Goal: Task Accomplishment & Management: Manage account settings

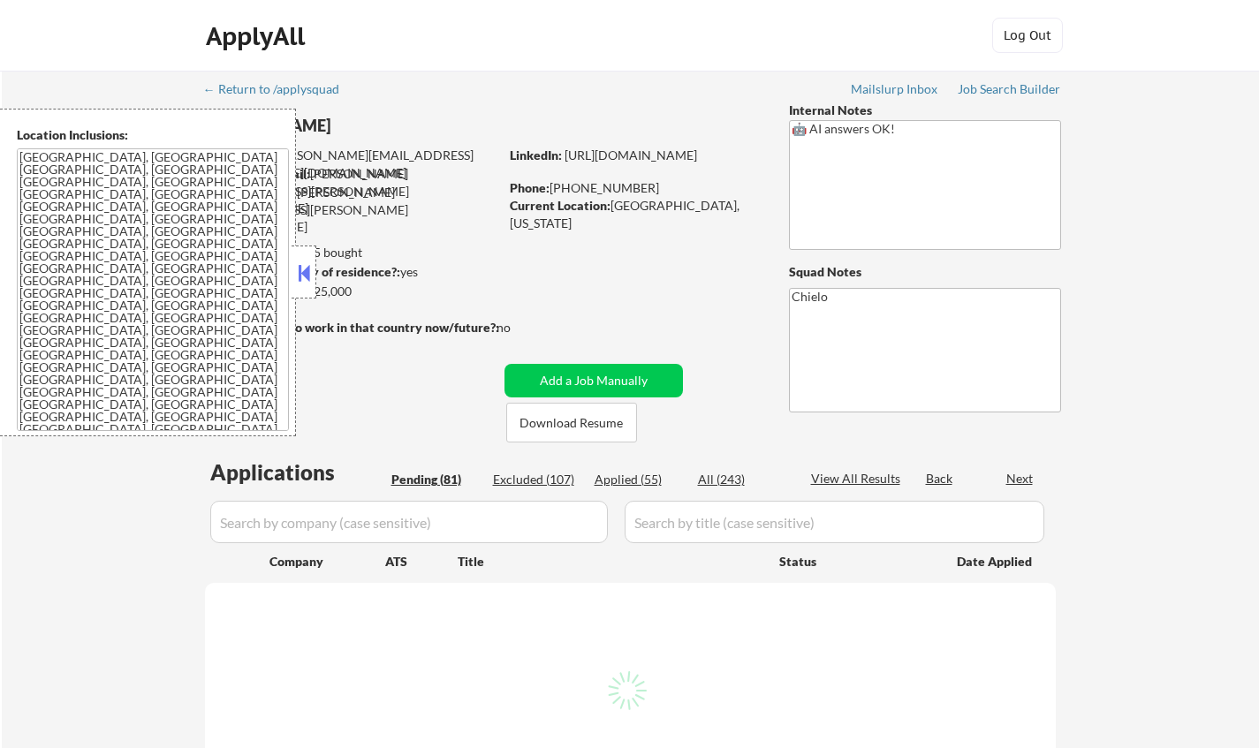
click at [311, 273] on button at bounding box center [303, 273] width 19 height 27
click at [303, 270] on button at bounding box center [303, 273] width 19 height 27
select select ""pending""
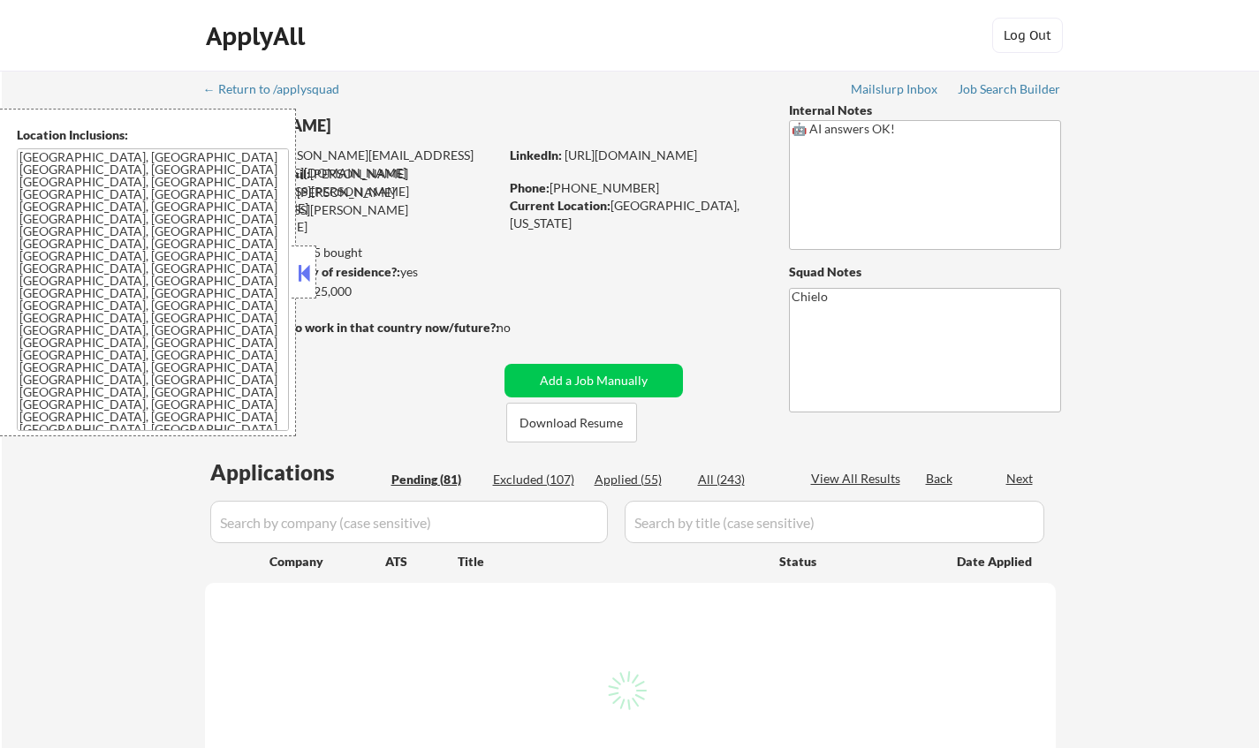
select select ""pending""
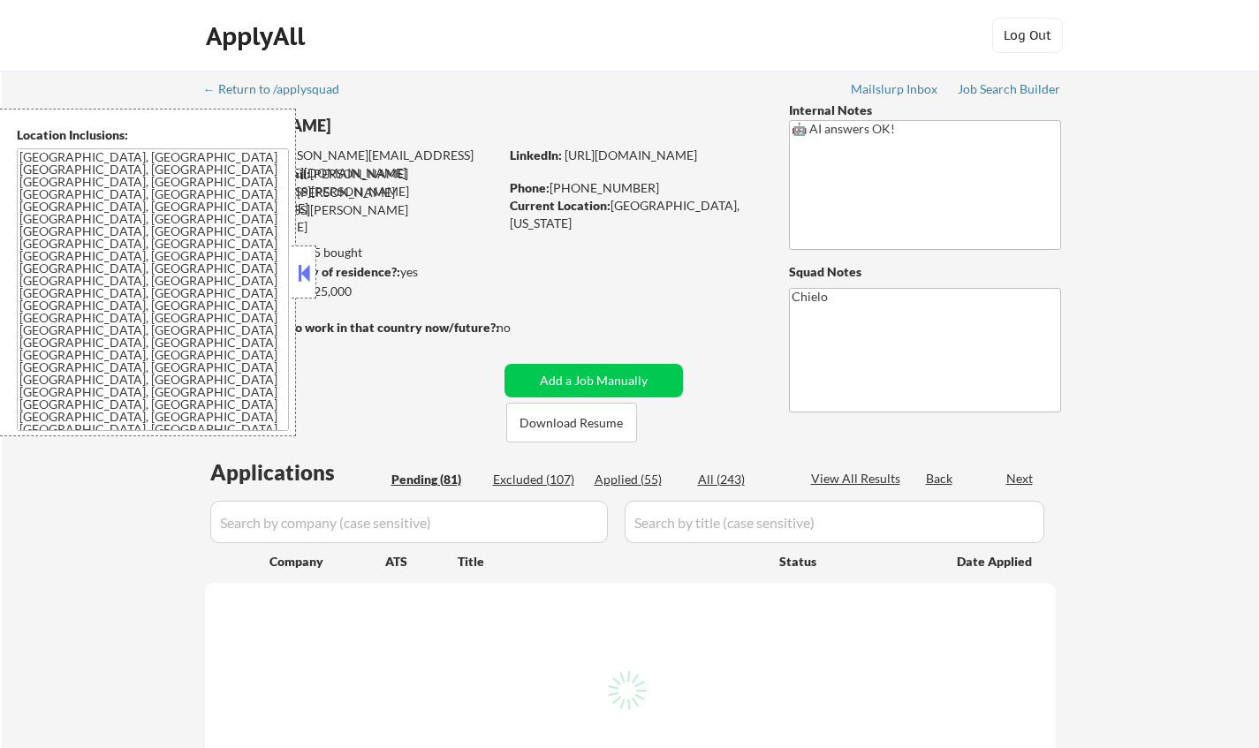
select select ""pending""
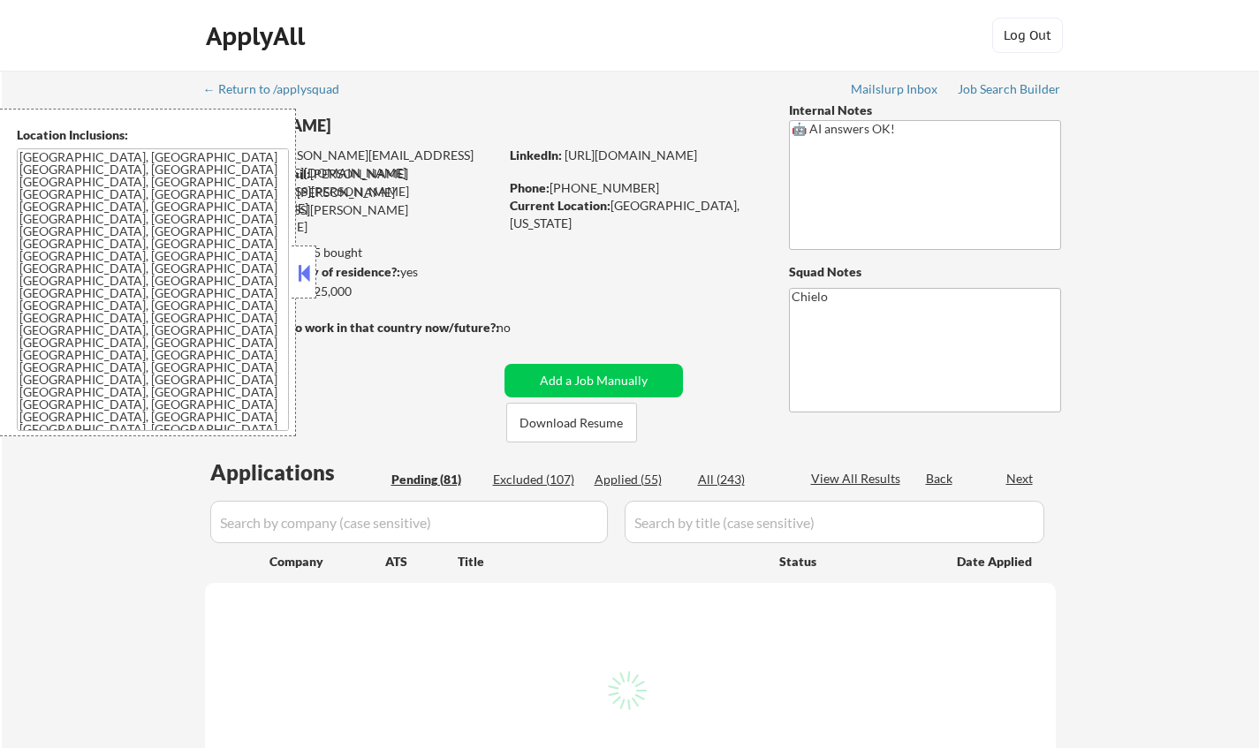
select select ""pending""
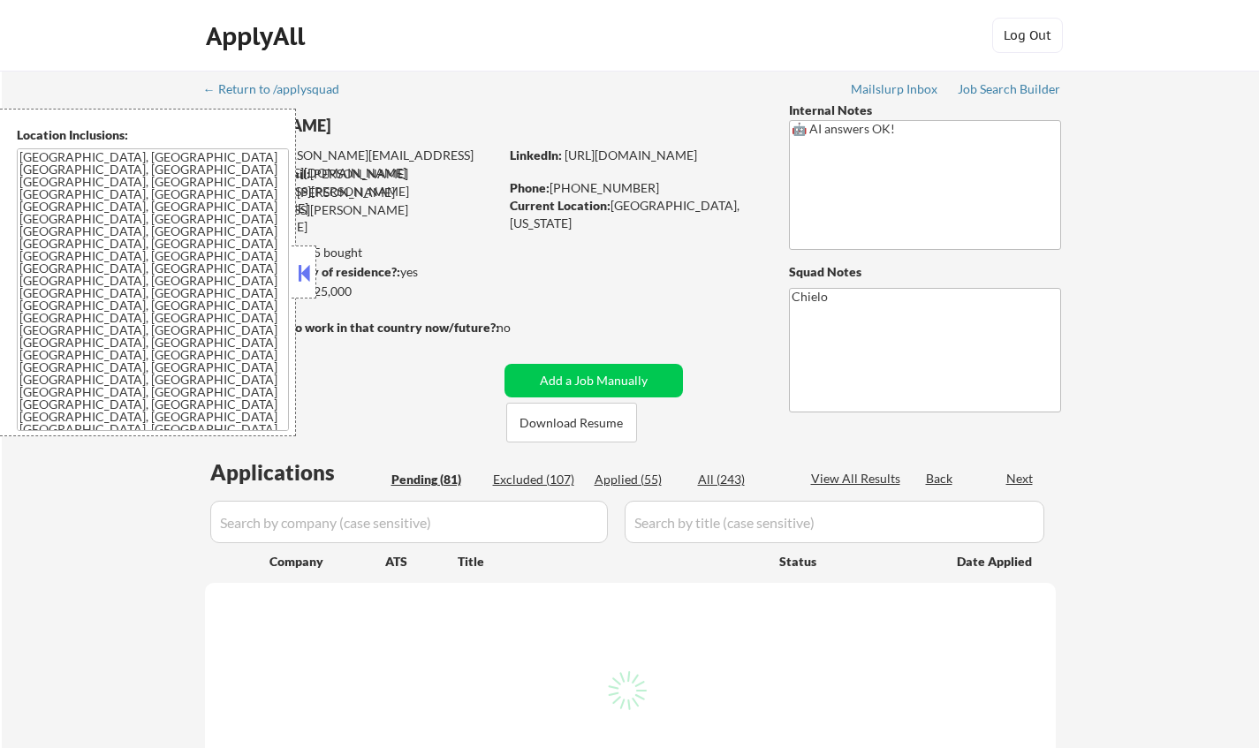
select select ""pending""
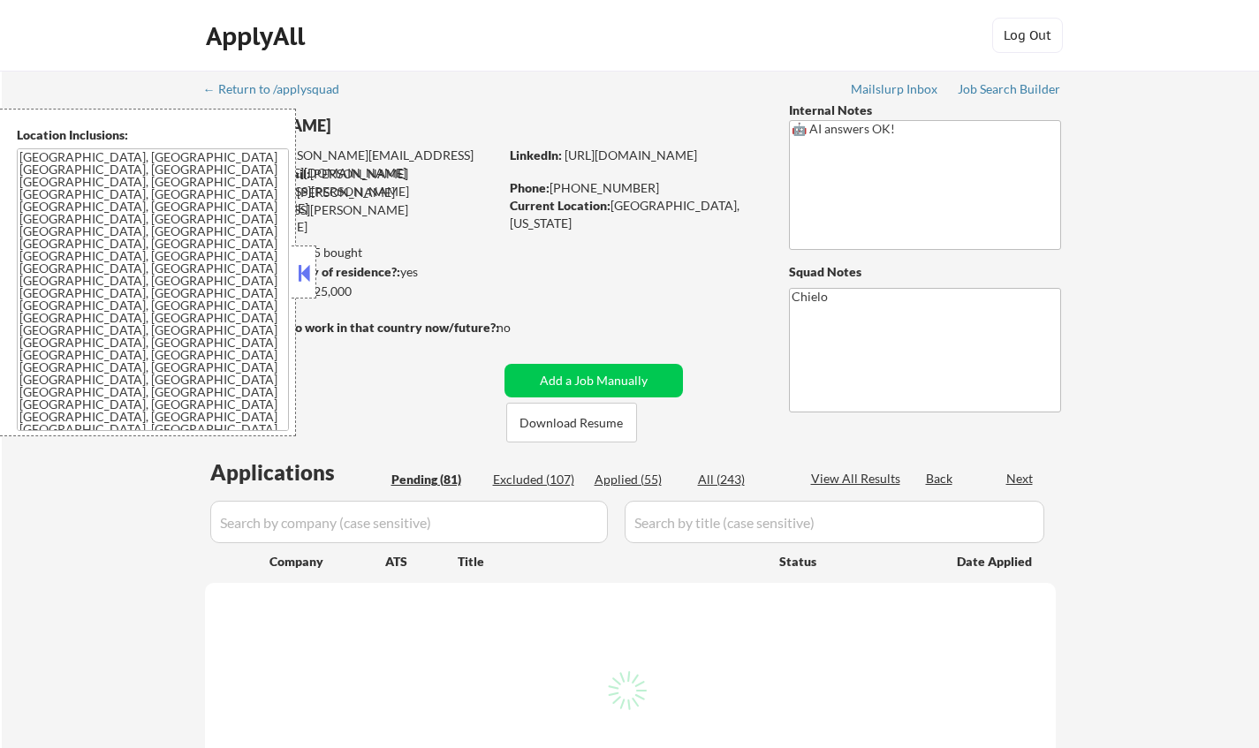
select select ""pending""
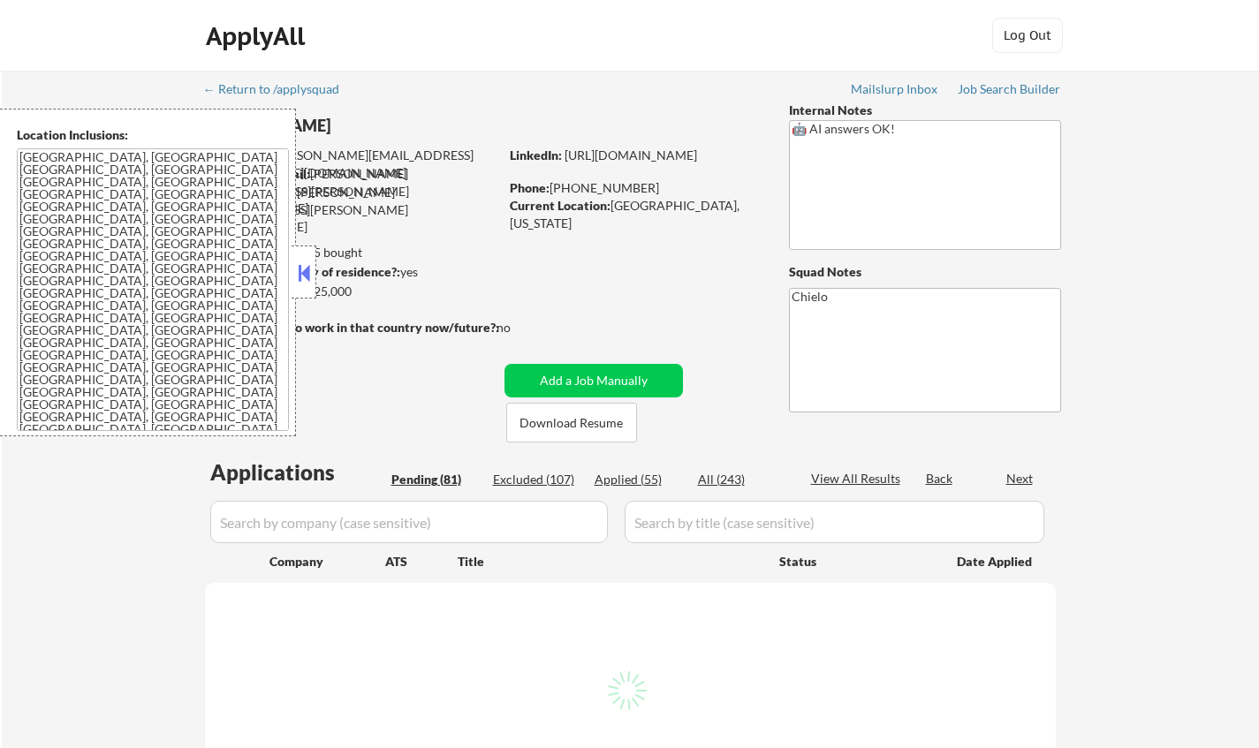
select select ""pending""
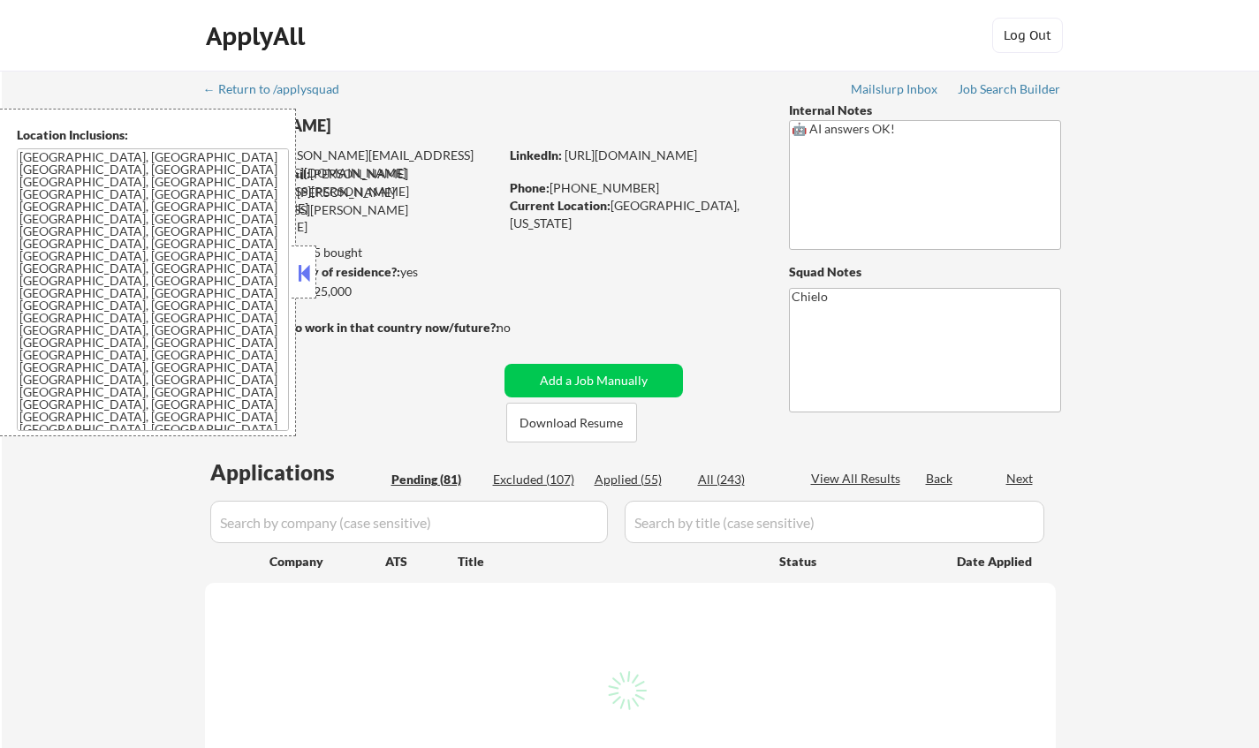
select select ""pending""
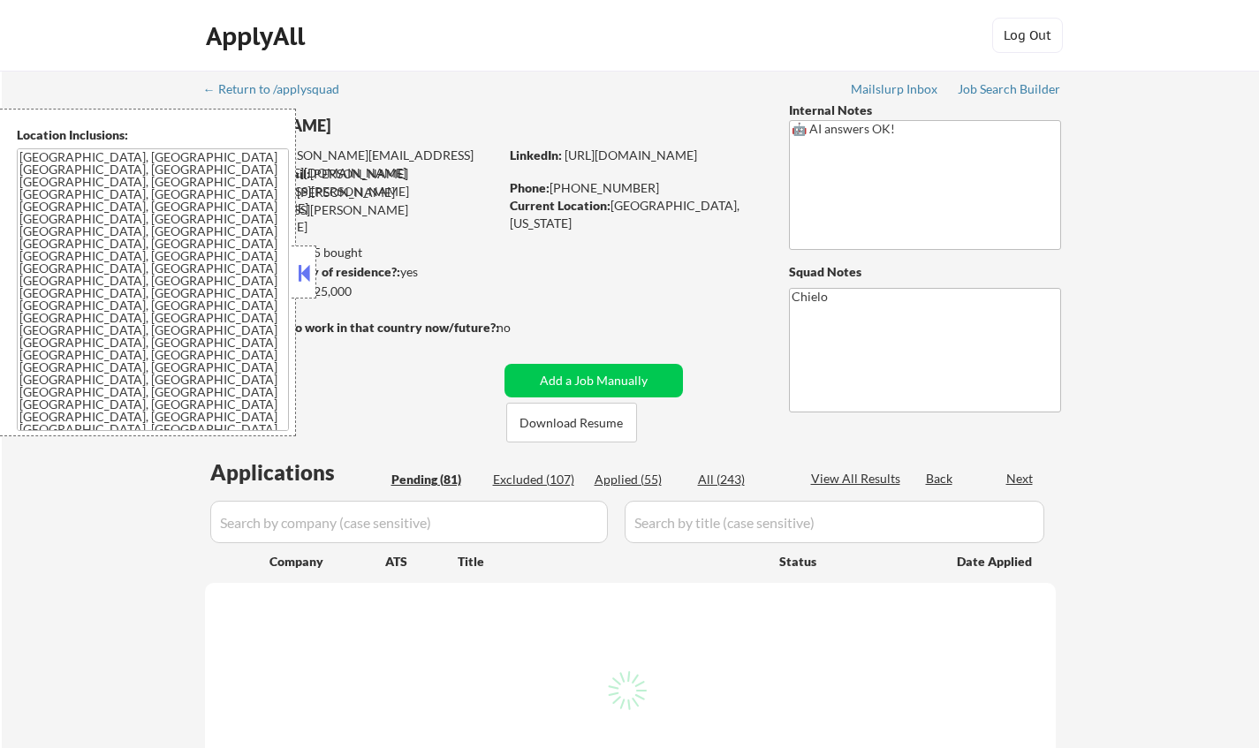
select select ""pending""
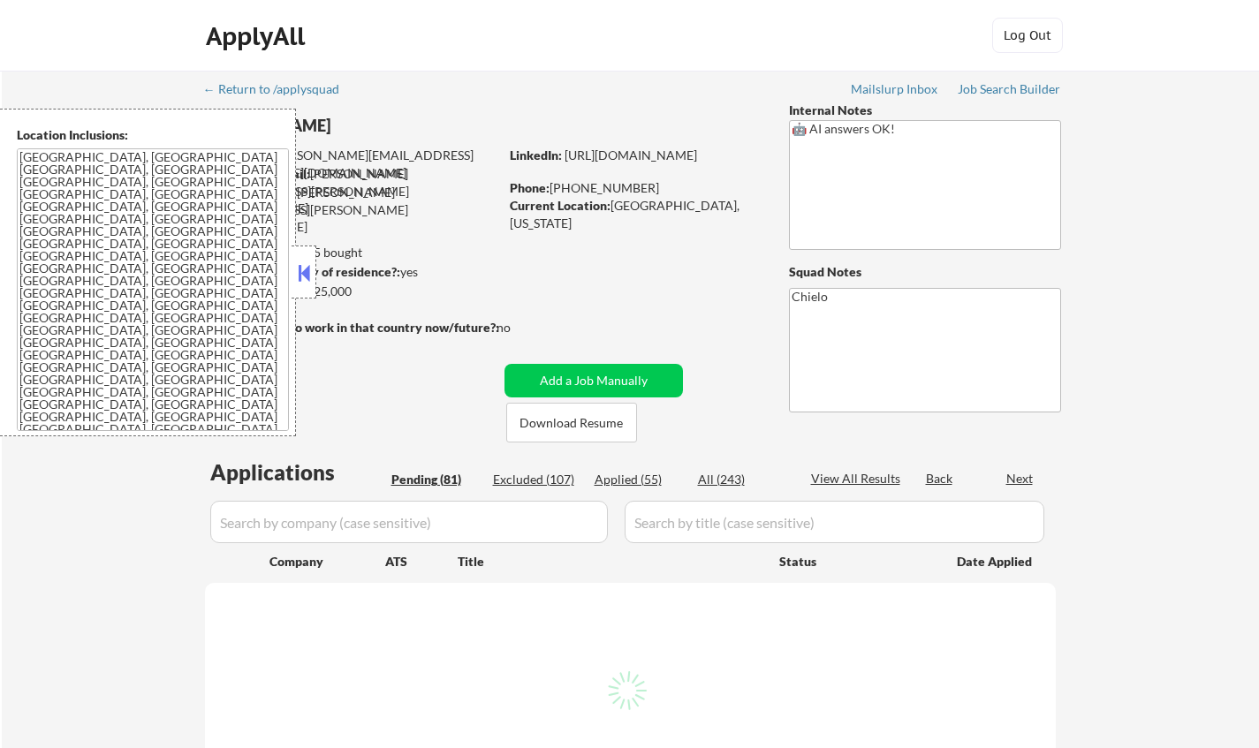
select select ""pending""
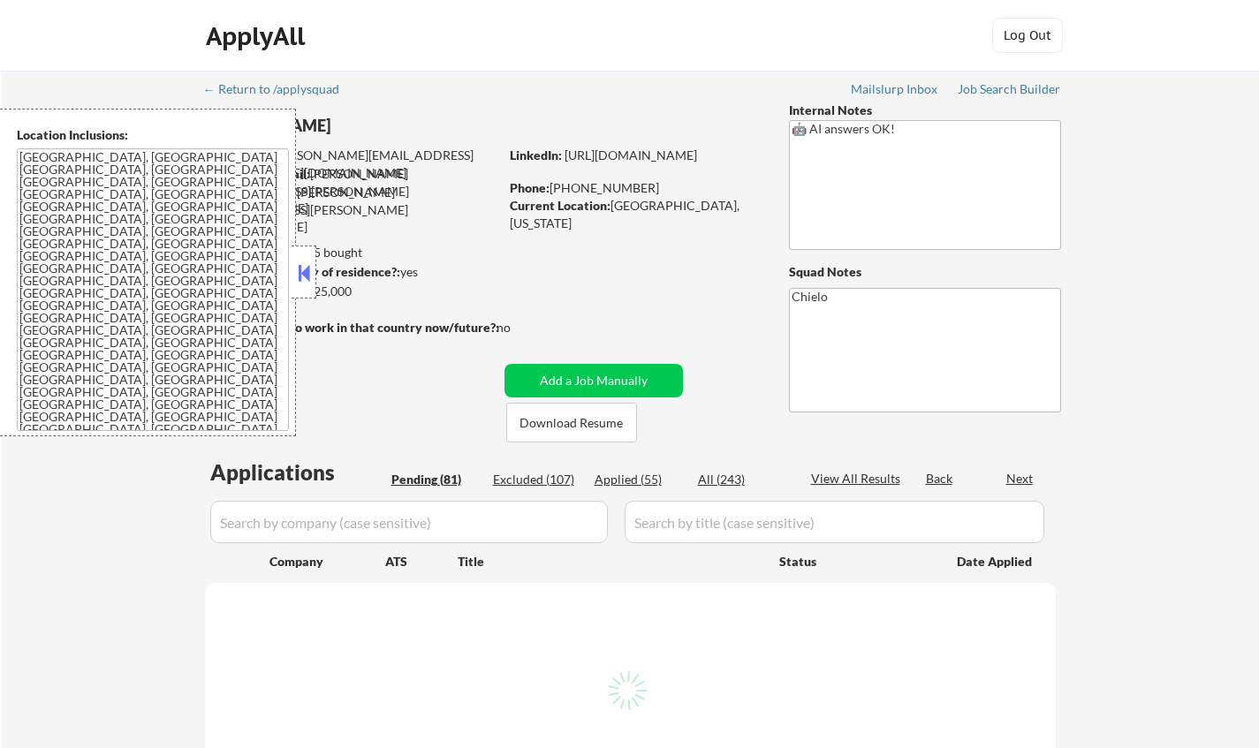
select select ""pending""
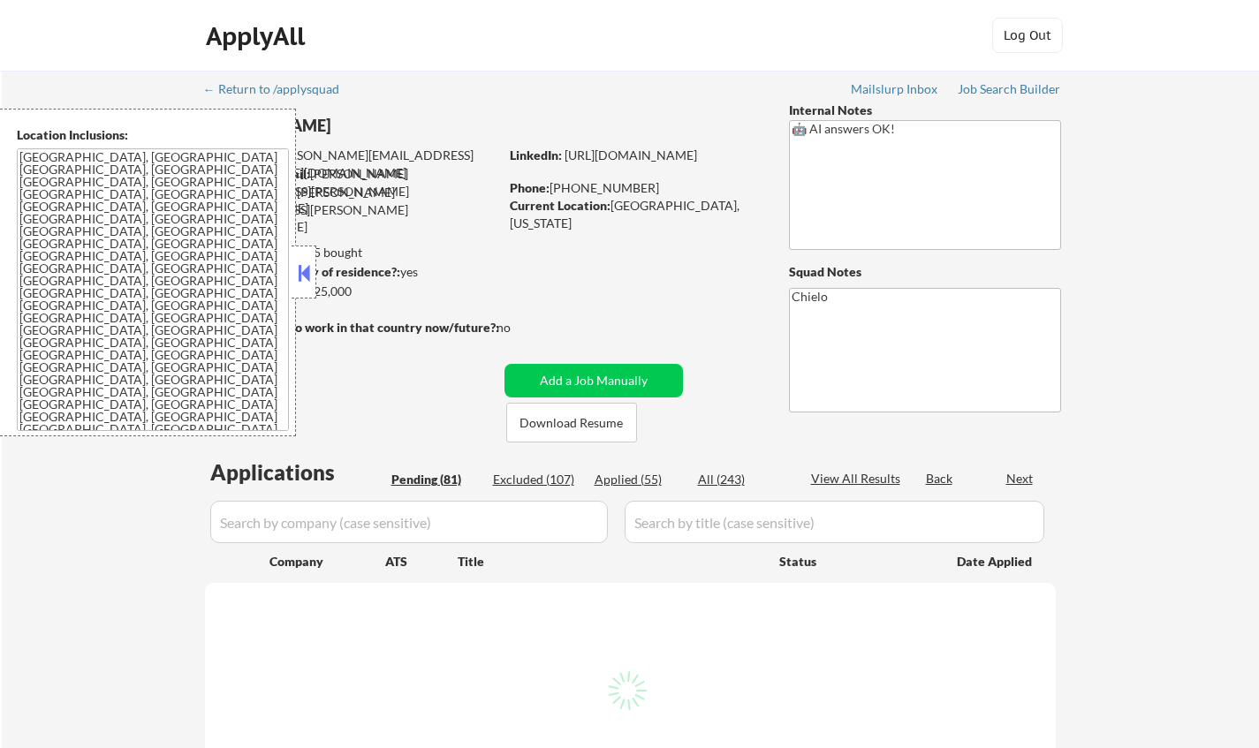
select select ""pending""
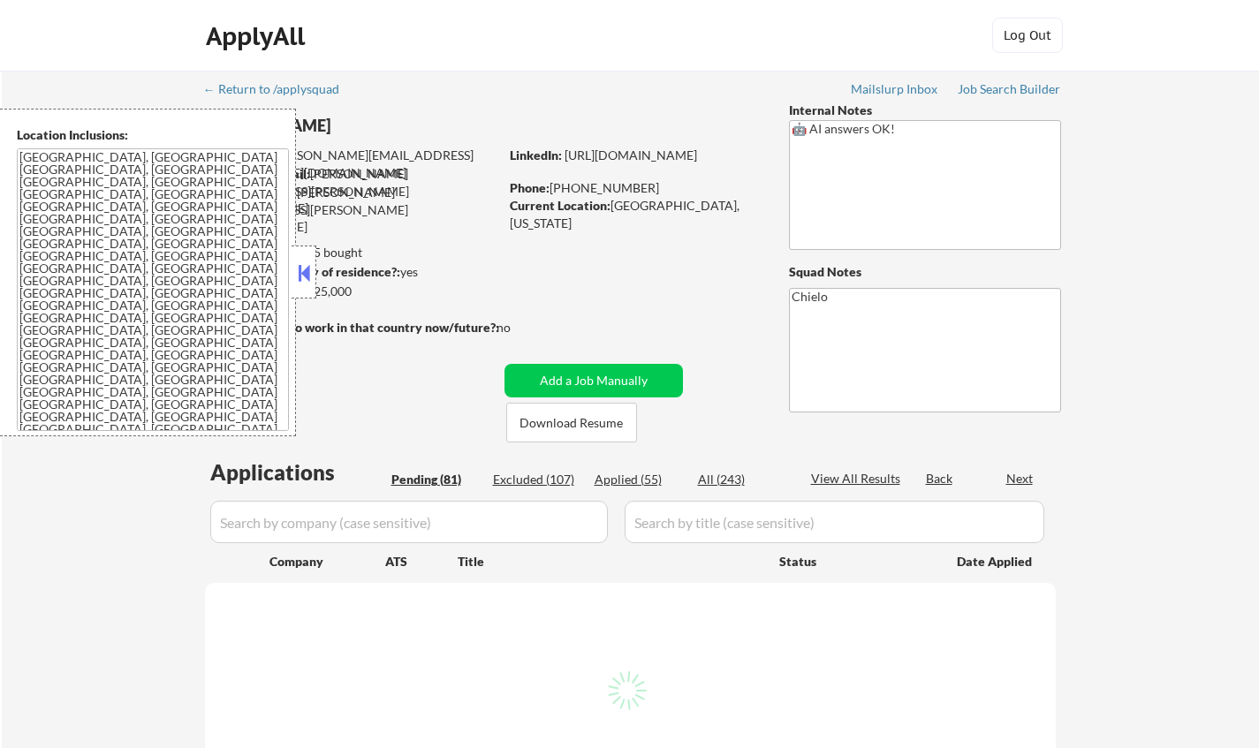
select select ""pending""
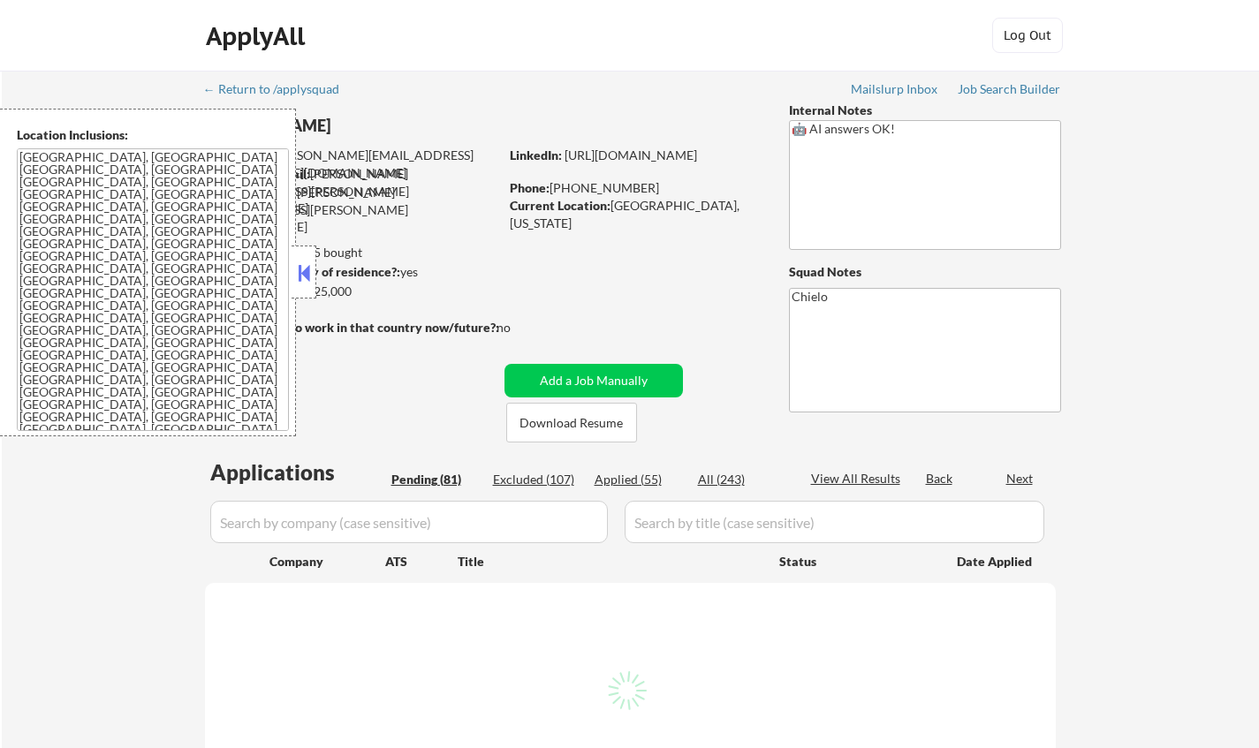
select select ""pending""
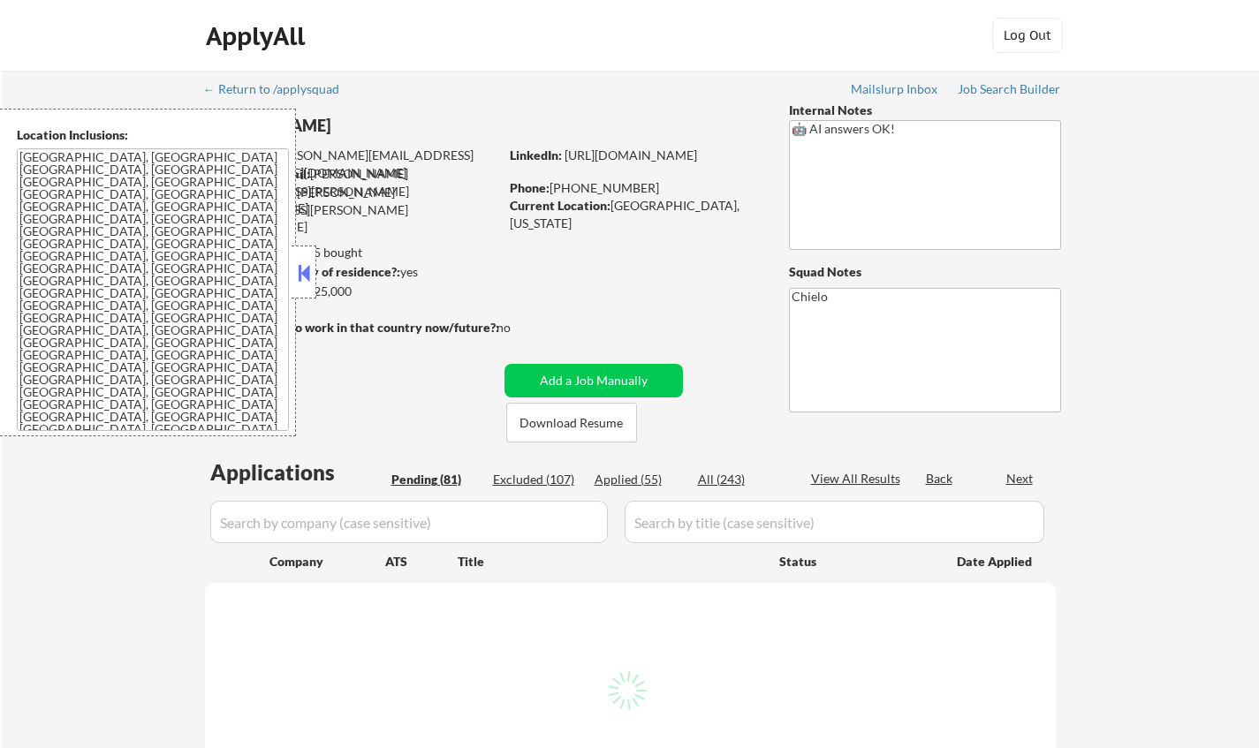
select select ""pending""
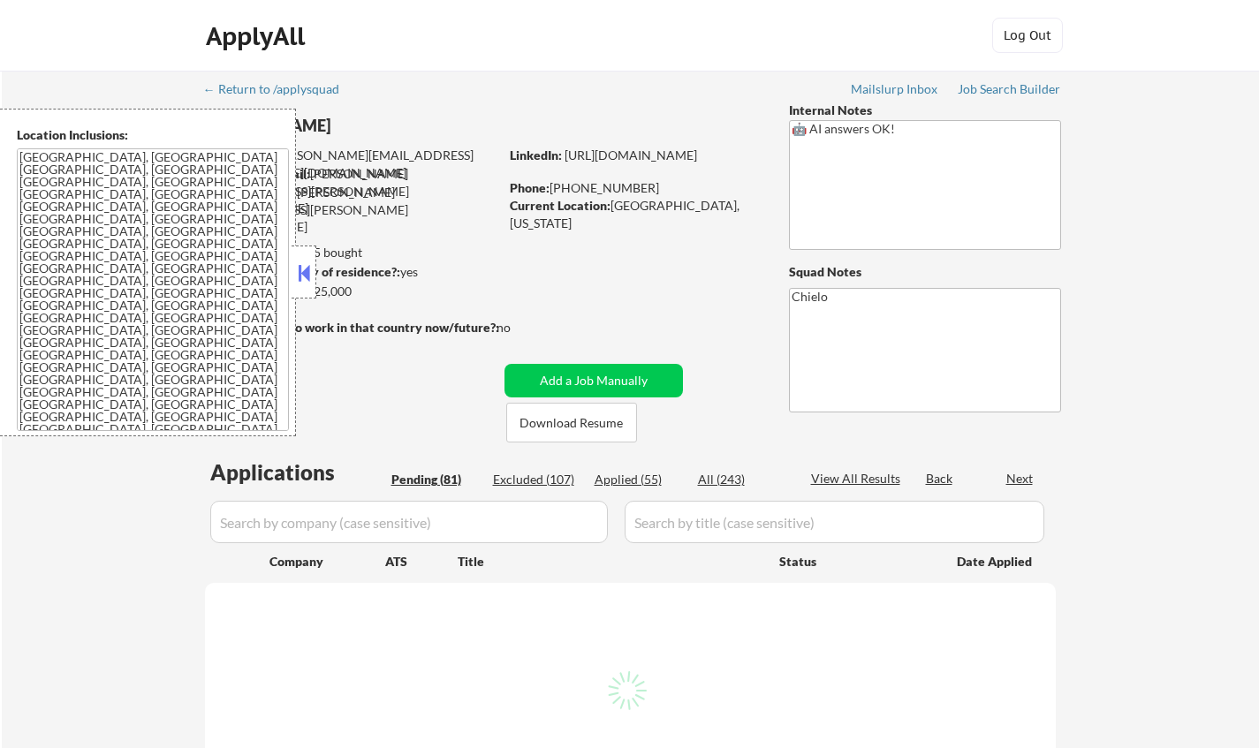
select select ""pending""
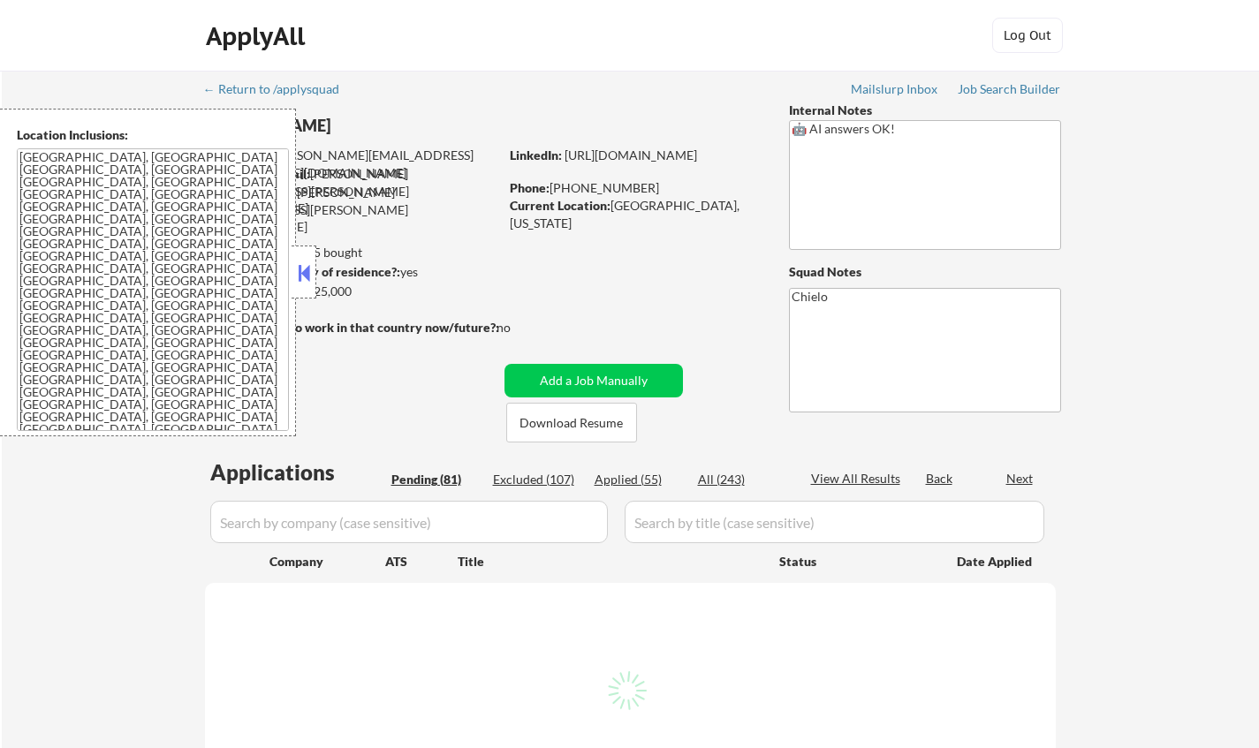
select select ""pending""
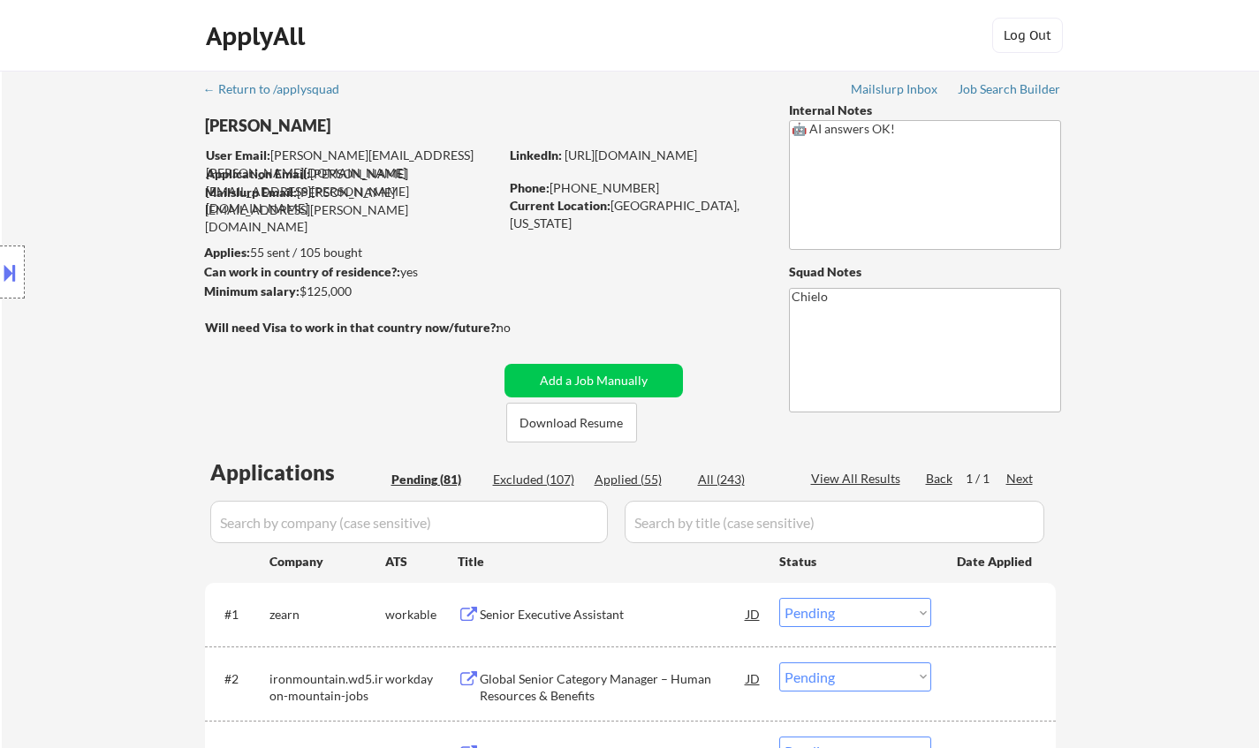
scroll to position [265, 0]
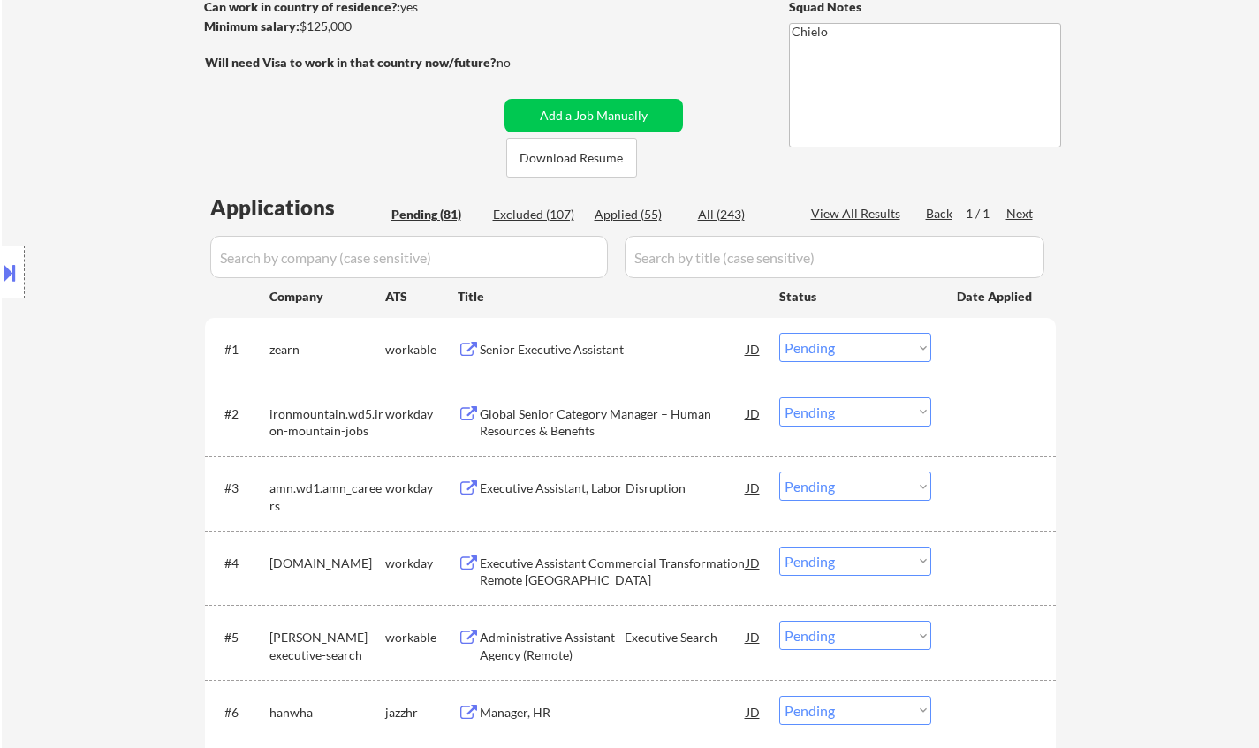
click at [558, 353] on div "Senior Executive Assistant" at bounding box center [613, 350] width 267 height 18
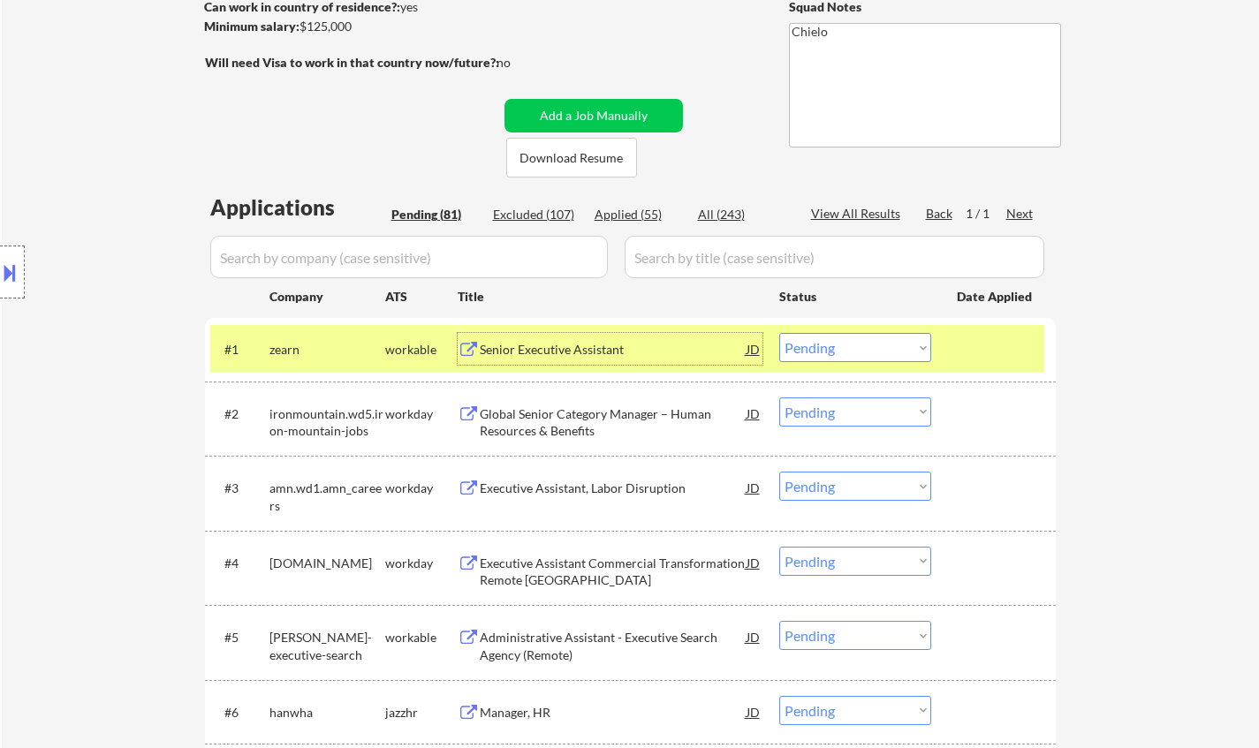
click at [839, 337] on select "Choose an option... Pending Applied Excluded (Questions) Excluded (Expired) Exc…" at bounding box center [855, 347] width 152 height 29
click at [779, 333] on select "Choose an option... Pending Applied Excluded (Questions) Excluded (Expired) Exc…" at bounding box center [855, 347] width 152 height 29
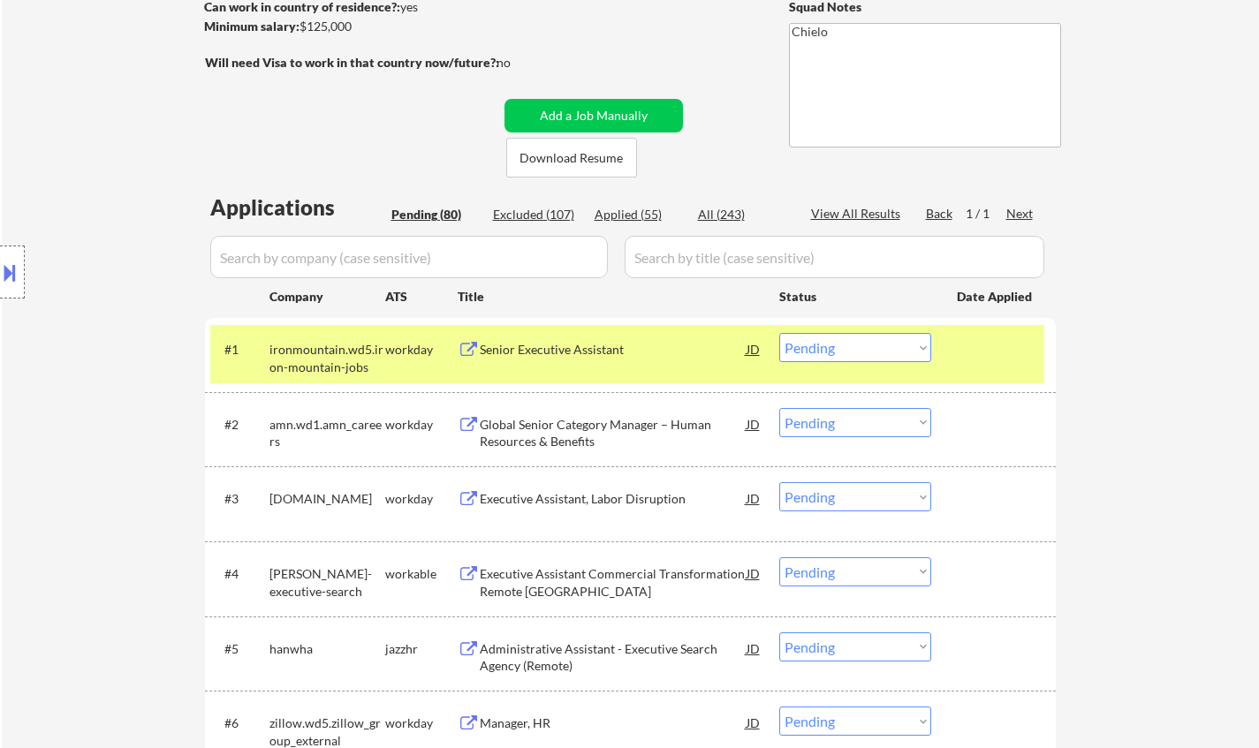
click at [581, 340] on div "Senior Executive Assistant" at bounding box center [613, 349] width 267 height 32
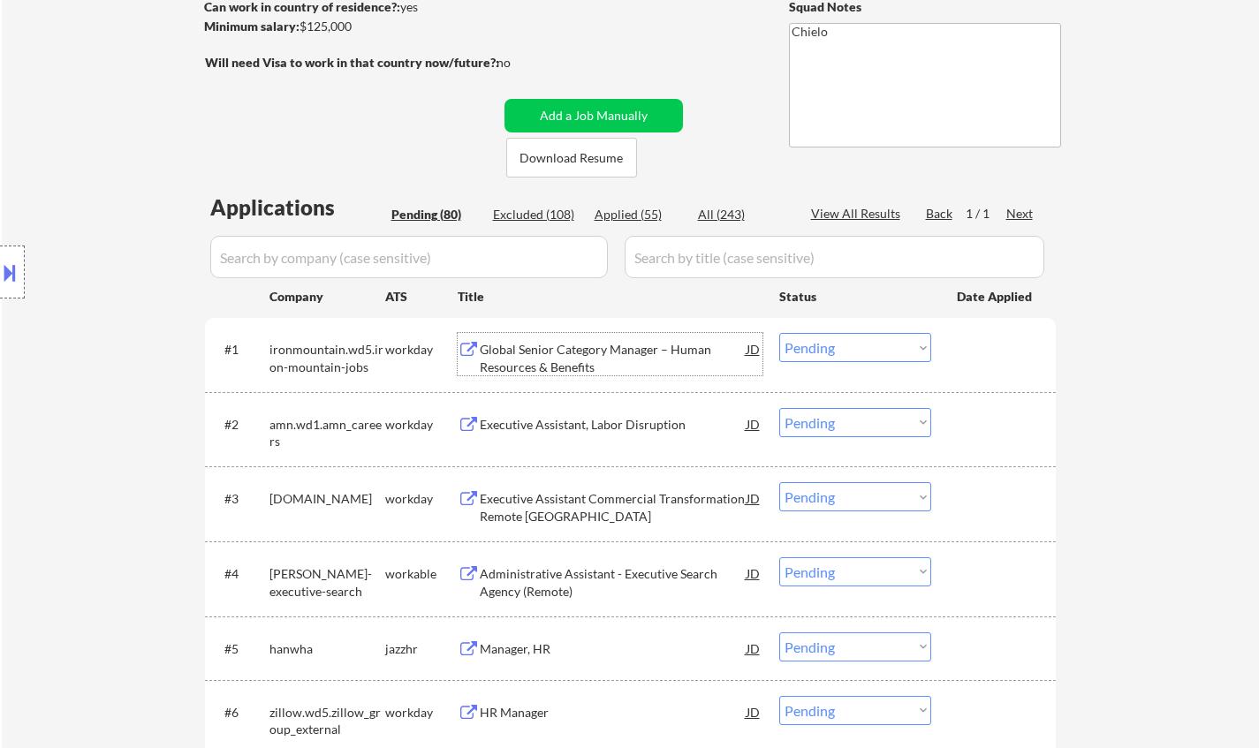
click at [854, 349] on select "Choose an option... Pending Applied Excluded (Questions) Excluded (Expired) Exc…" at bounding box center [855, 347] width 152 height 29
click at [779, 333] on select "Choose an option... Pending Applied Excluded (Questions) Excluded (Expired) Exc…" at bounding box center [855, 347] width 152 height 29
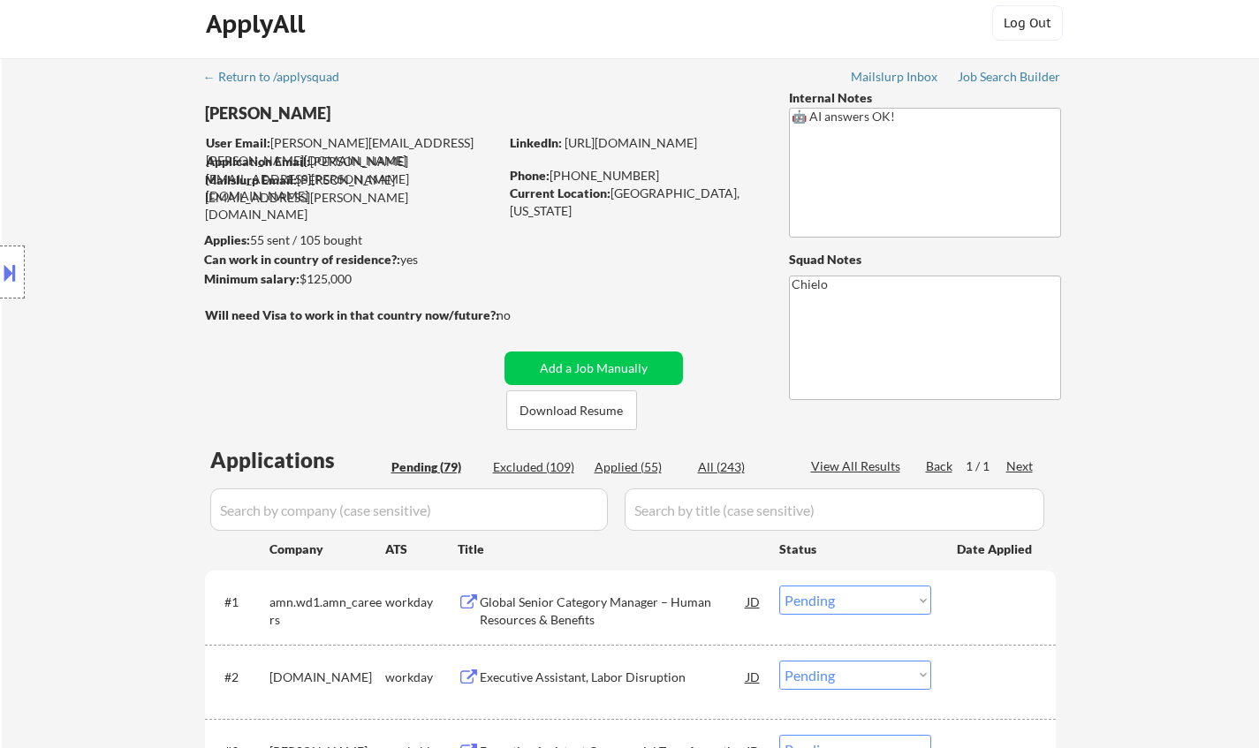
scroll to position [0, 0]
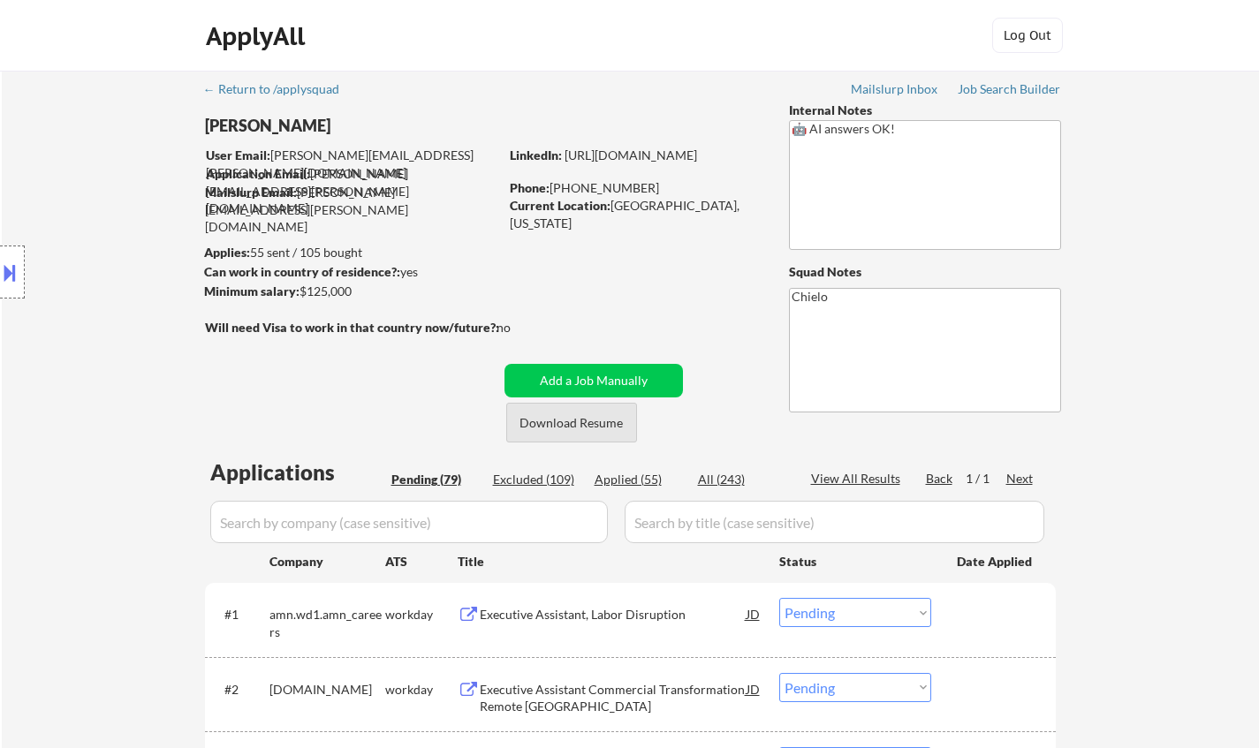
click at [575, 431] on button "Download Resume" at bounding box center [571, 423] width 131 height 40
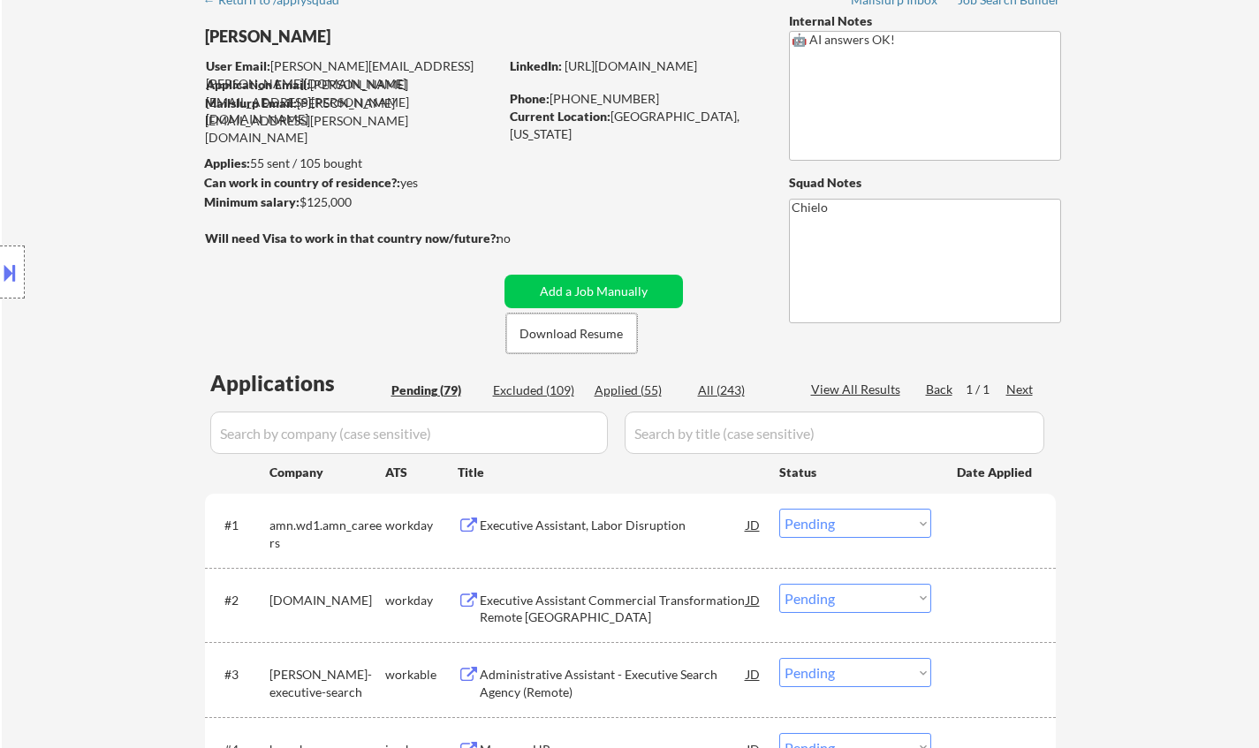
scroll to position [265, 0]
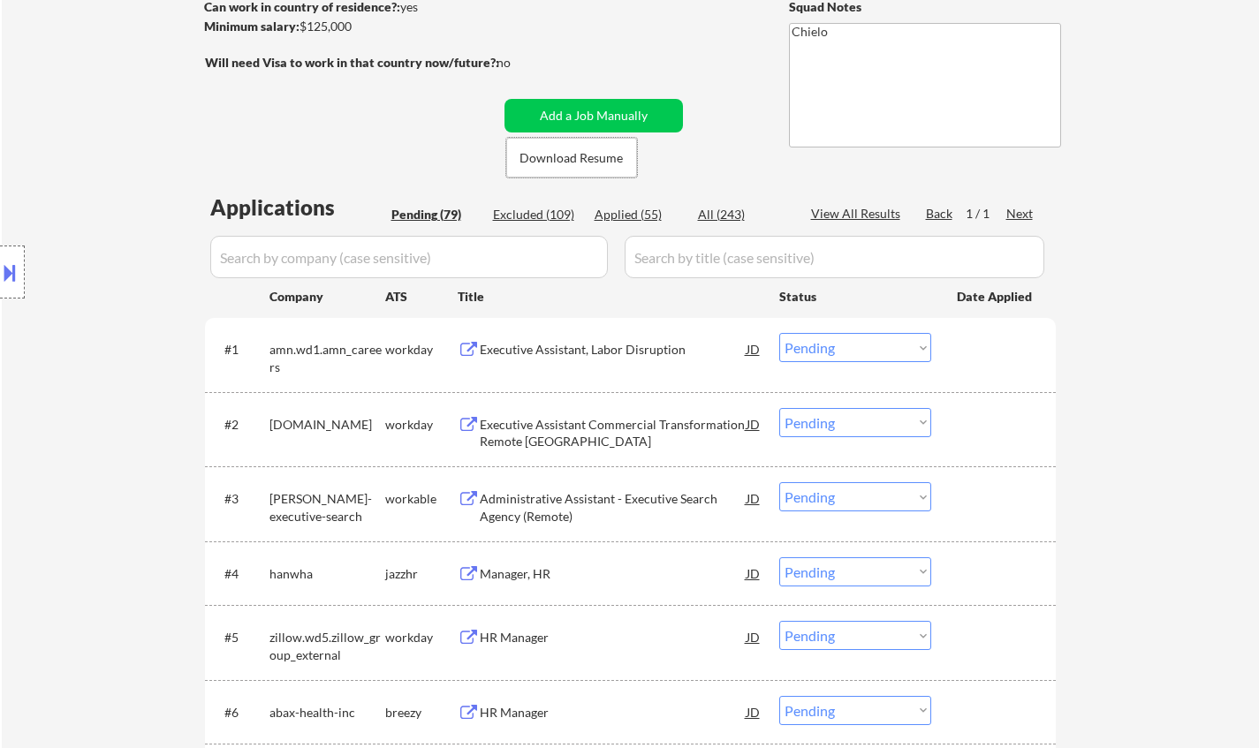
click at [570, 355] on div "Executive Assistant, Labor Disruption" at bounding box center [613, 350] width 267 height 18
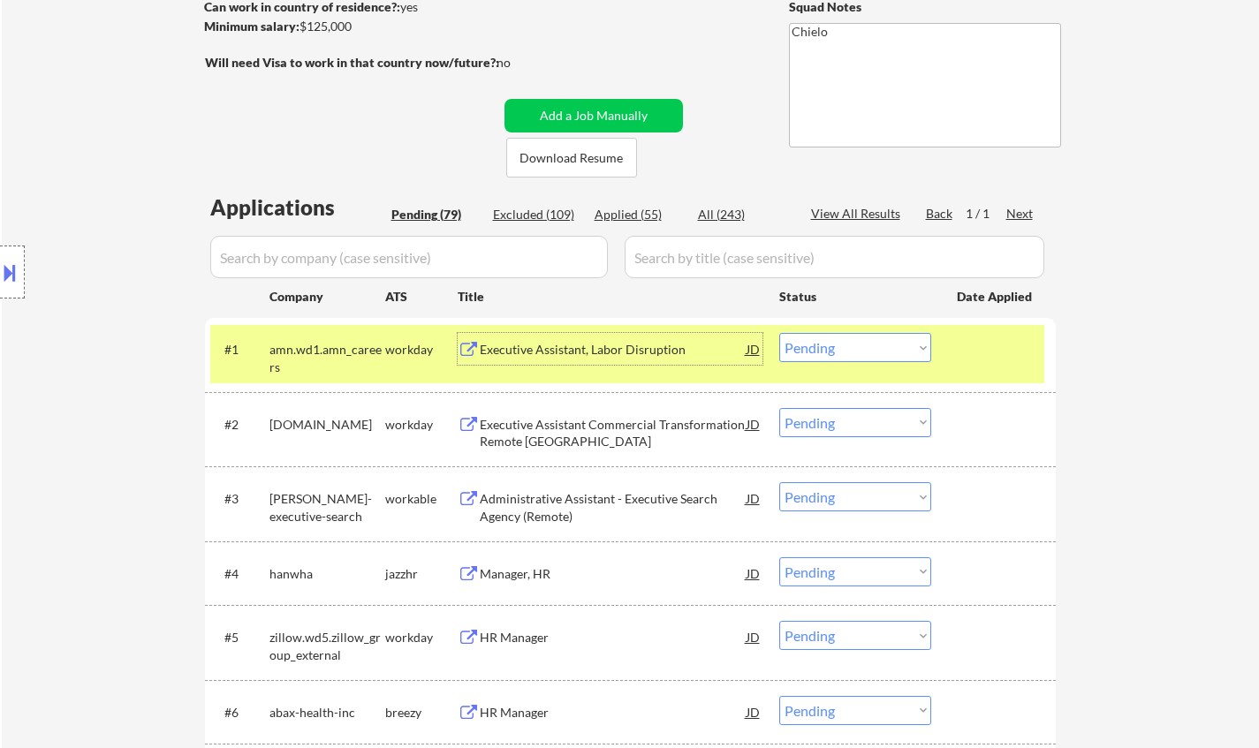
drag, startPoint x: 896, startPoint y: 349, endPoint x: 953, endPoint y: 537, distance: 196.8
click at [896, 349] on select "Choose an option... Pending Applied Excluded (Questions) Excluded (Expired) Exc…" at bounding box center [855, 347] width 152 height 29
click at [779, 333] on select "Choose an option... Pending Applied Excluded (Questions) Excluded (Expired) Exc…" at bounding box center [855, 347] width 152 height 29
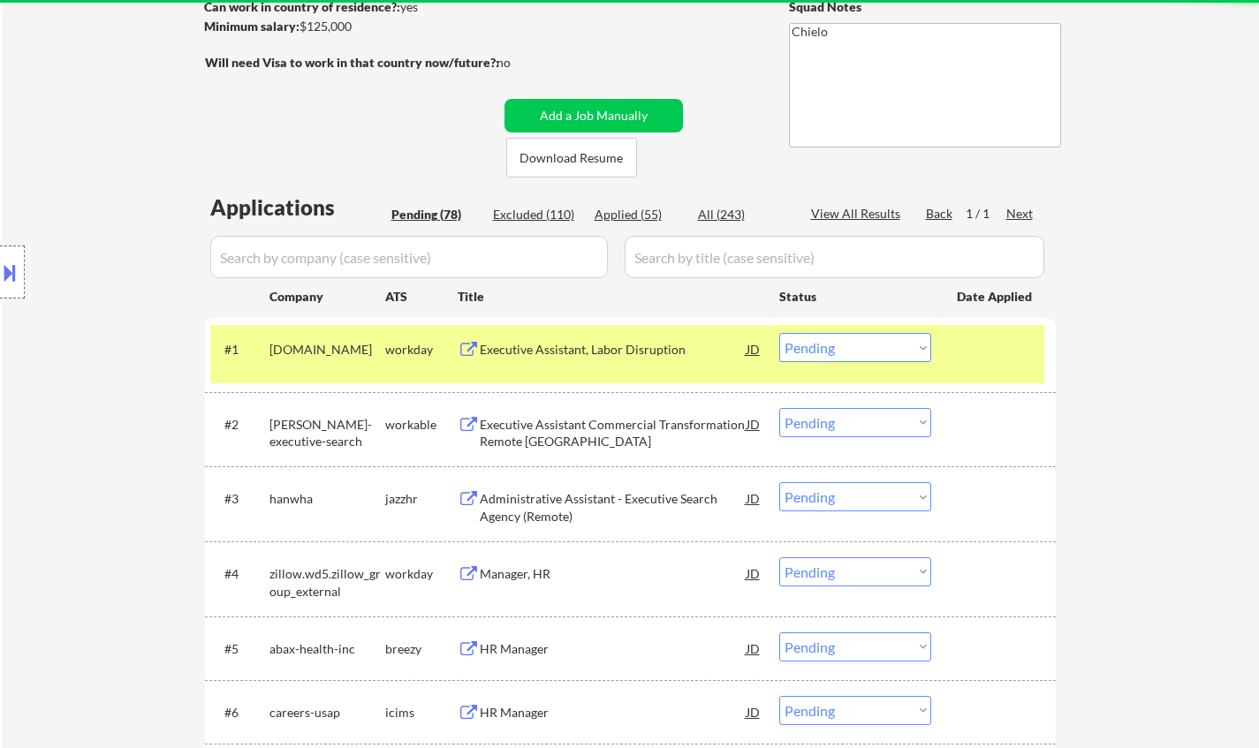
scroll to position [353, 0]
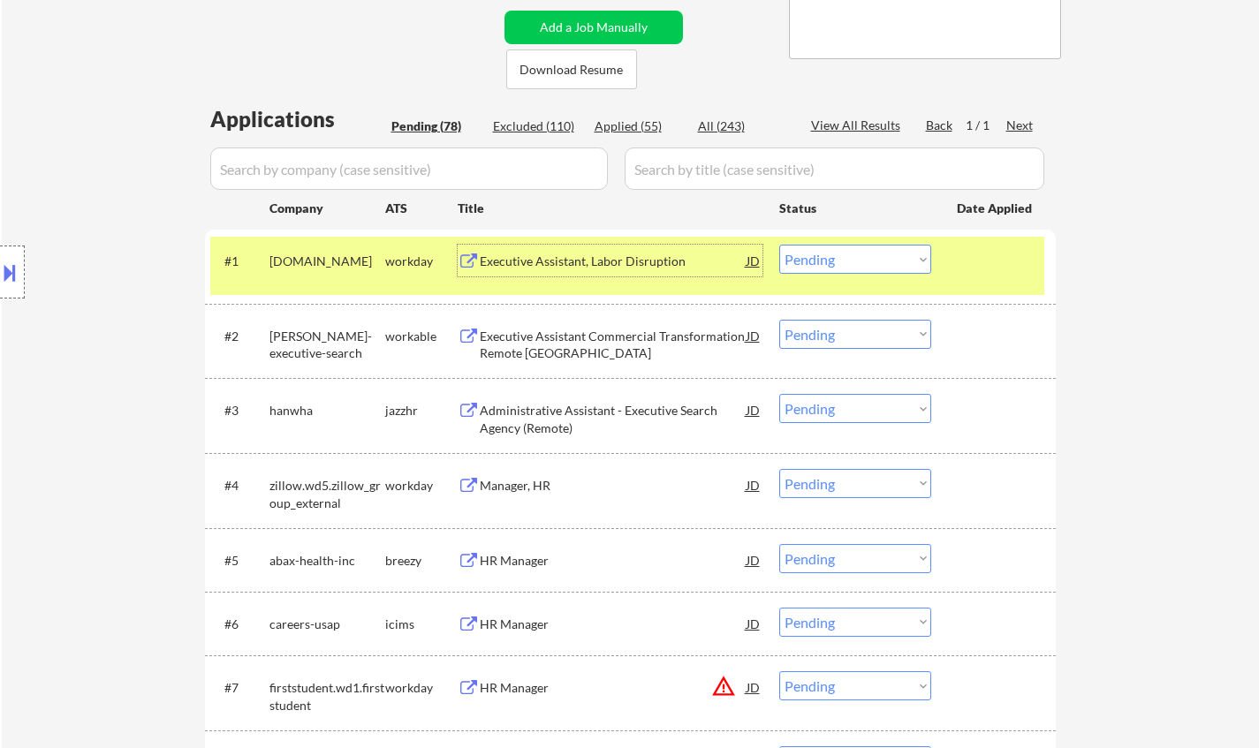
click at [568, 260] on div "Executive Assistant, Labor Disruption" at bounding box center [613, 262] width 267 height 18
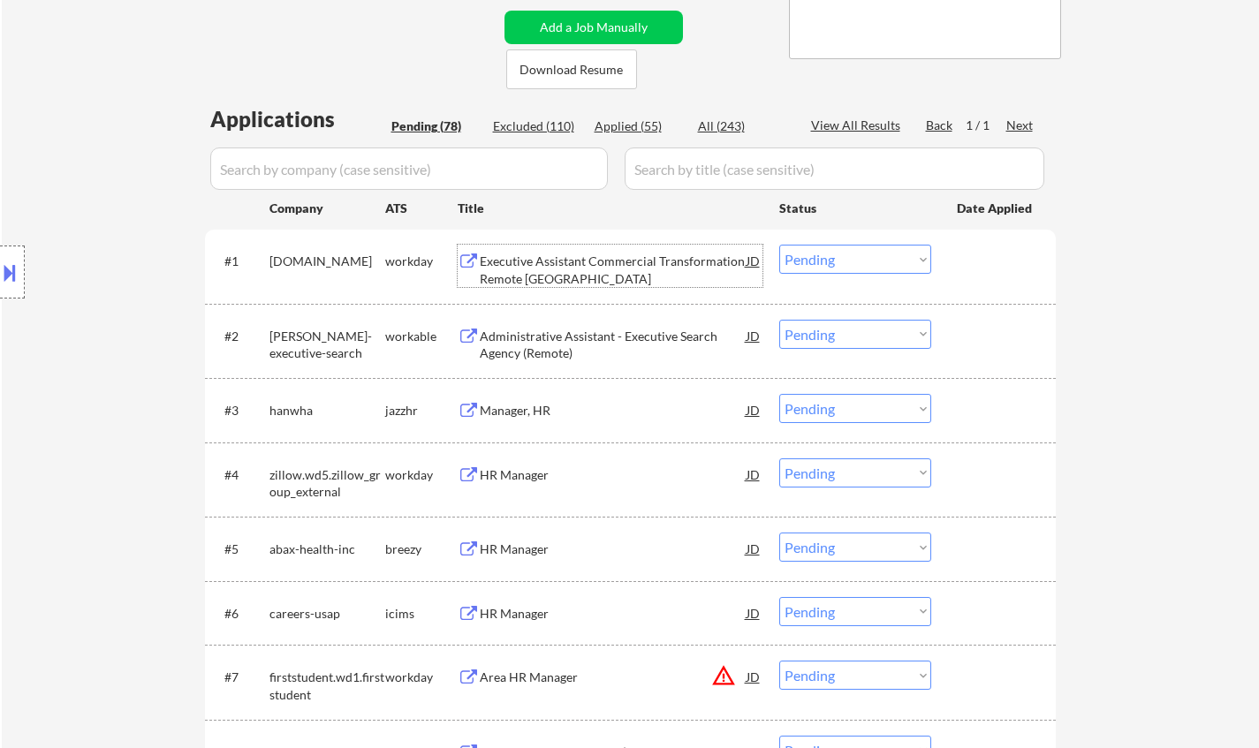
click at [855, 259] on select "Choose an option... Pending Applied Excluded (Questions) Excluded (Expired) Exc…" at bounding box center [855, 259] width 152 height 29
click at [779, 245] on select "Choose an option... Pending Applied Excluded (Questions) Excluded (Expired) Exc…" at bounding box center [855, 259] width 152 height 29
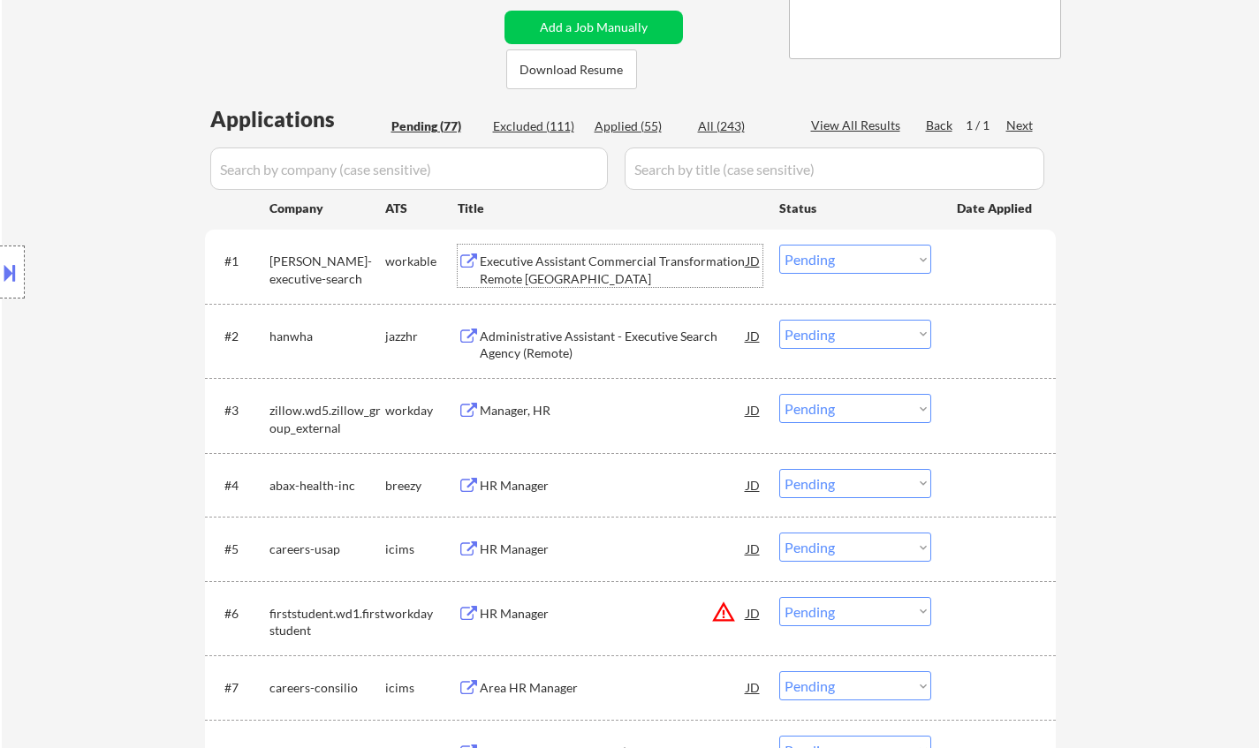
click at [583, 254] on div "Executive Assistant Commercial Transformation Remote [GEOGRAPHIC_DATA]" at bounding box center [613, 270] width 267 height 34
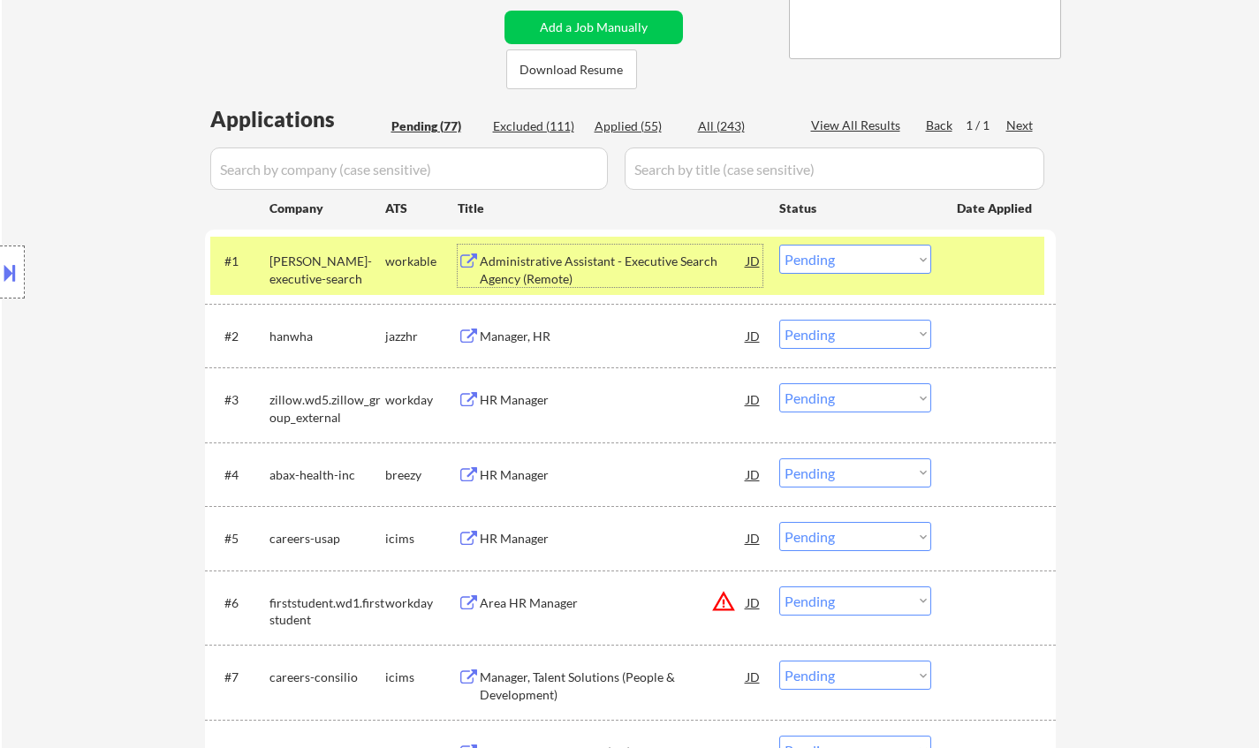
click at [842, 253] on select "Choose an option... Pending Applied Excluded (Questions) Excluded (Expired) Exc…" at bounding box center [855, 259] width 152 height 29
click at [779, 245] on select "Choose an option... Pending Applied Excluded (Questions) Excluded (Expired) Exc…" at bounding box center [855, 259] width 152 height 29
select select ""pending""
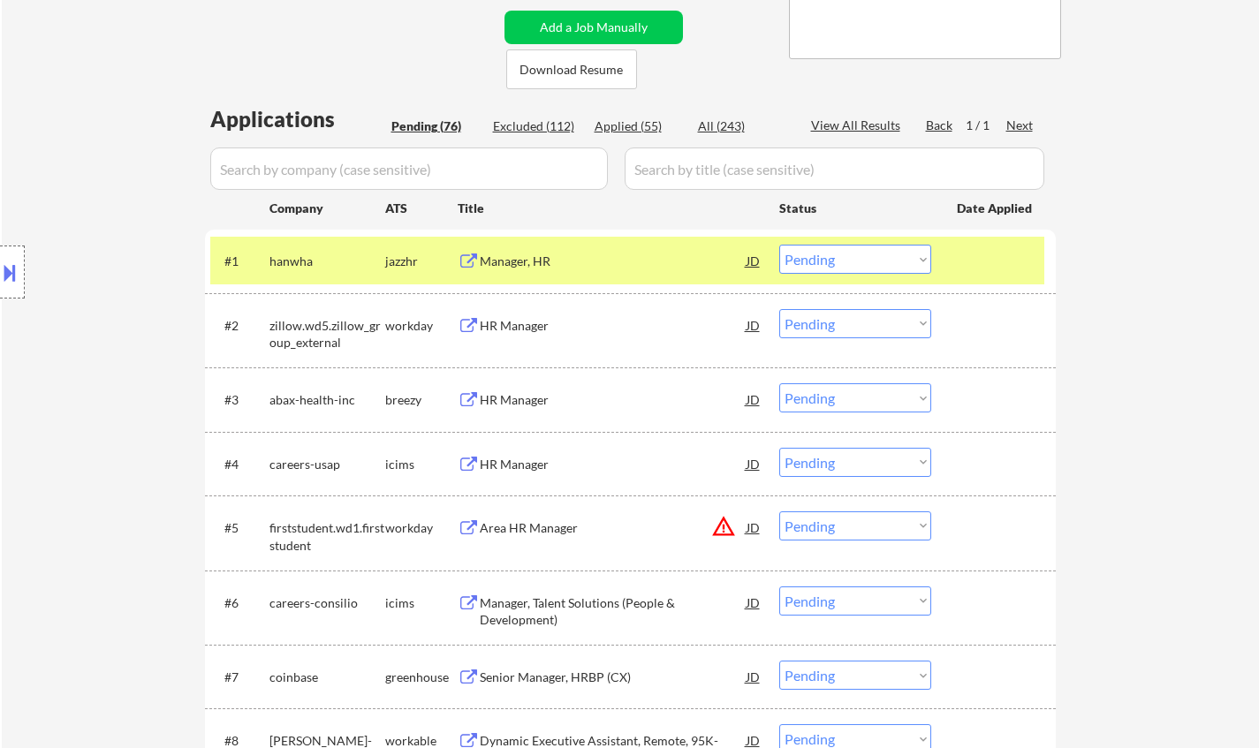
click at [523, 326] on div "HR Manager" at bounding box center [613, 326] width 267 height 18
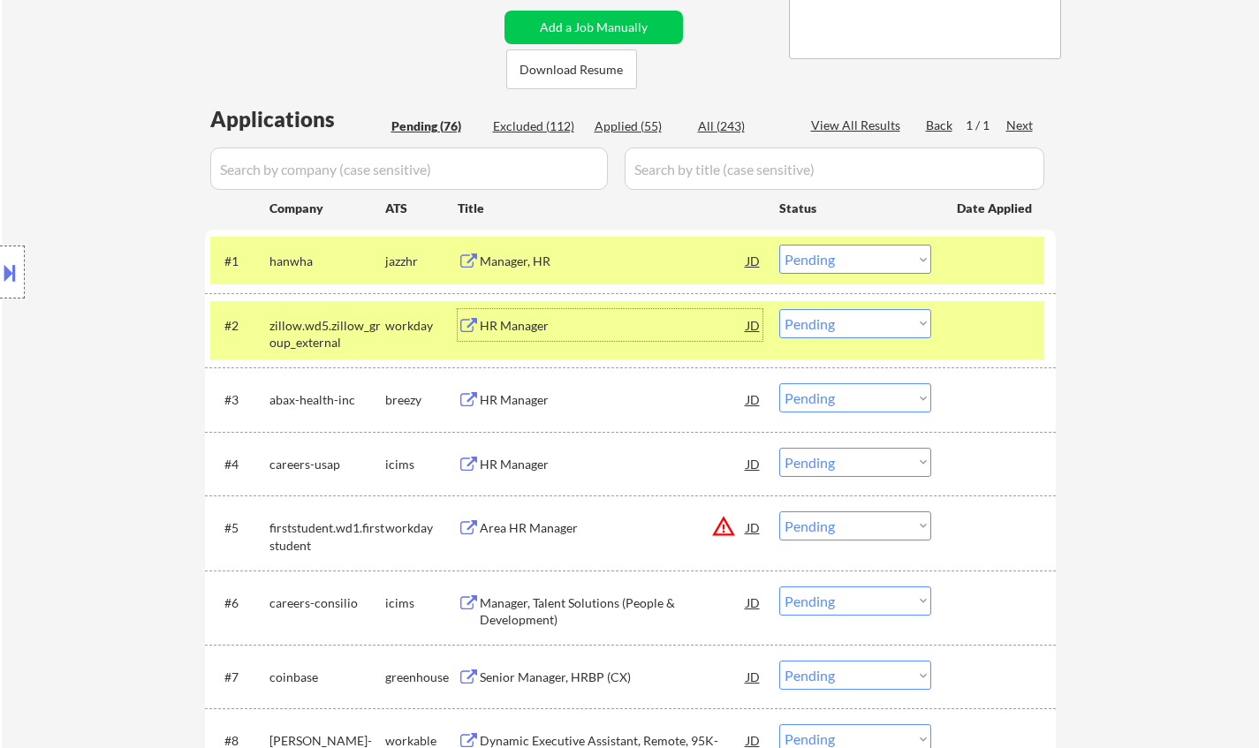
click at [835, 330] on select "Choose an option... Pending Applied Excluded (Questions) Excluded (Expired) Exc…" at bounding box center [855, 323] width 152 height 29
click at [779, 309] on select "Choose an option... Pending Applied Excluded (Questions) Excluded (Expired) Exc…" at bounding box center [855, 323] width 152 height 29
select select ""pending""
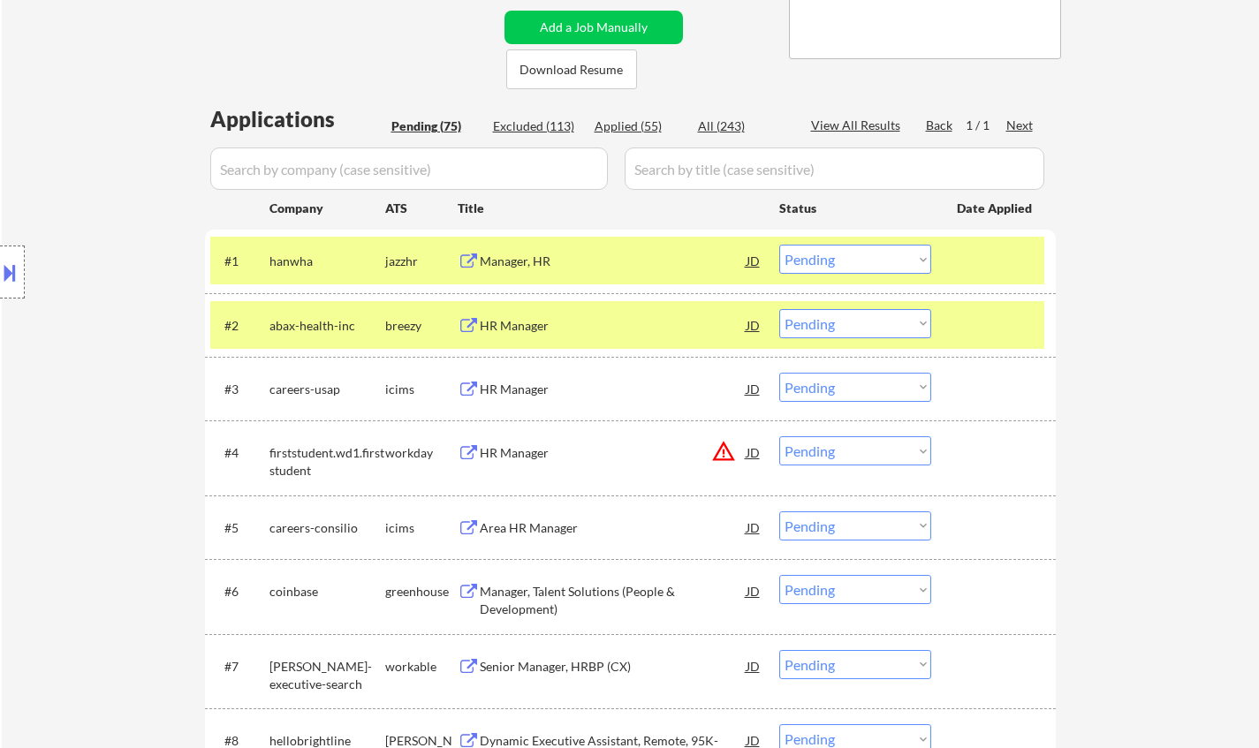
click at [511, 257] on div "Manager, HR" at bounding box center [613, 262] width 267 height 18
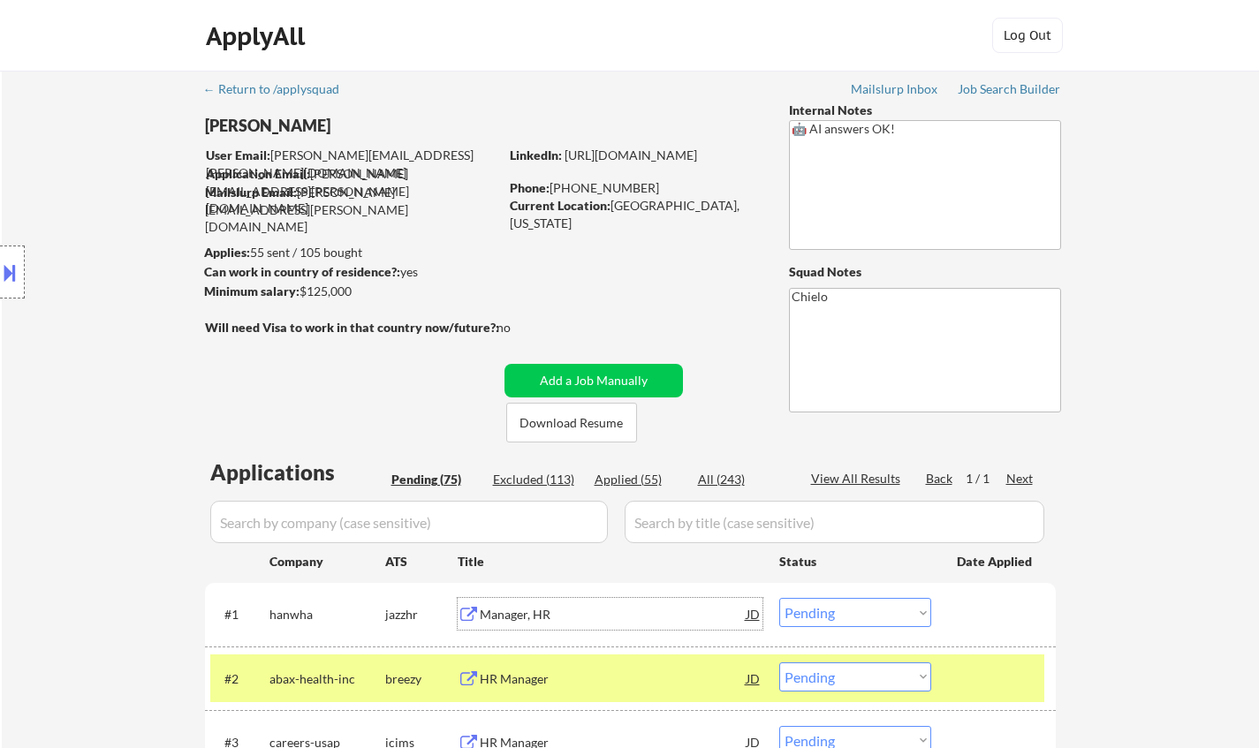
scroll to position [442, 0]
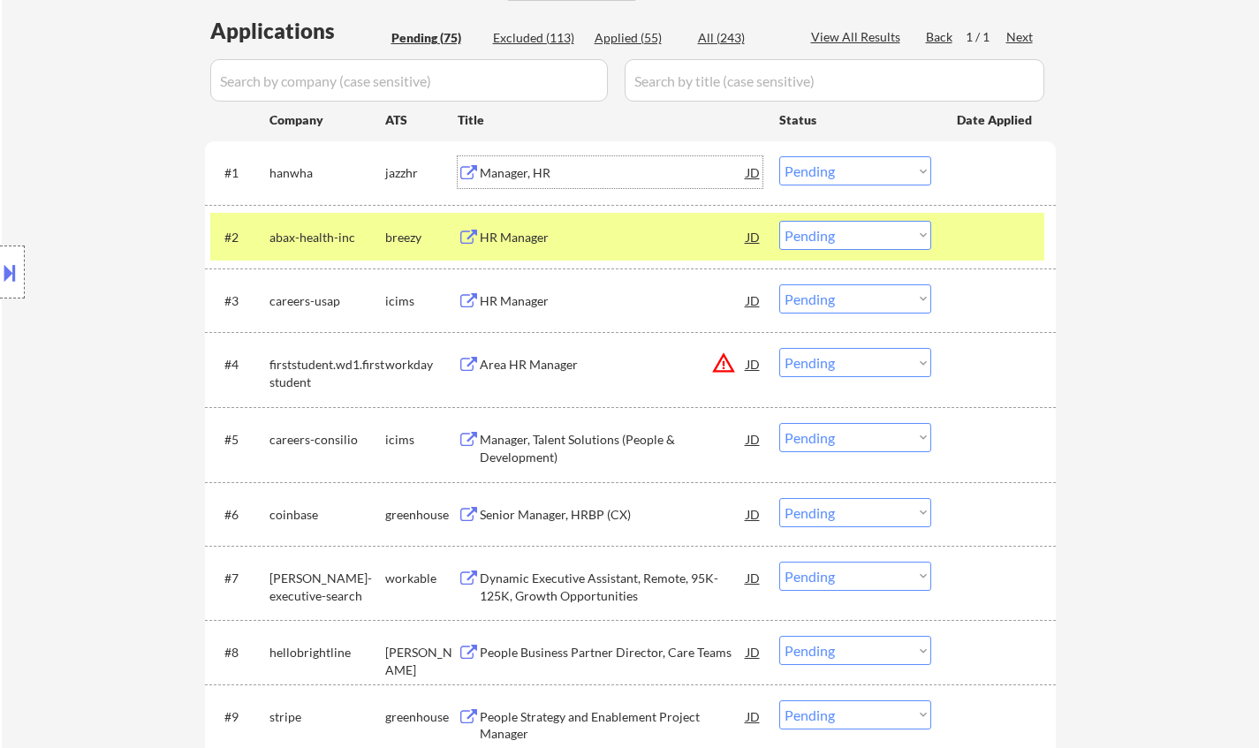
drag, startPoint x: 820, startPoint y: 163, endPoint x: 832, endPoint y: 181, distance: 22.3
click at [820, 163] on select "Choose an option... Pending Applied Excluded (Questions) Excluded (Expired) Exc…" at bounding box center [855, 170] width 152 height 29
click at [779, 156] on select "Choose an option... Pending Applied Excluded (Questions) Excluded (Expired) Exc…" at bounding box center [855, 170] width 152 height 29
select select ""pending""
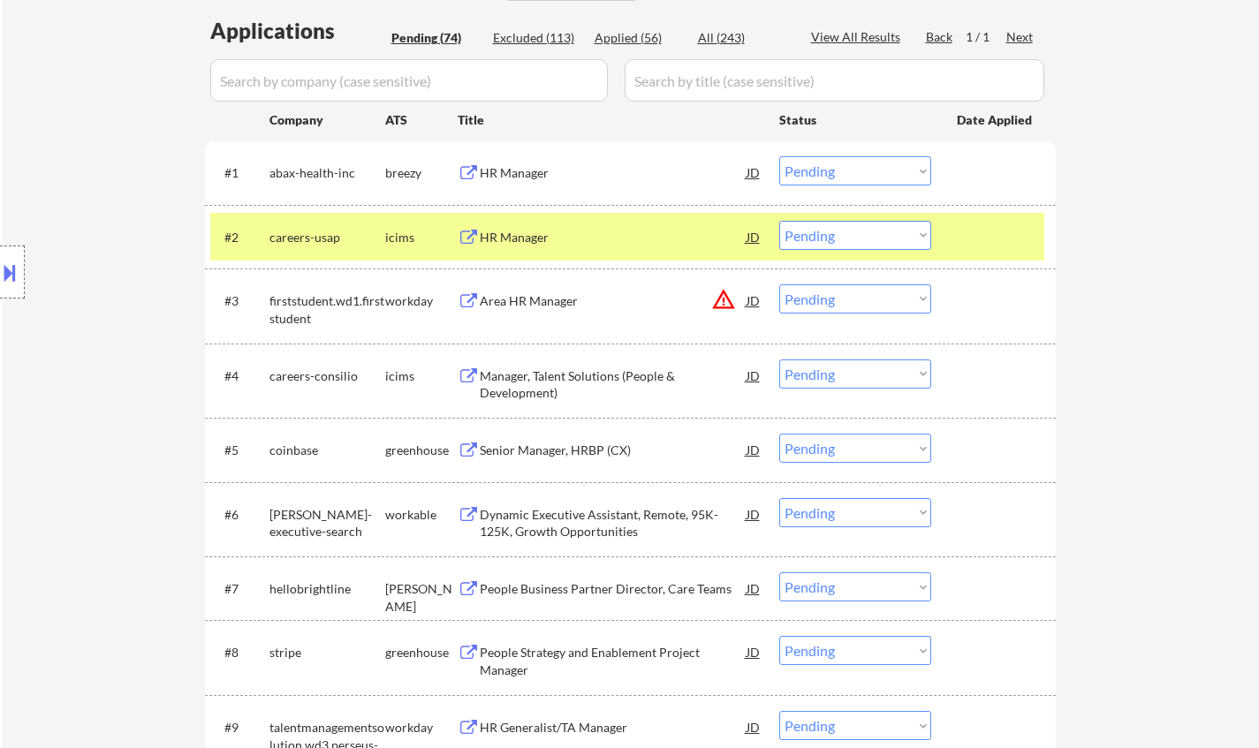
click at [517, 178] on div "HR Manager" at bounding box center [613, 173] width 267 height 18
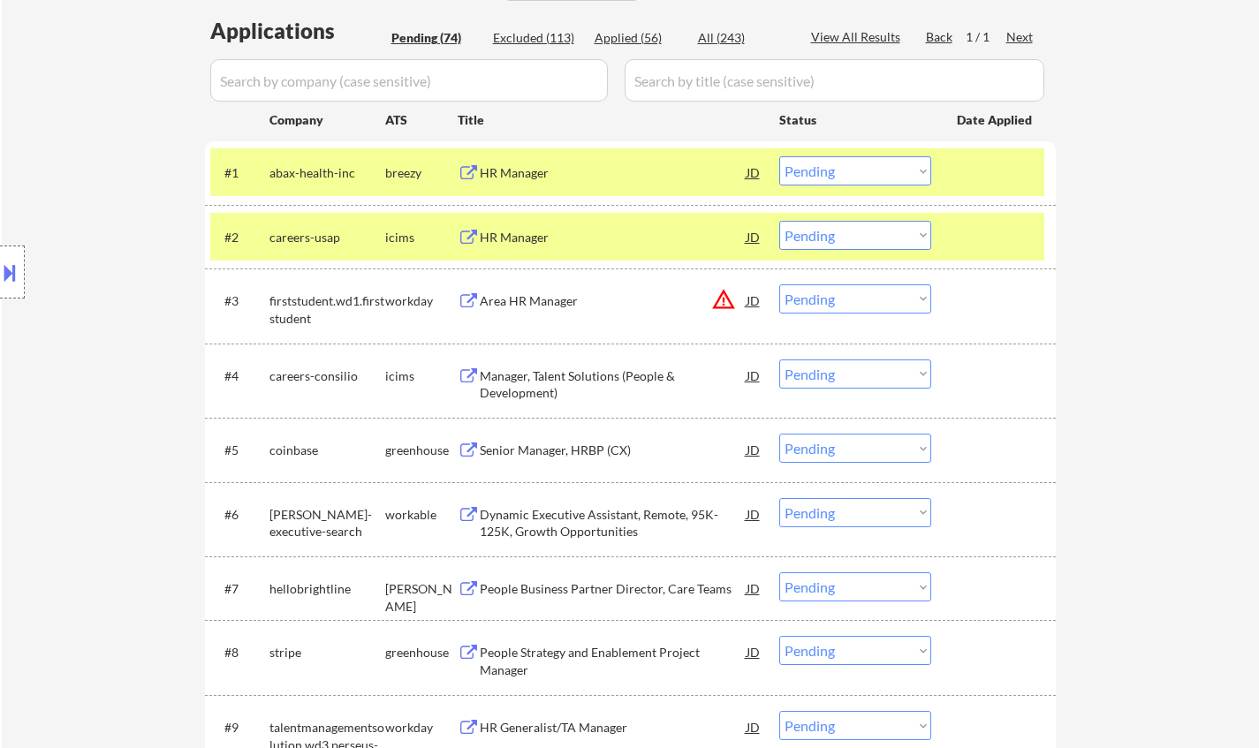
click at [6, 278] on button at bounding box center [9, 272] width 19 height 29
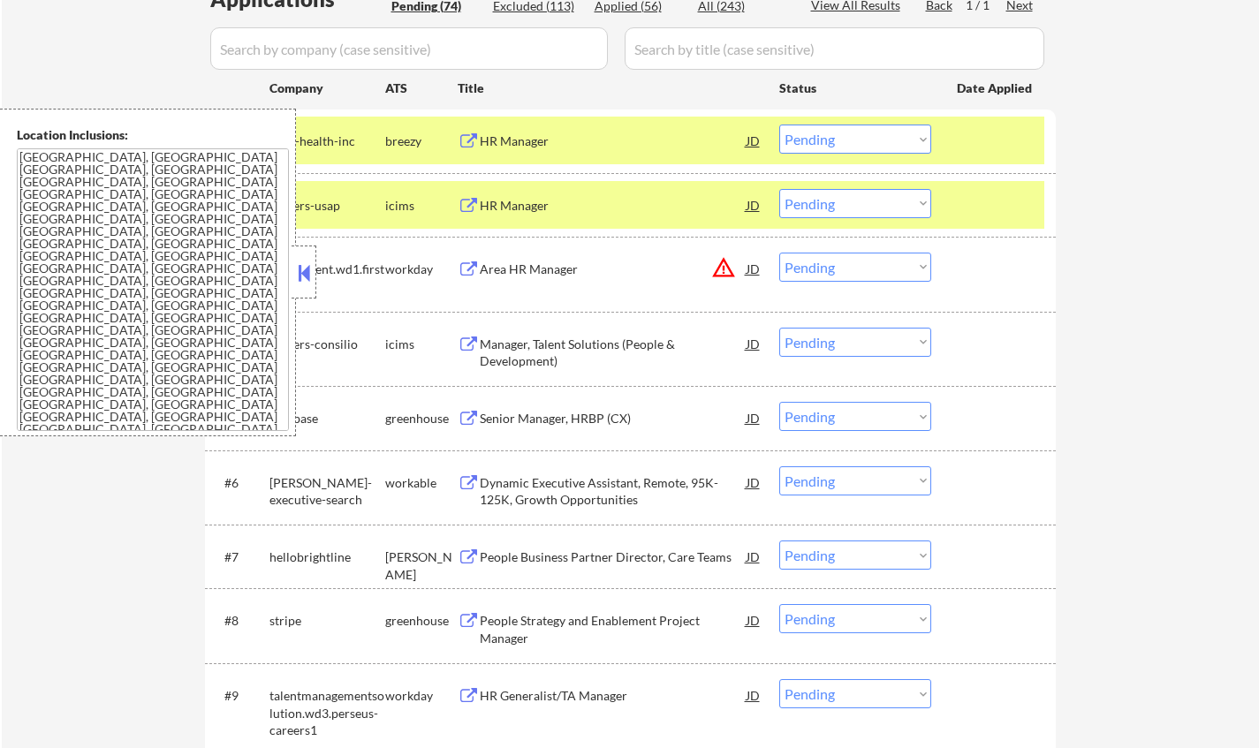
scroll to position [884, 0]
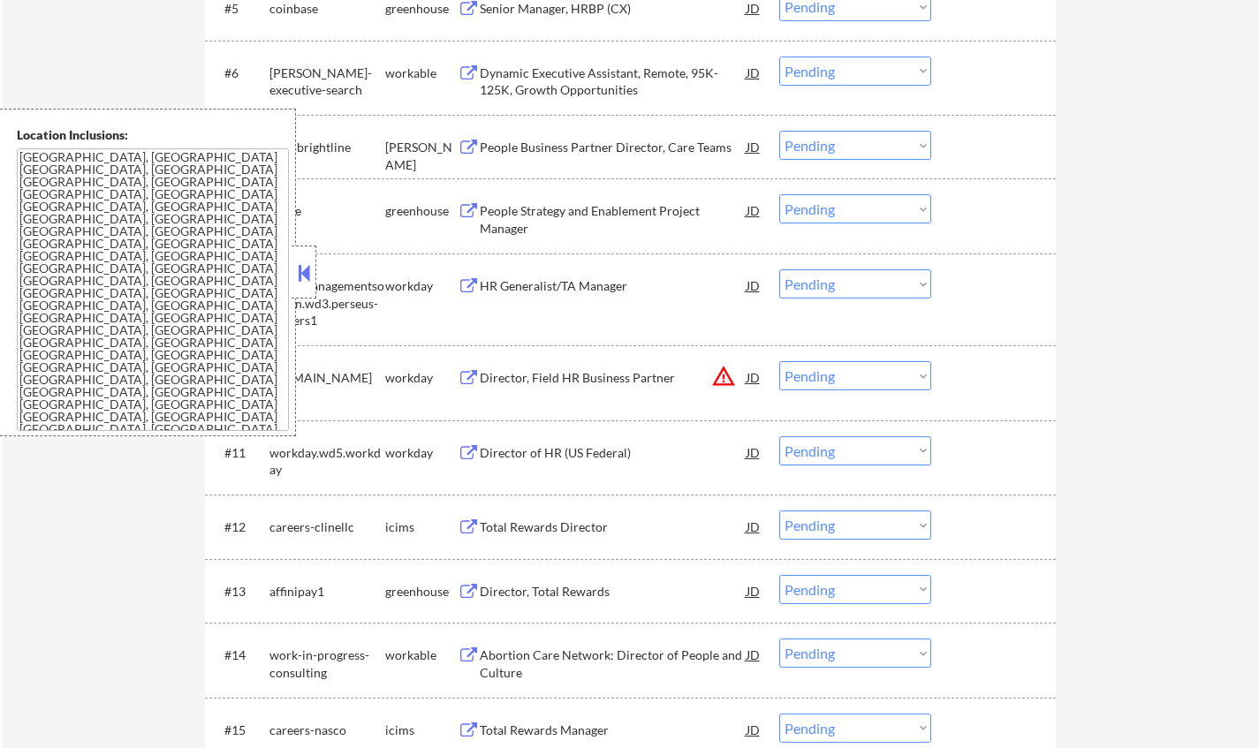
drag, startPoint x: 305, startPoint y: 270, endPoint x: 309, endPoint y: 7, distance: 263.4
click at [302, 270] on button at bounding box center [303, 273] width 19 height 27
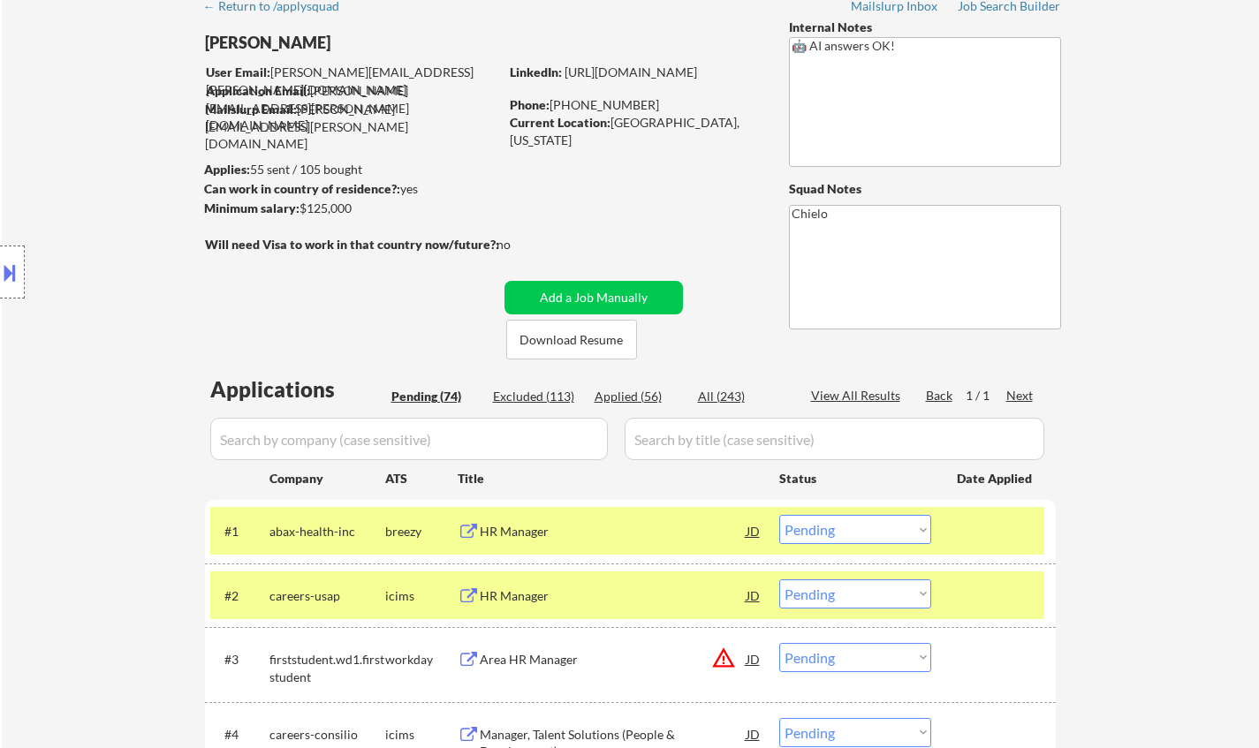
scroll to position [0, 0]
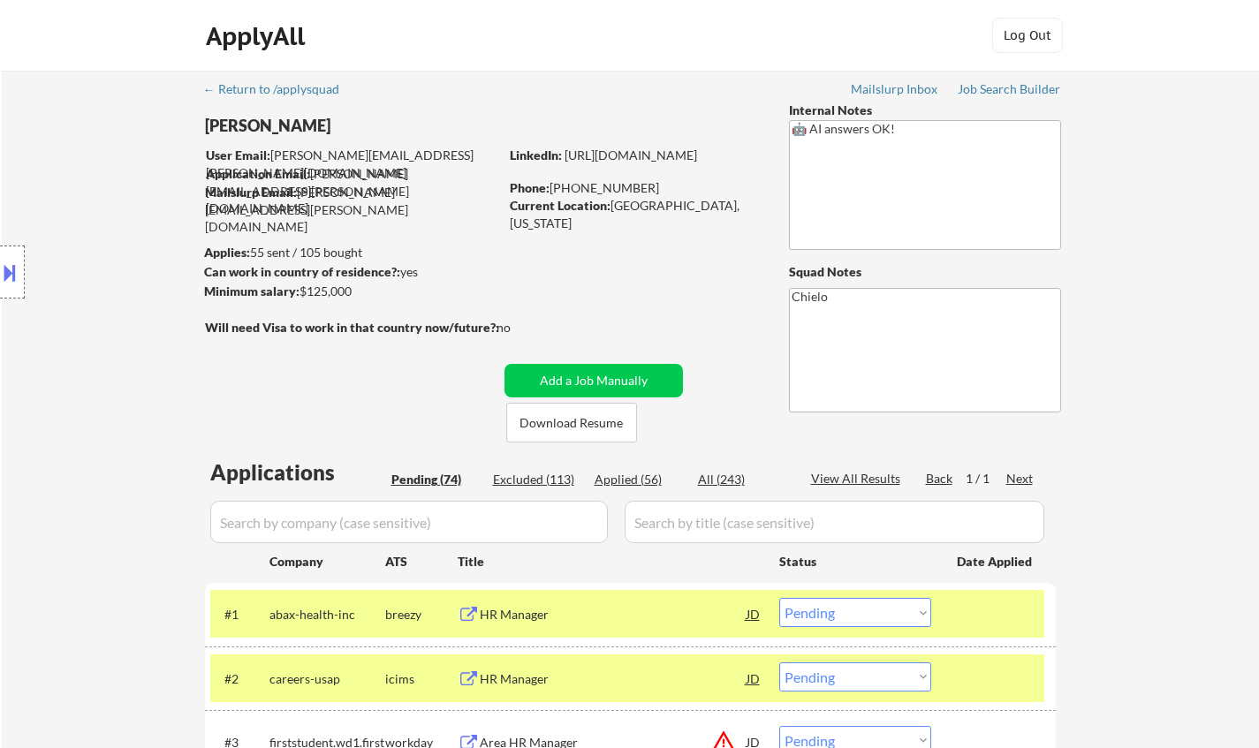
click at [521, 619] on div "HR Manager" at bounding box center [613, 615] width 267 height 18
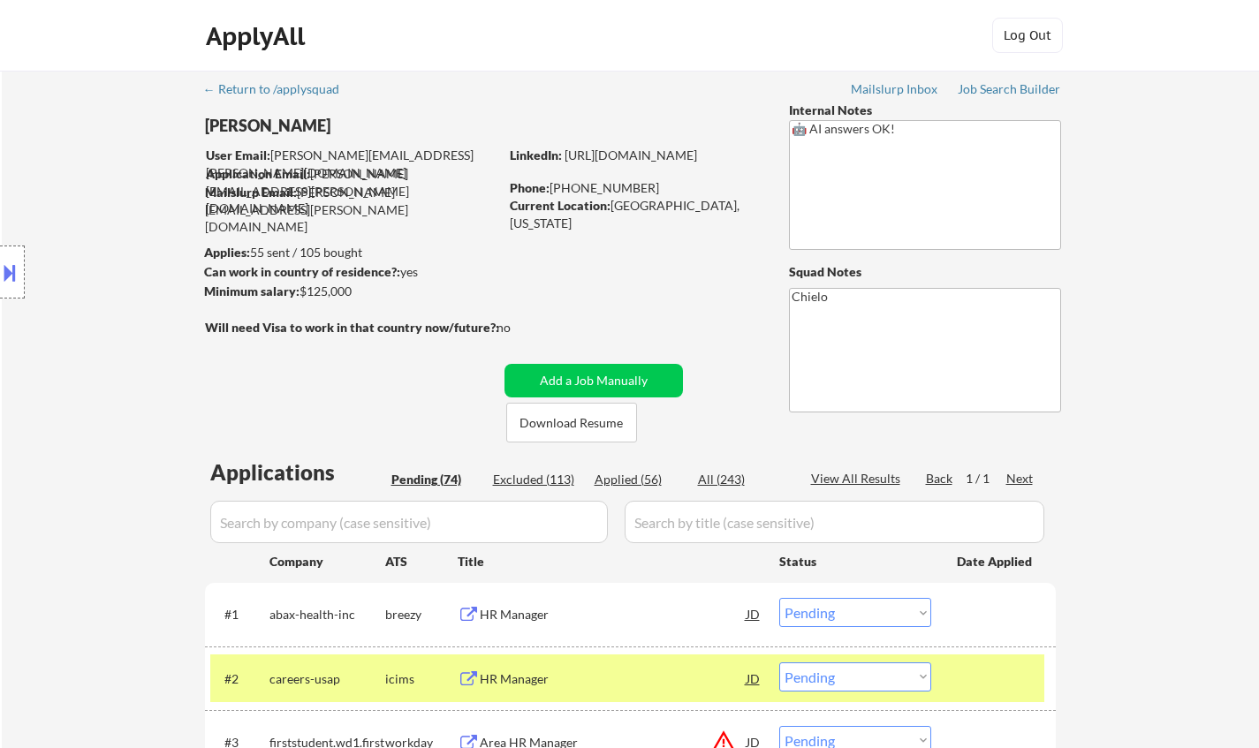
type textarea "Chielo AI Answers: [URL][DOMAIN_NAME]"
drag, startPoint x: 619, startPoint y: 481, endPoint x: 900, endPoint y: 500, distance: 281.7
click at [619, 481] on div "Applied (56)" at bounding box center [639, 480] width 88 height 18
select select ""applied""
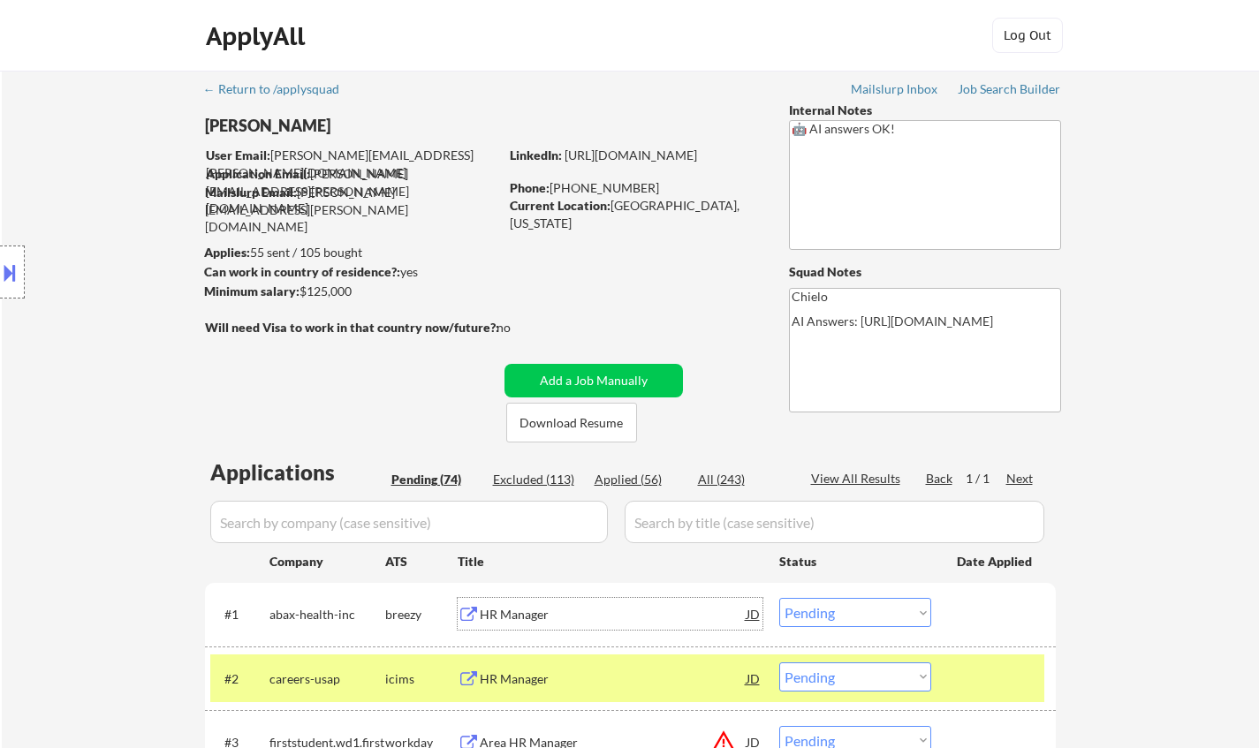
select select ""applied""
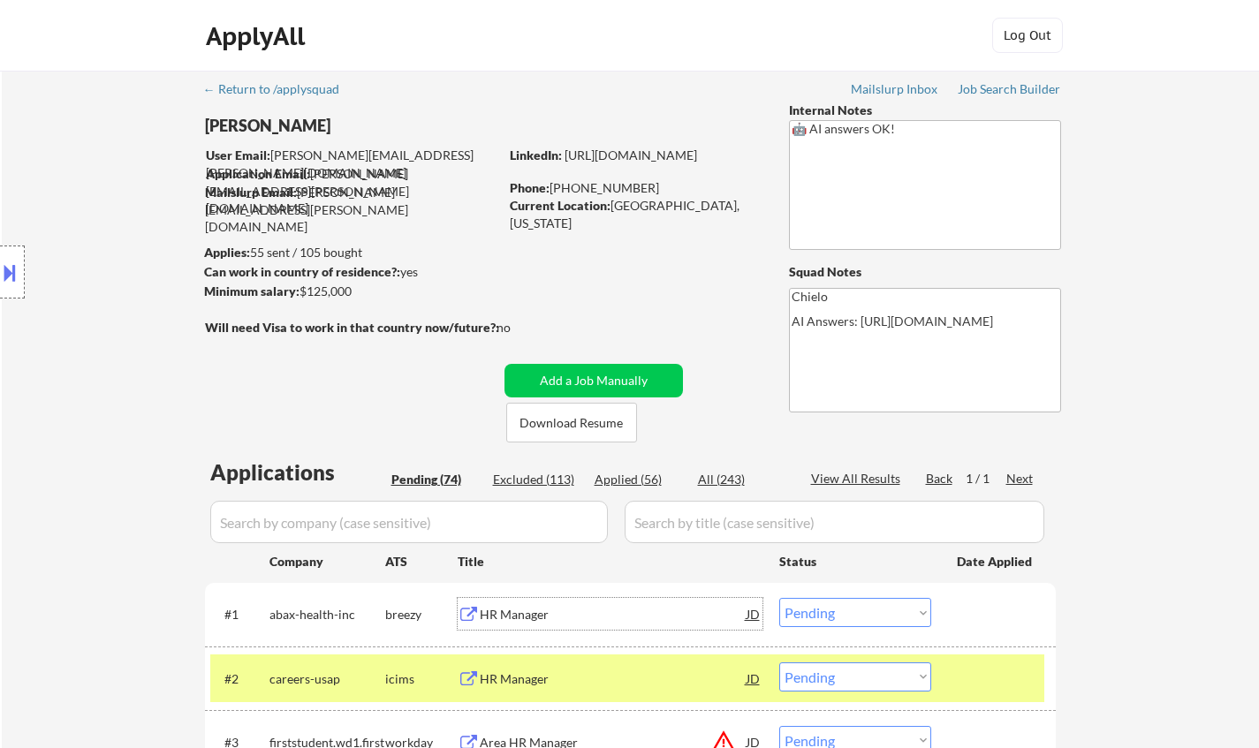
select select ""applied""
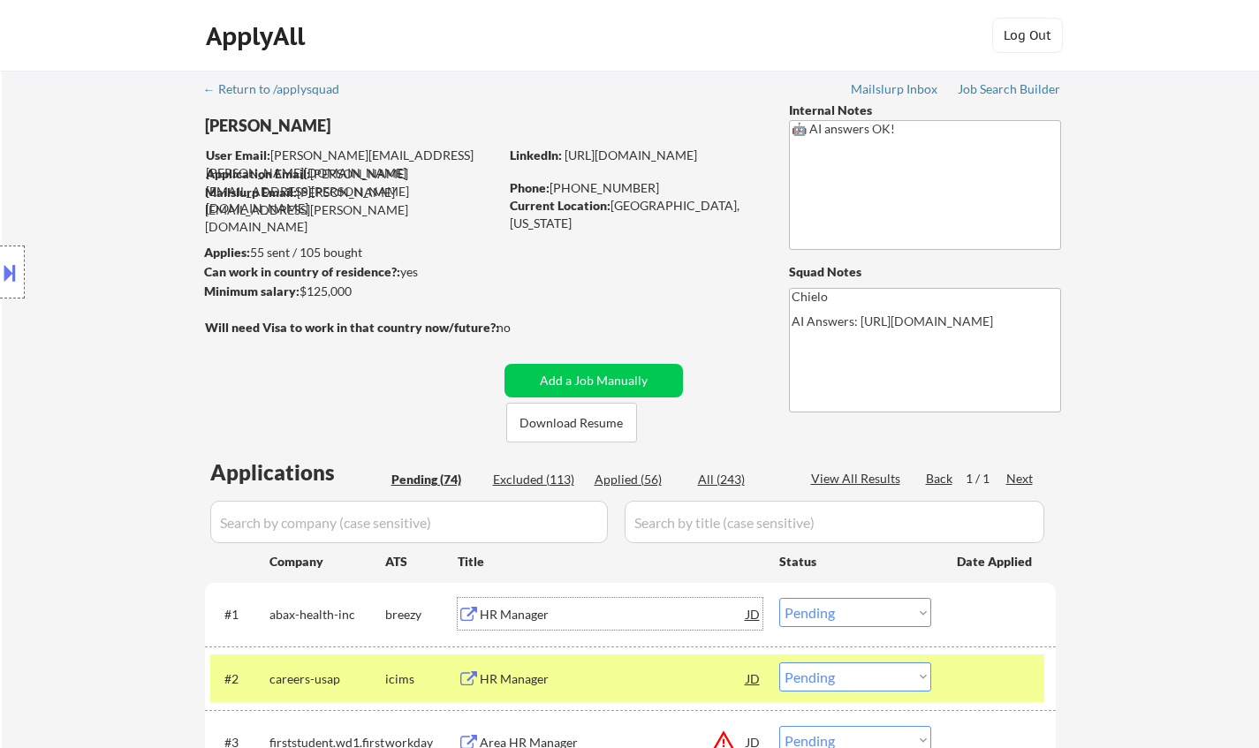
select select ""applied""
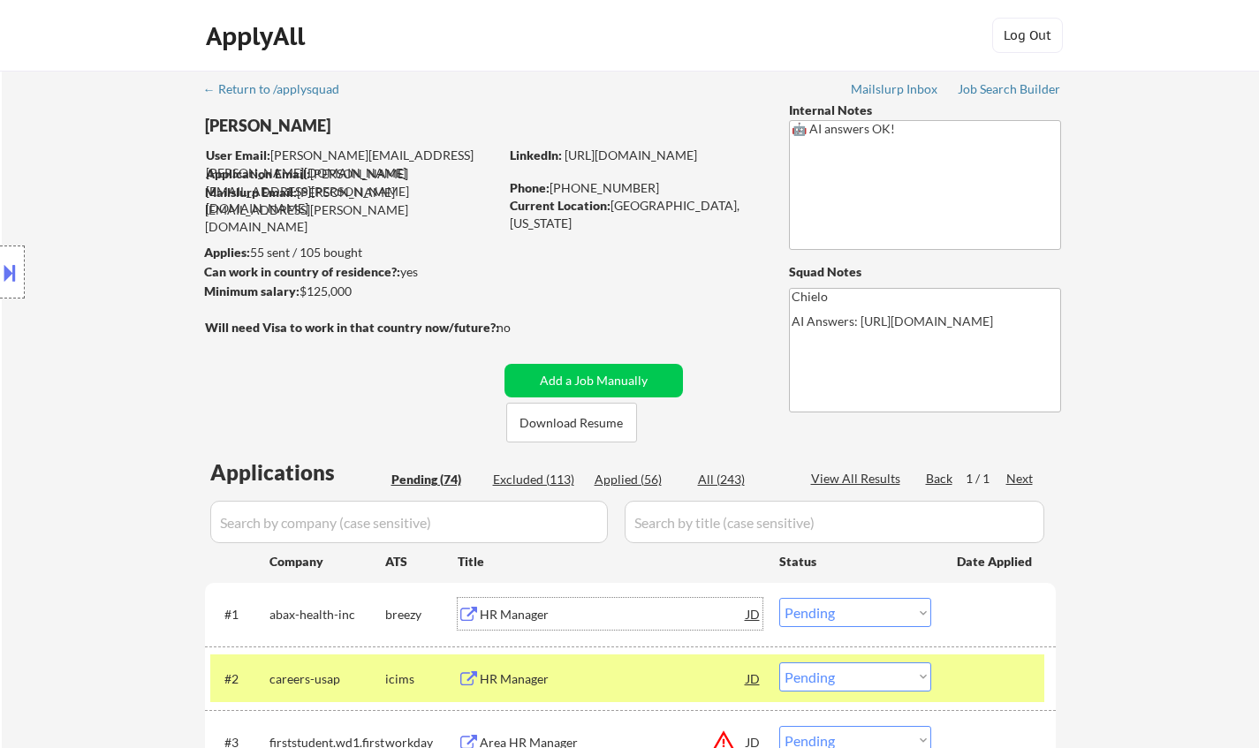
select select ""applied""
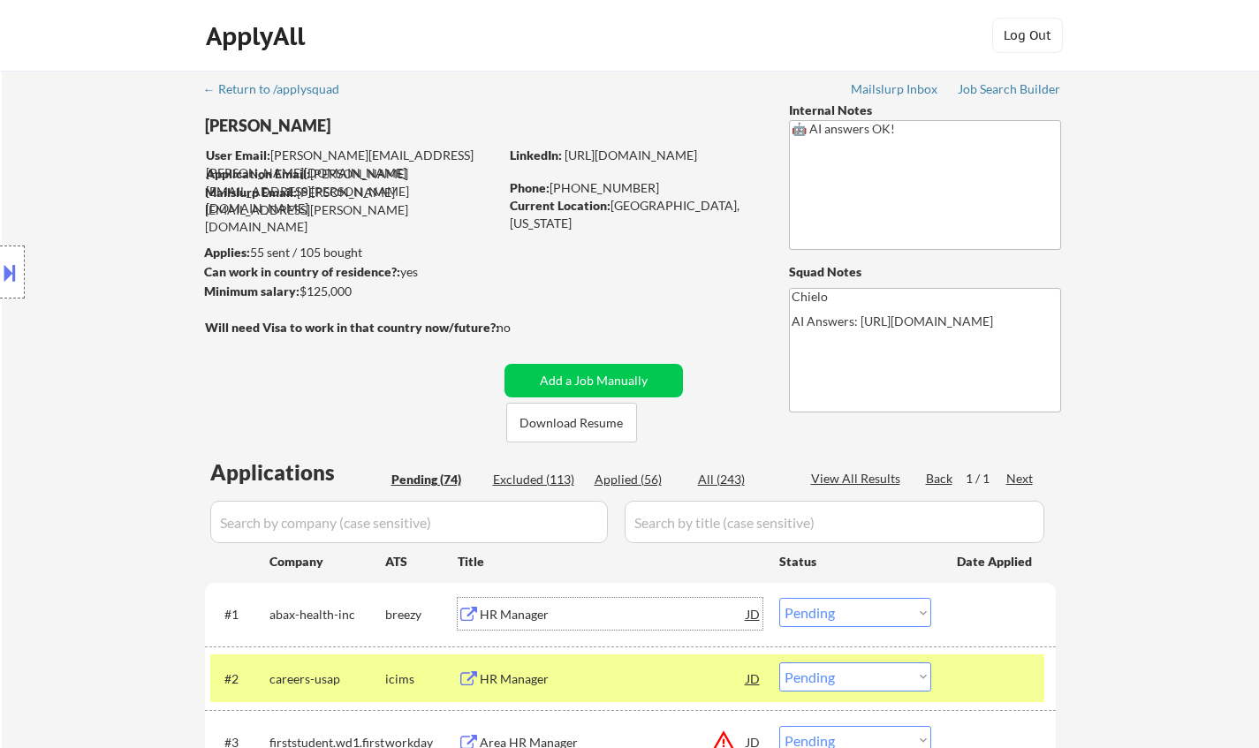
select select ""applied""
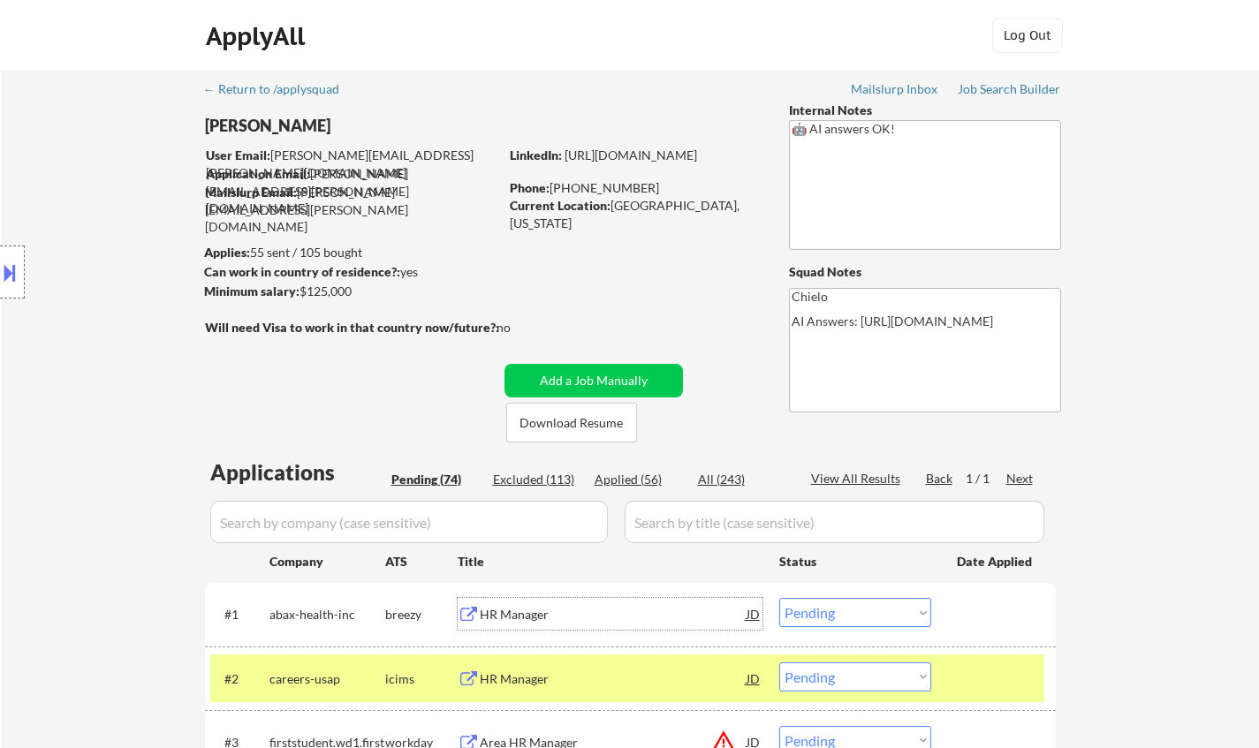
select select ""applied""
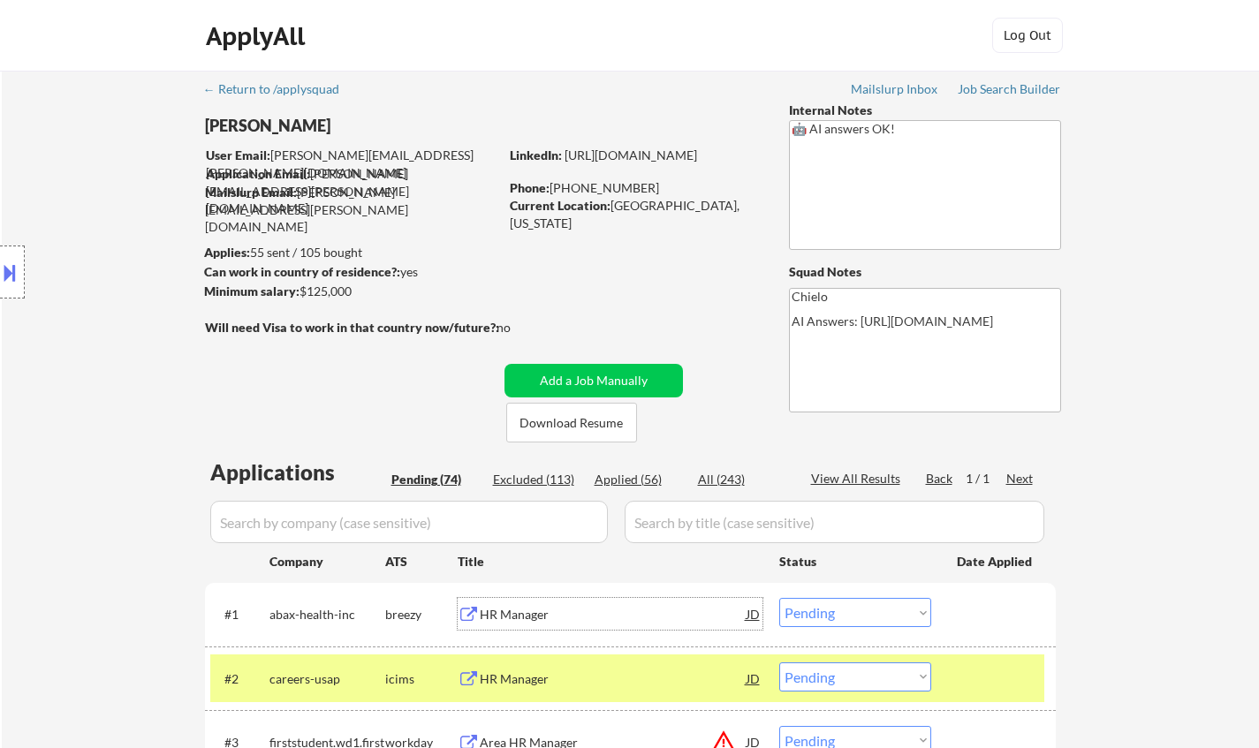
select select ""applied""
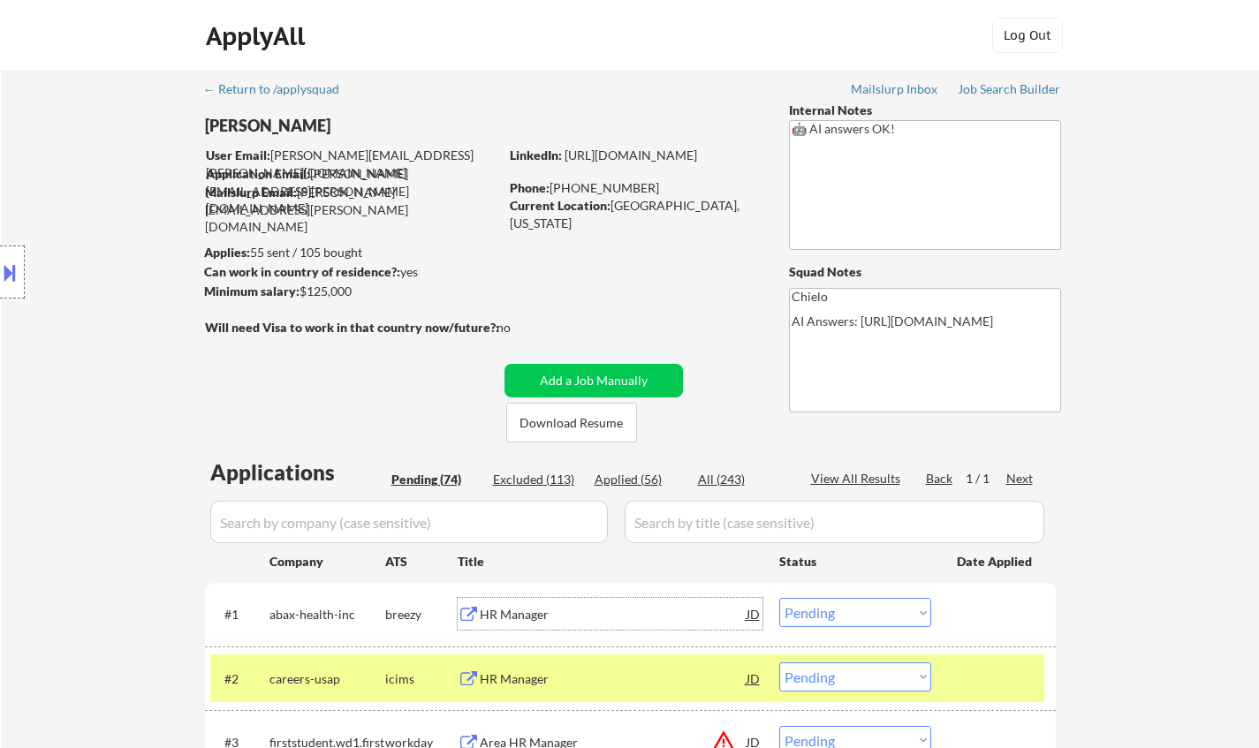
select select ""applied""
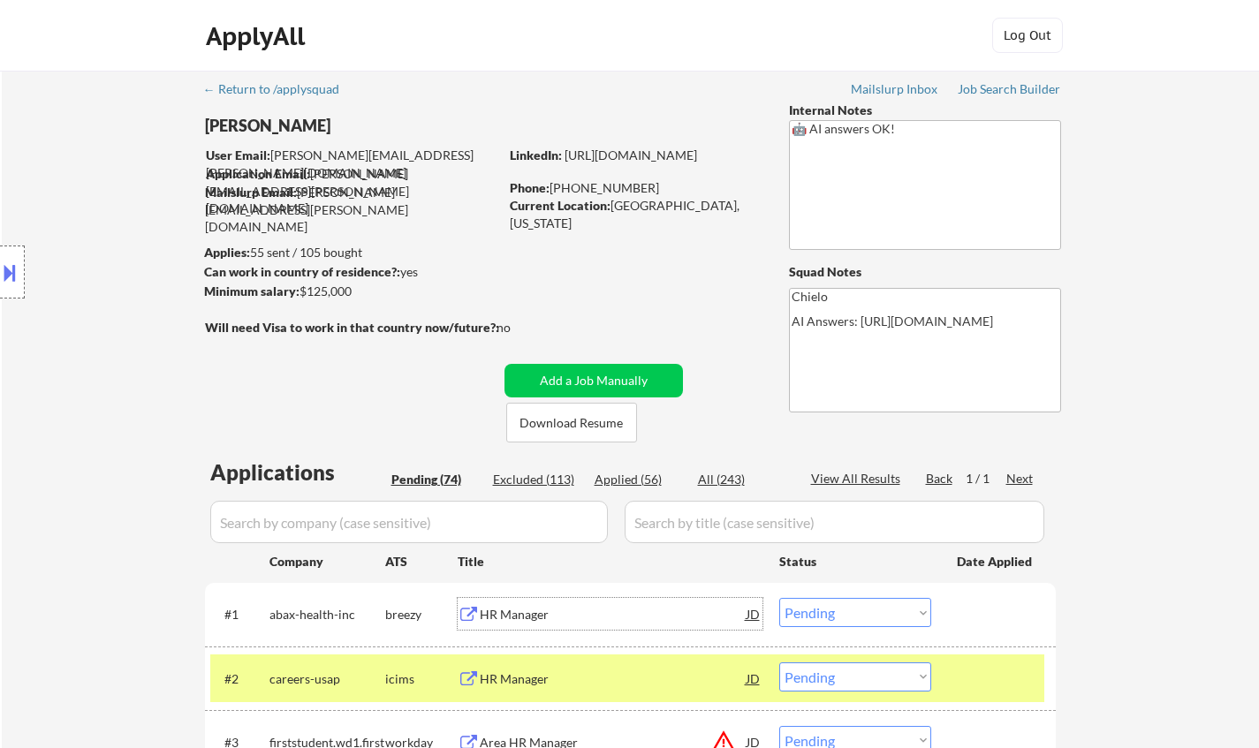
select select ""applied""
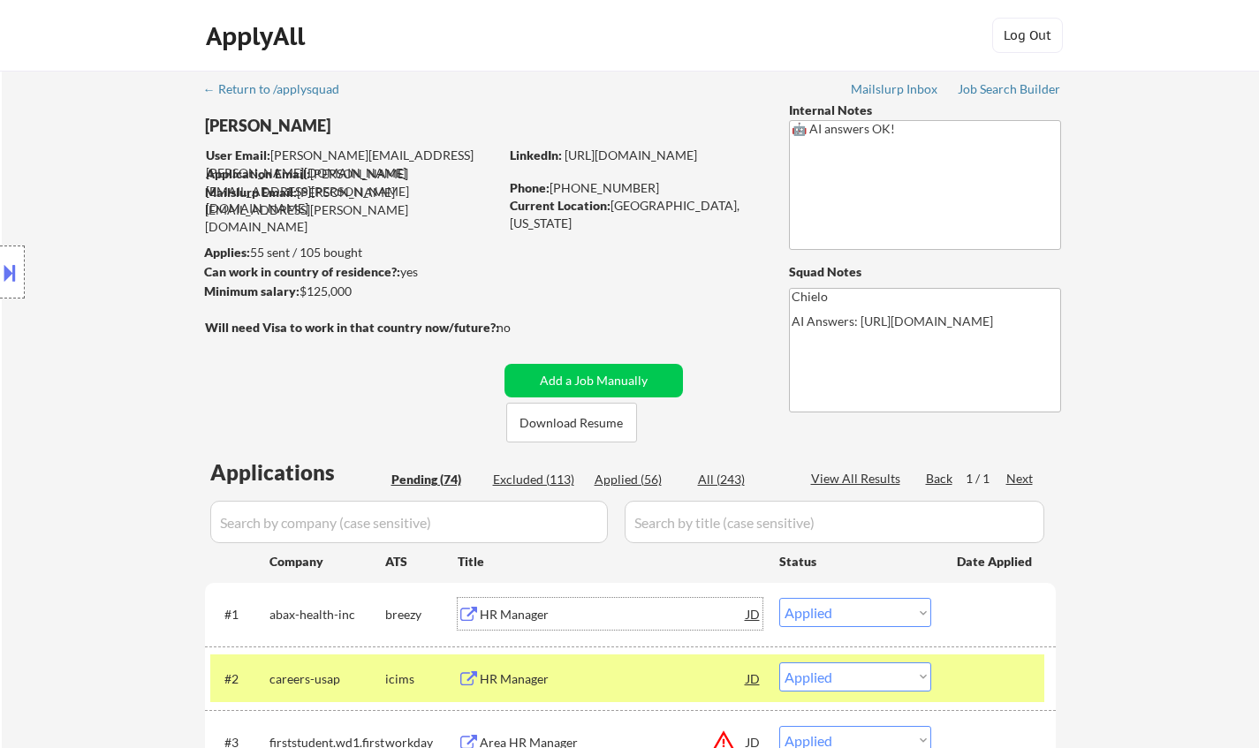
select select ""applied""
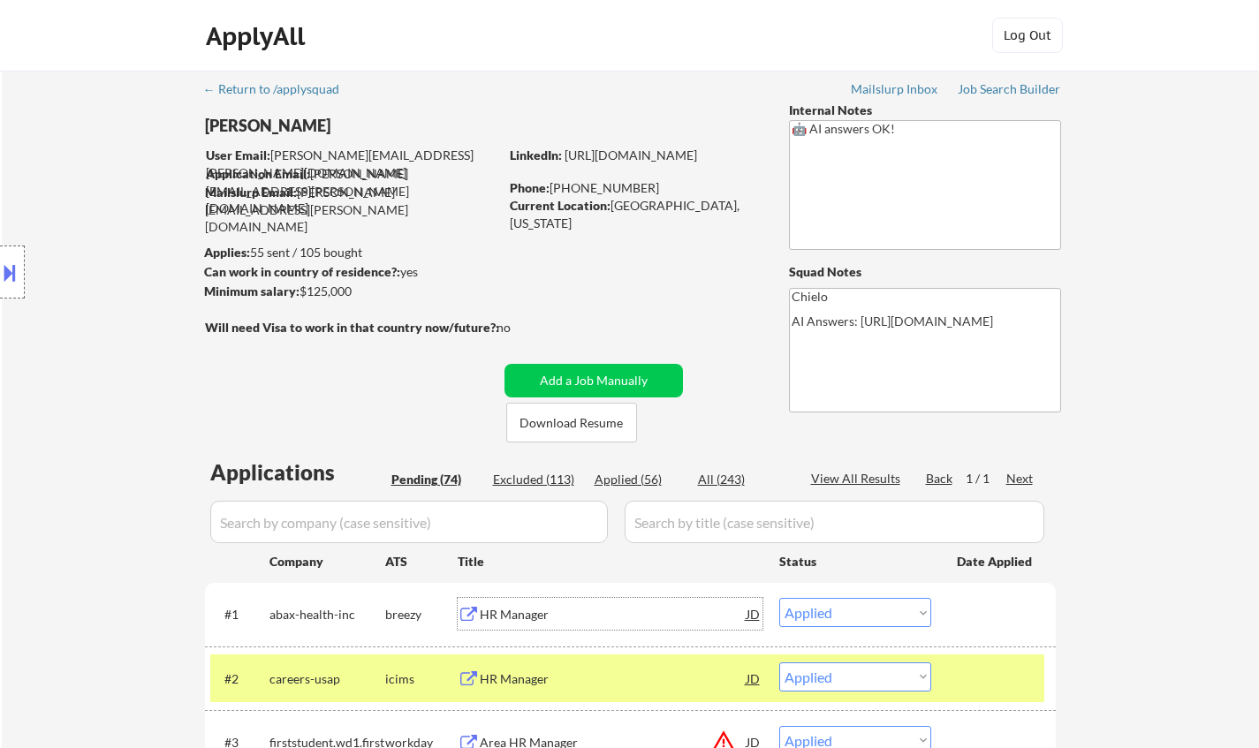
select select ""applied""
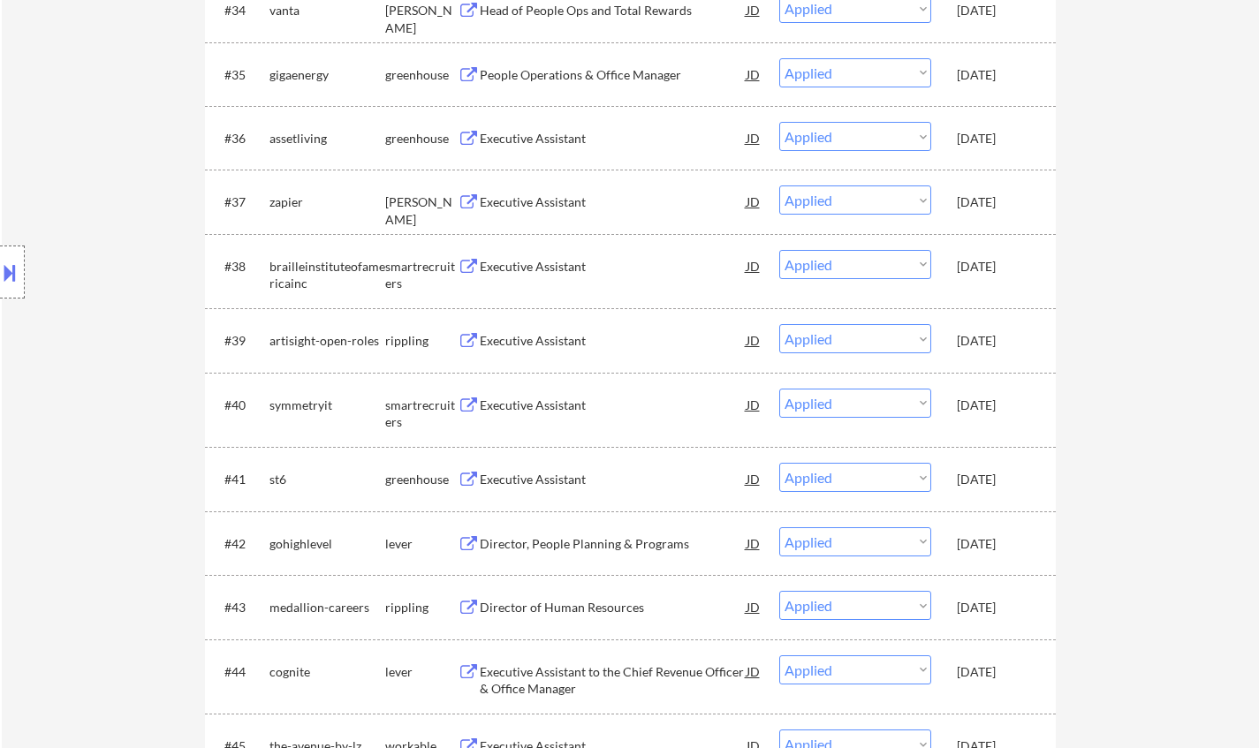
scroll to position [3093, 0]
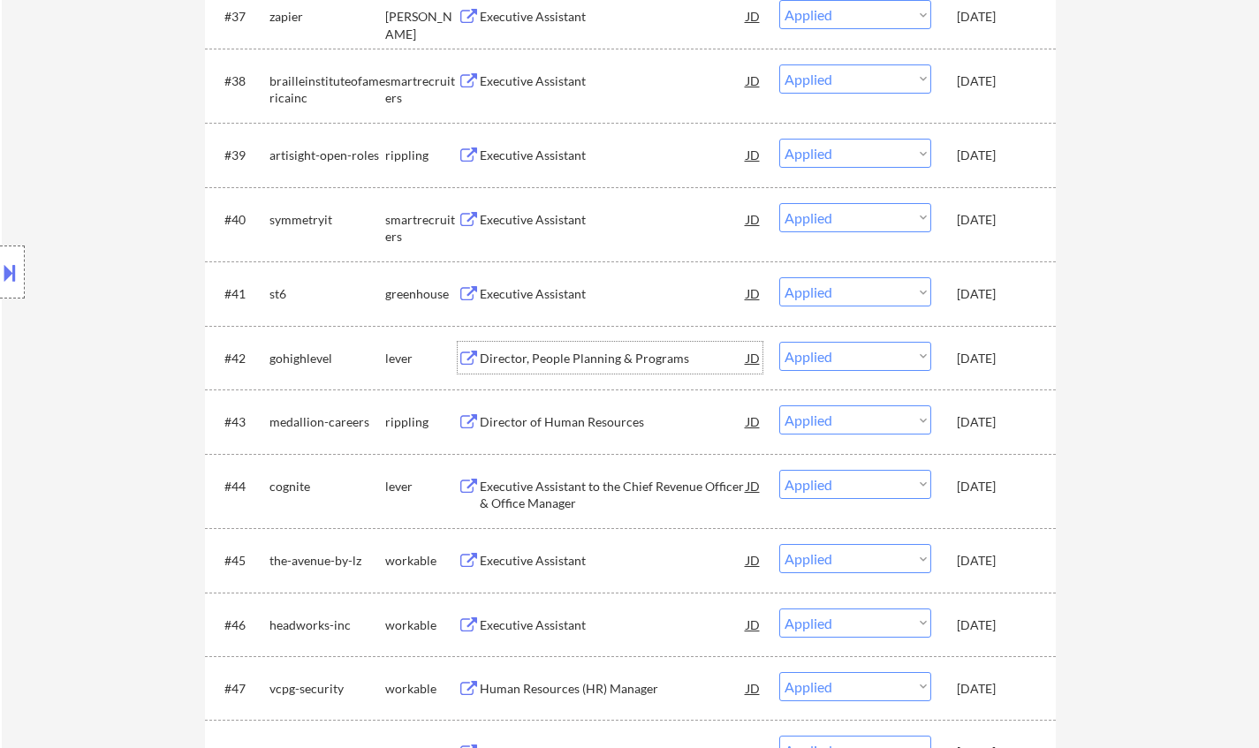
click at [649, 359] on div "Director, People Planning & Programs" at bounding box center [613, 359] width 267 height 18
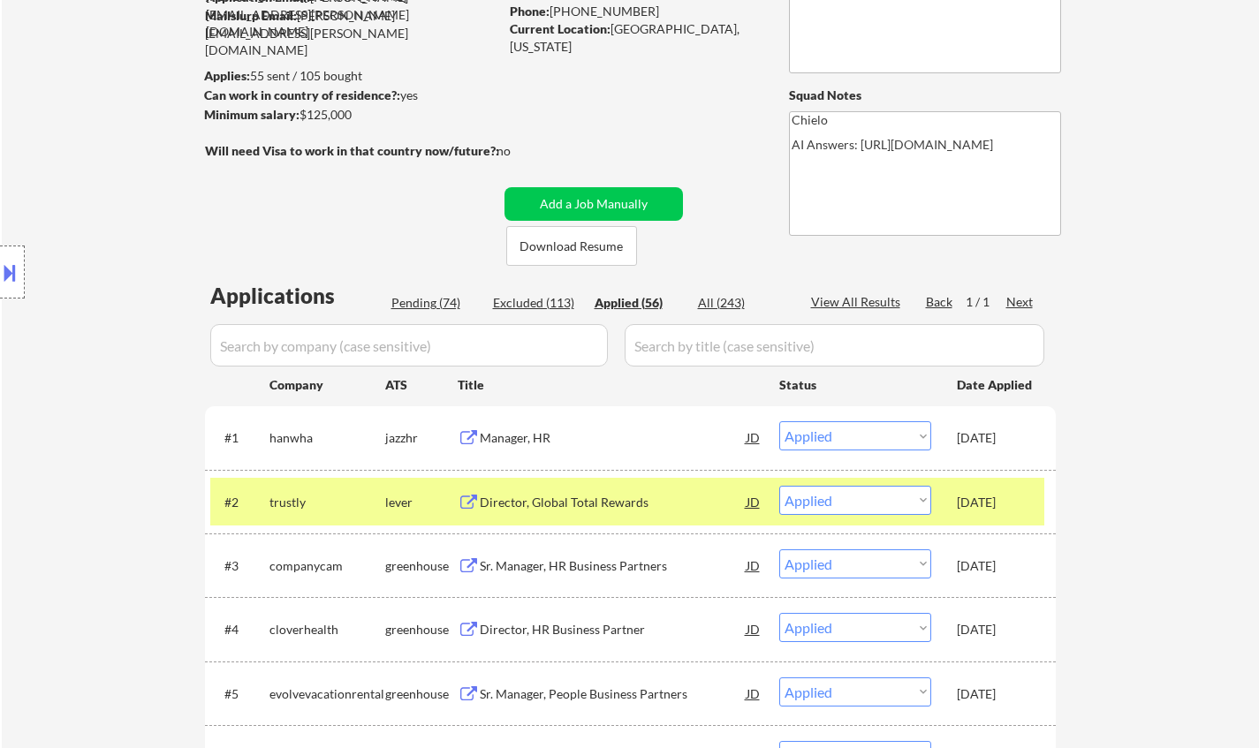
scroll to position [0, 0]
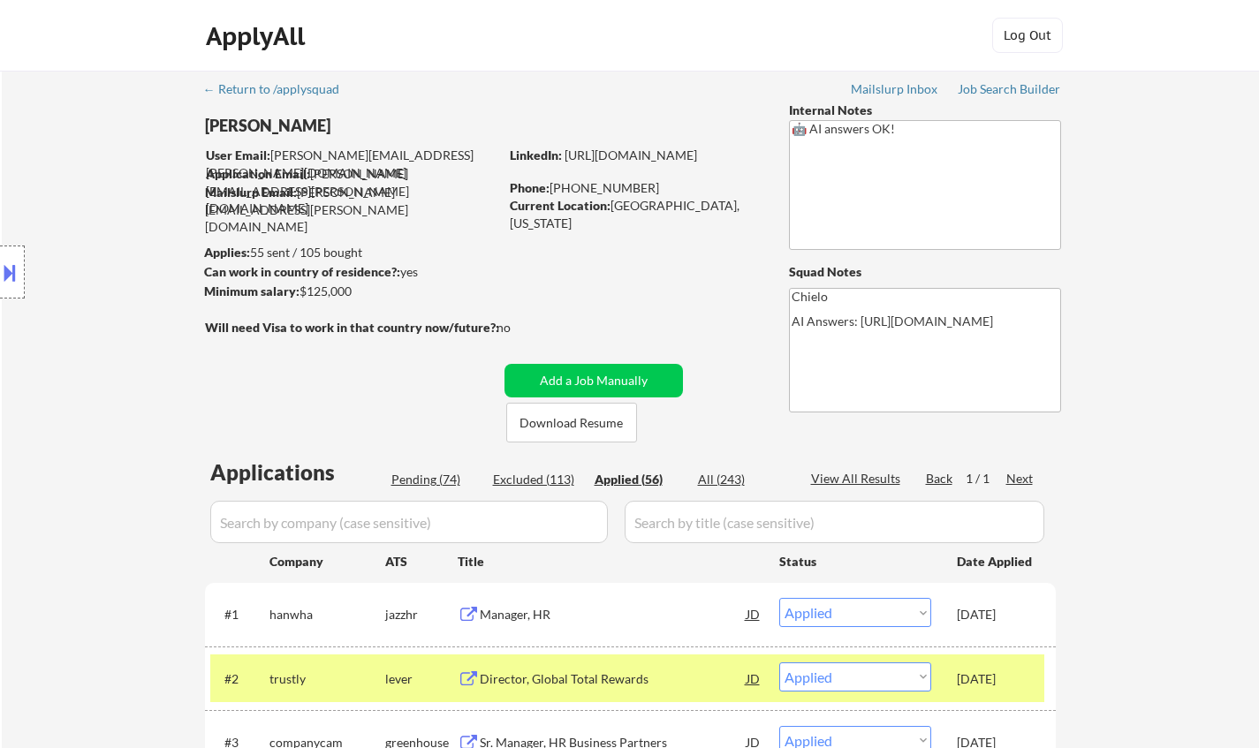
click at [427, 481] on div "Pending (74)" at bounding box center [435, 480] width 88 height 18
select select ""pending""
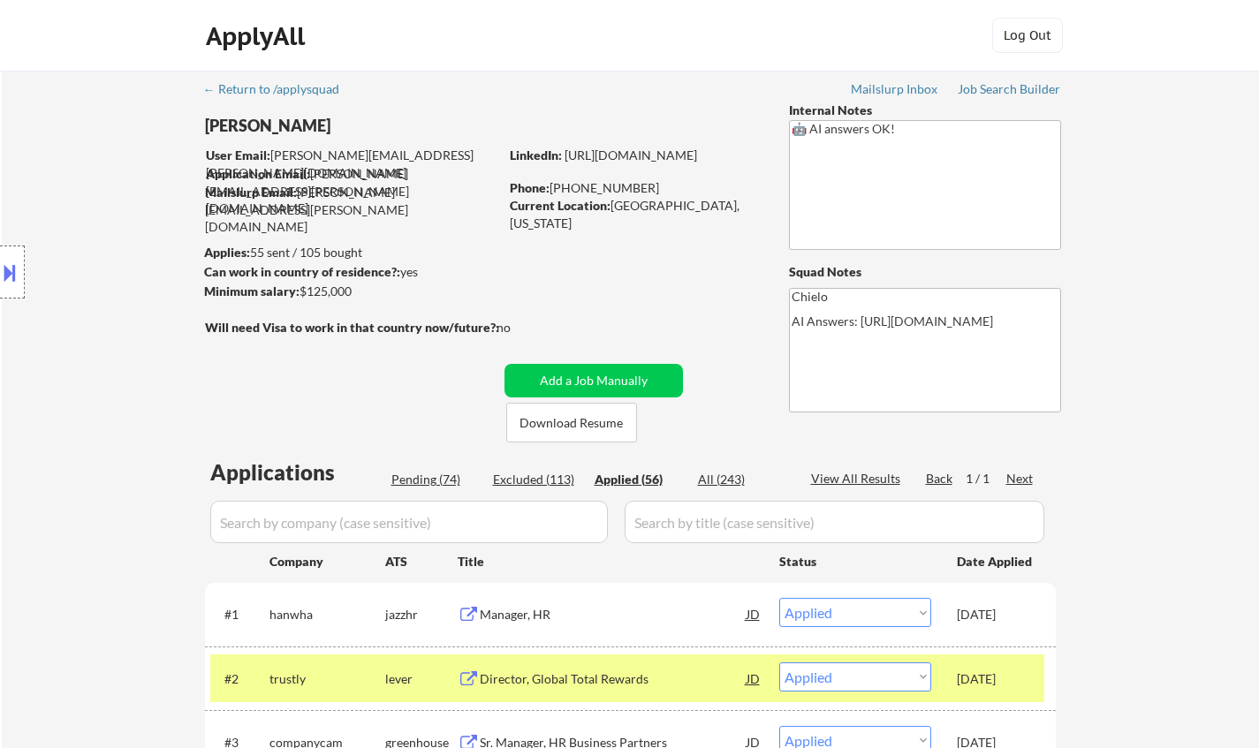
select select ""pending""
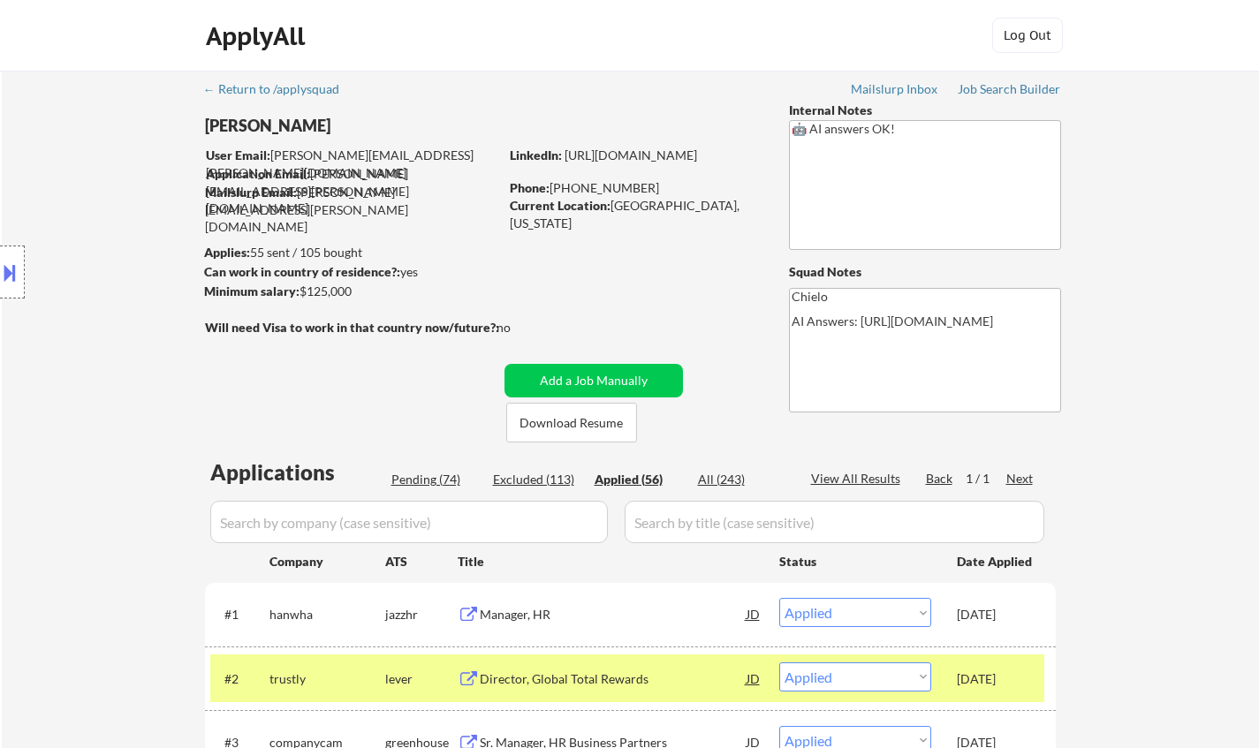
select select ""pending""
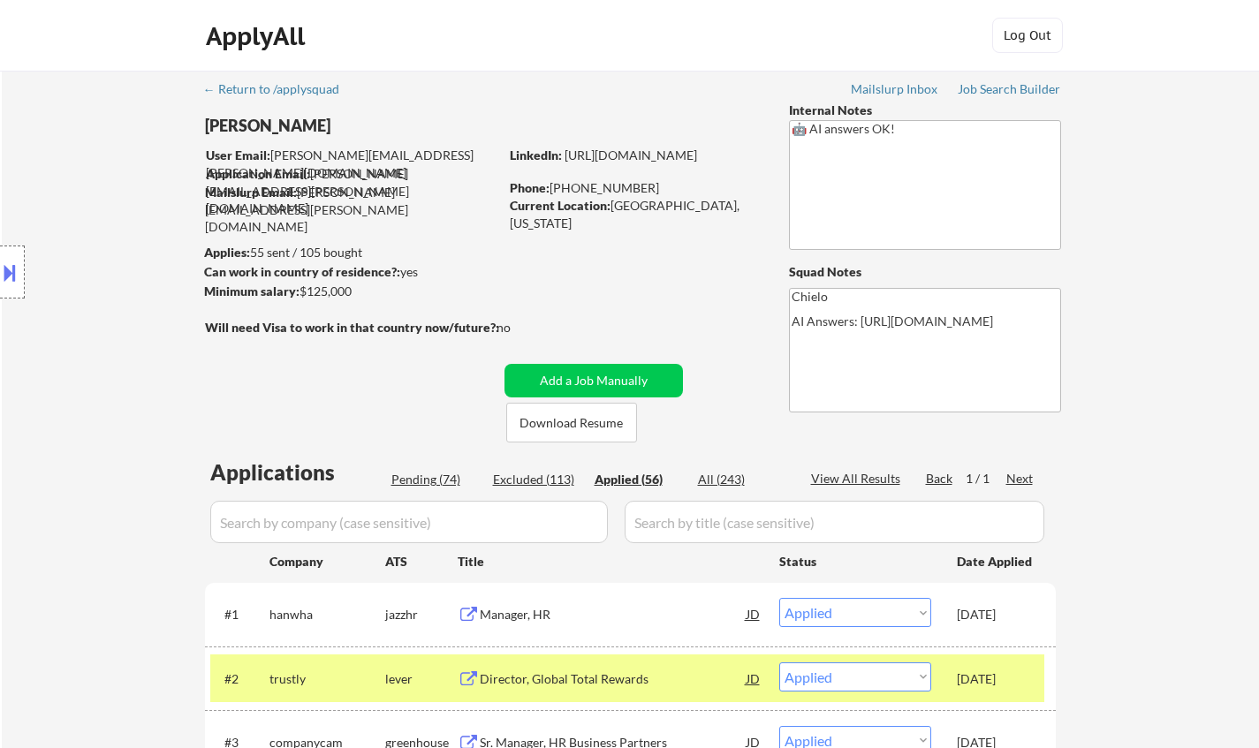
select select ""pending""
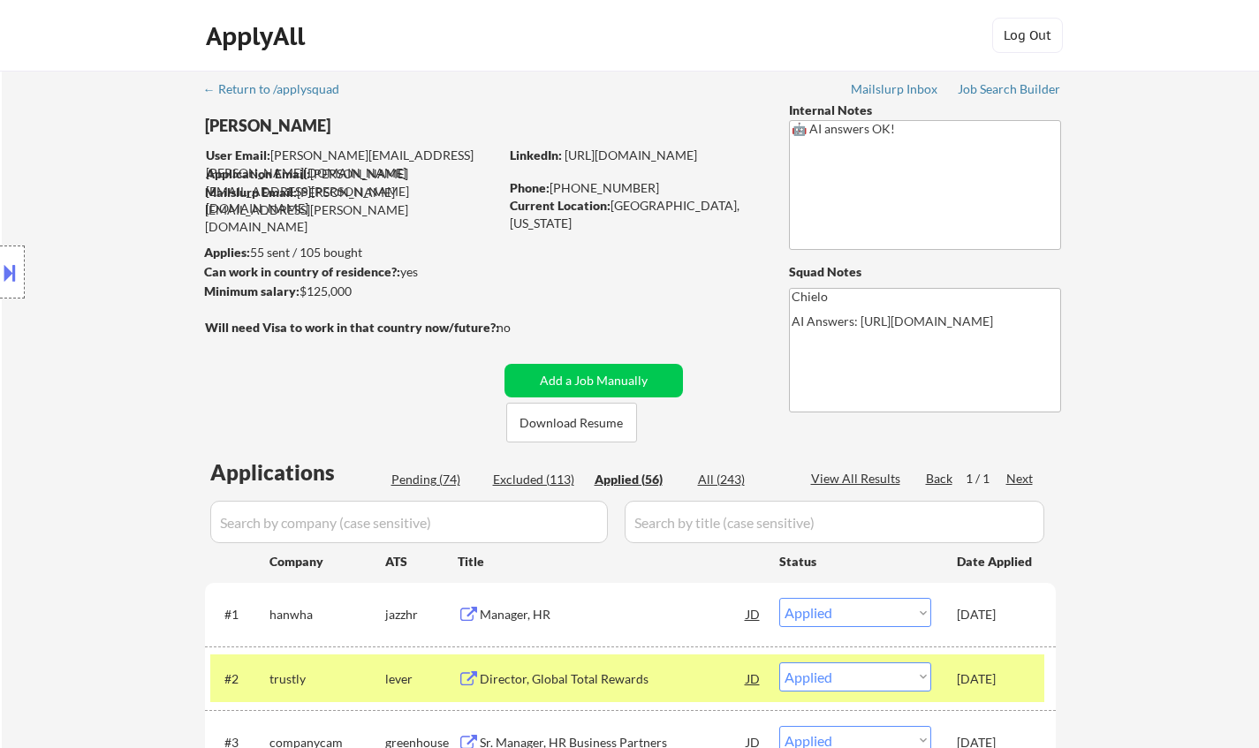
select select ""pending""
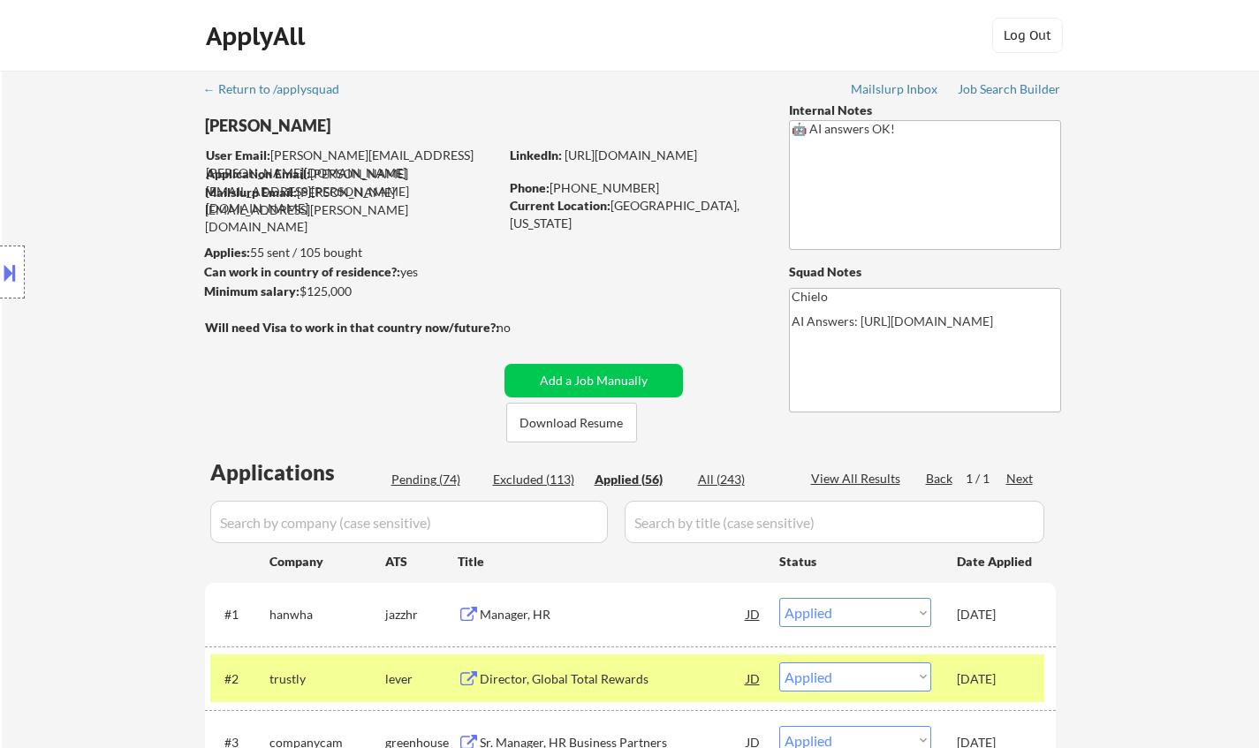
select select ""pending""
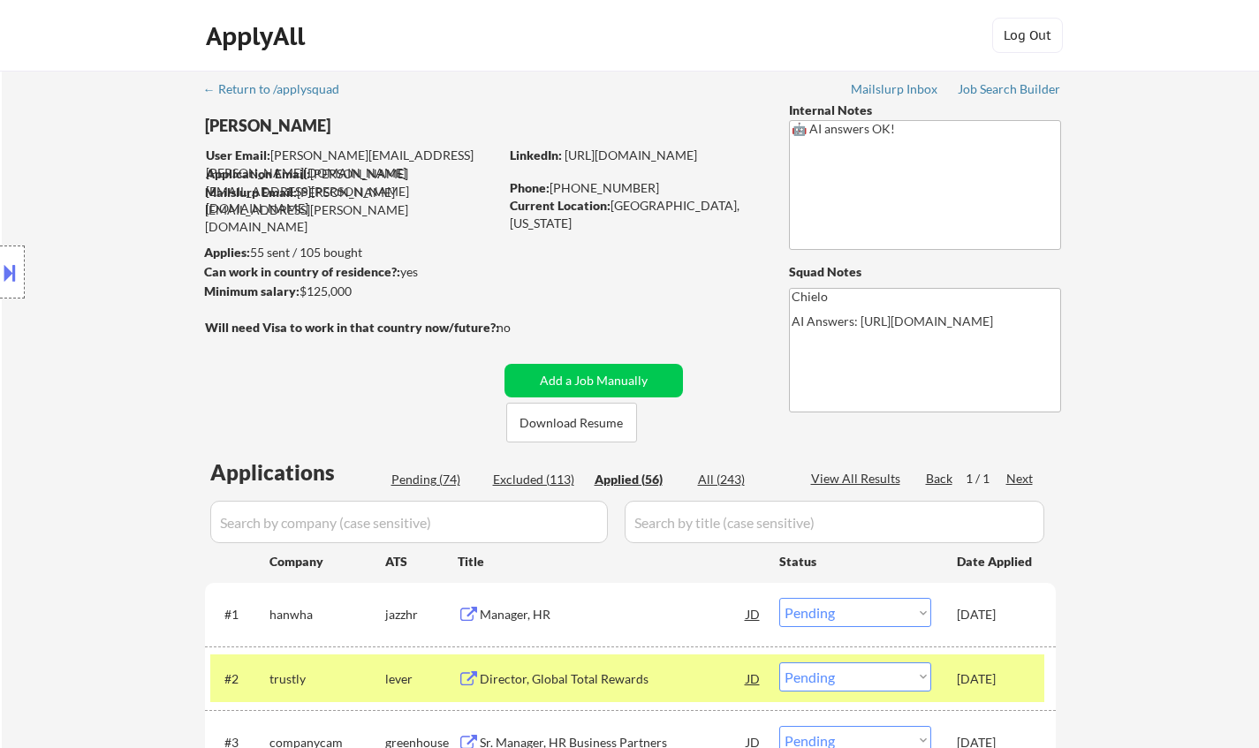
select select ""pending""
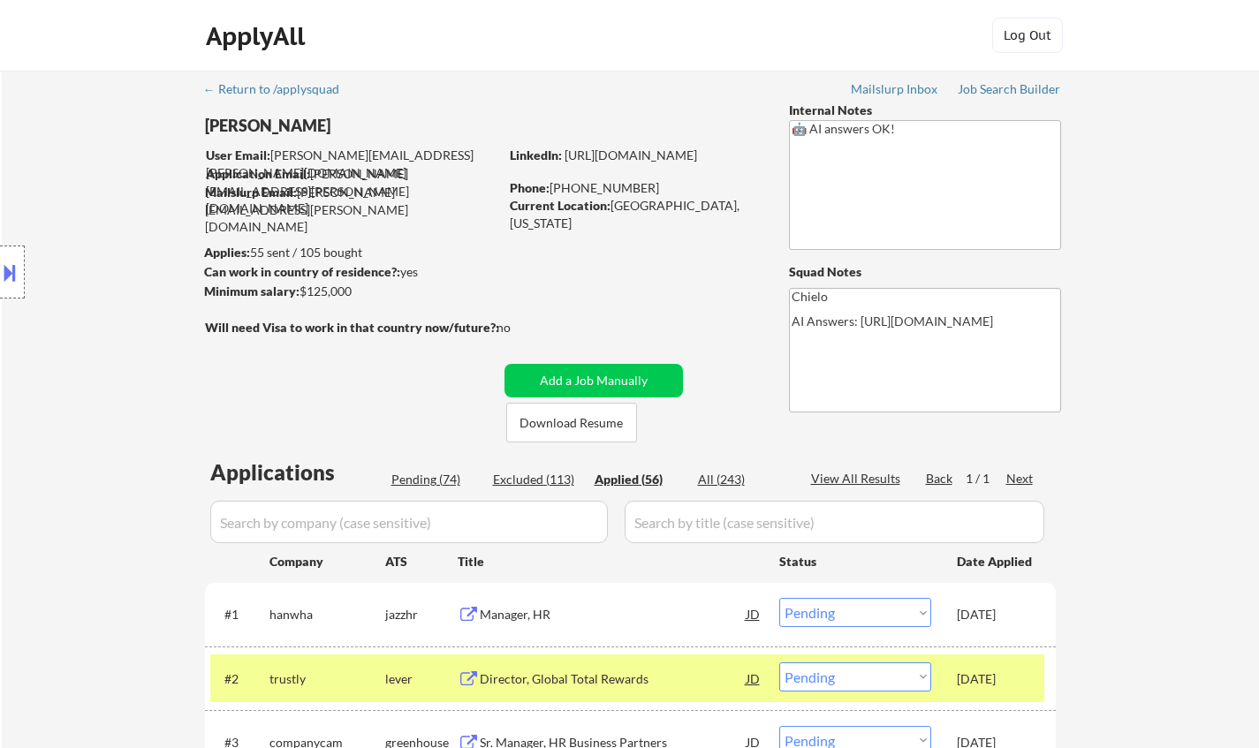
select select ""pending""
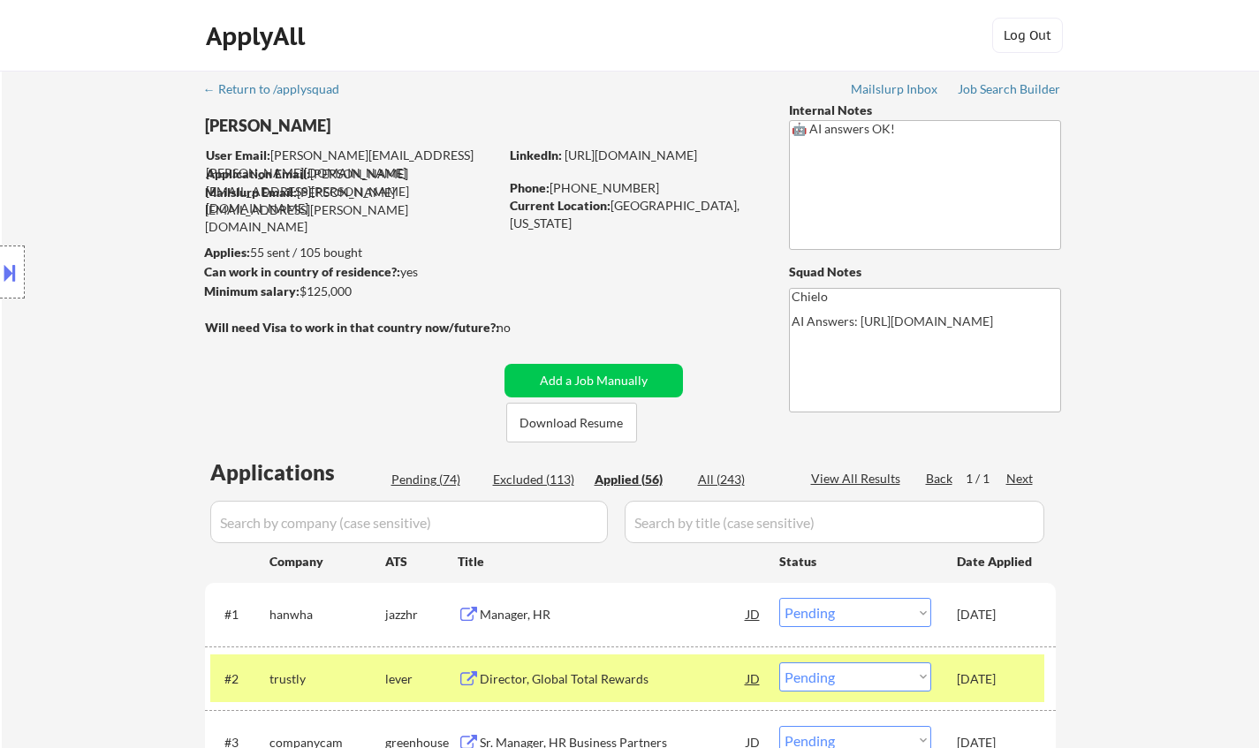
select select ""pending""
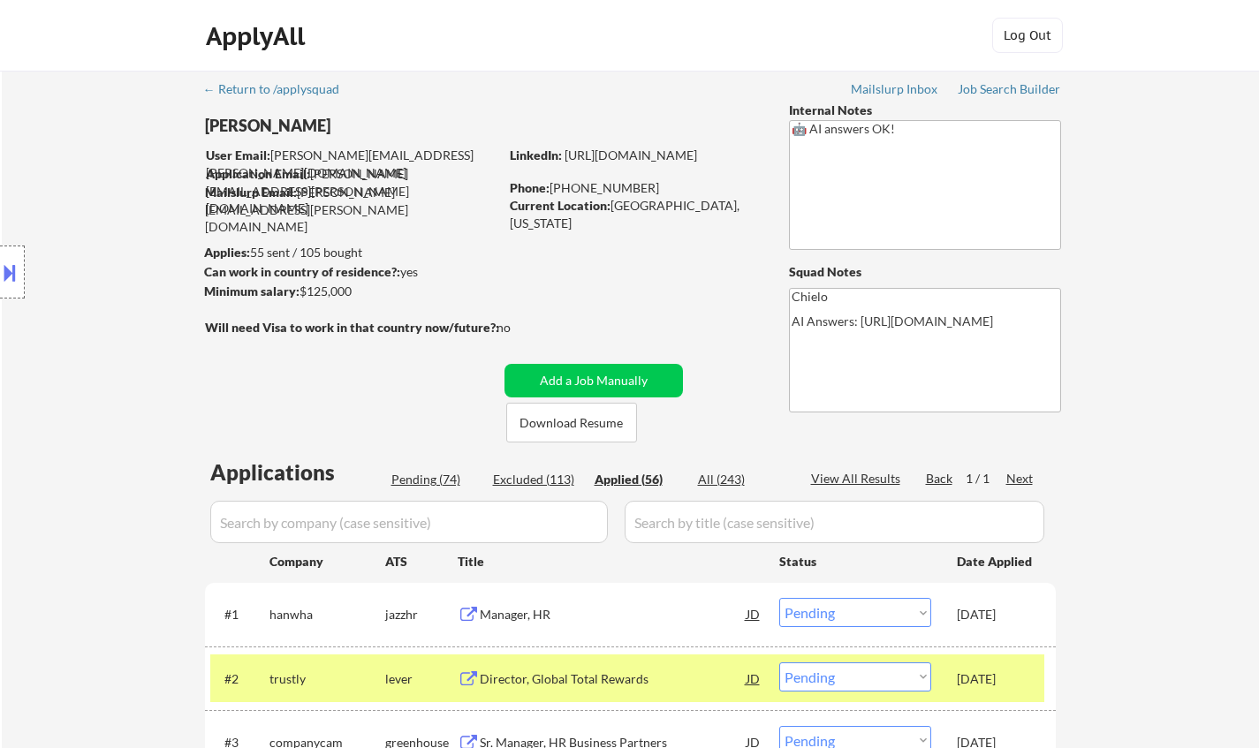
select select ""pending""
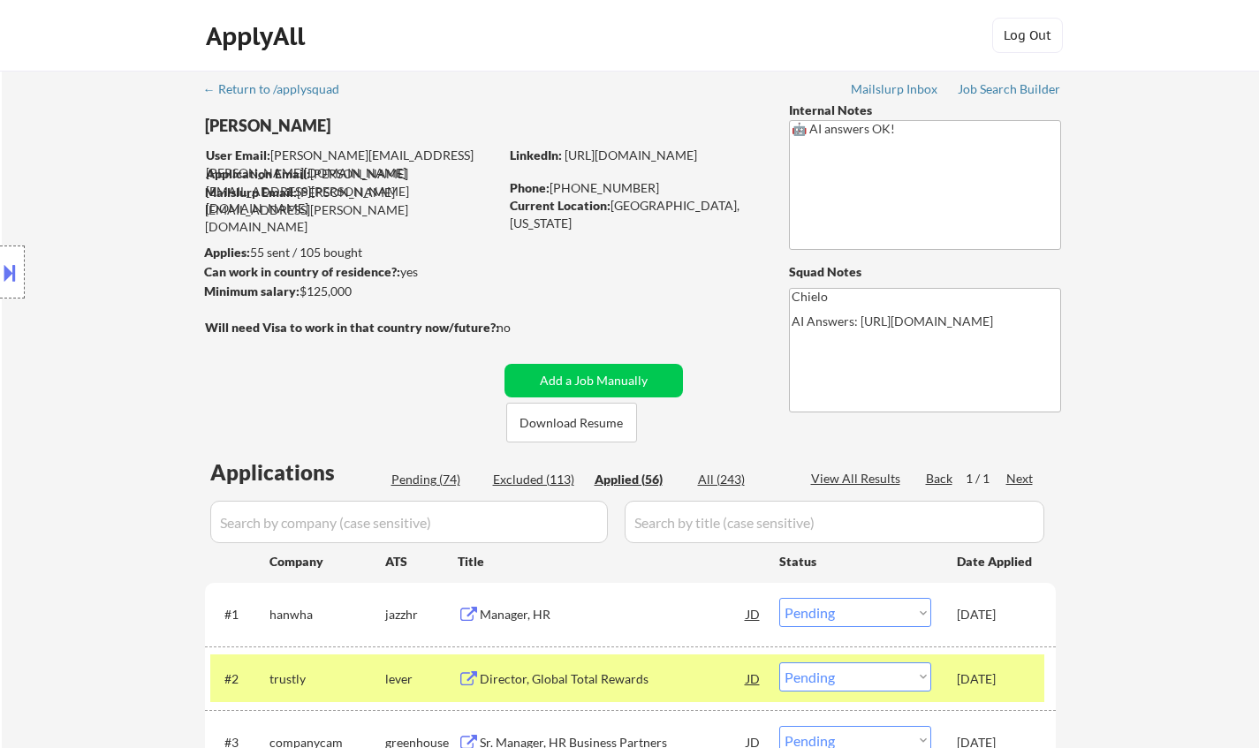
select select ""pending""
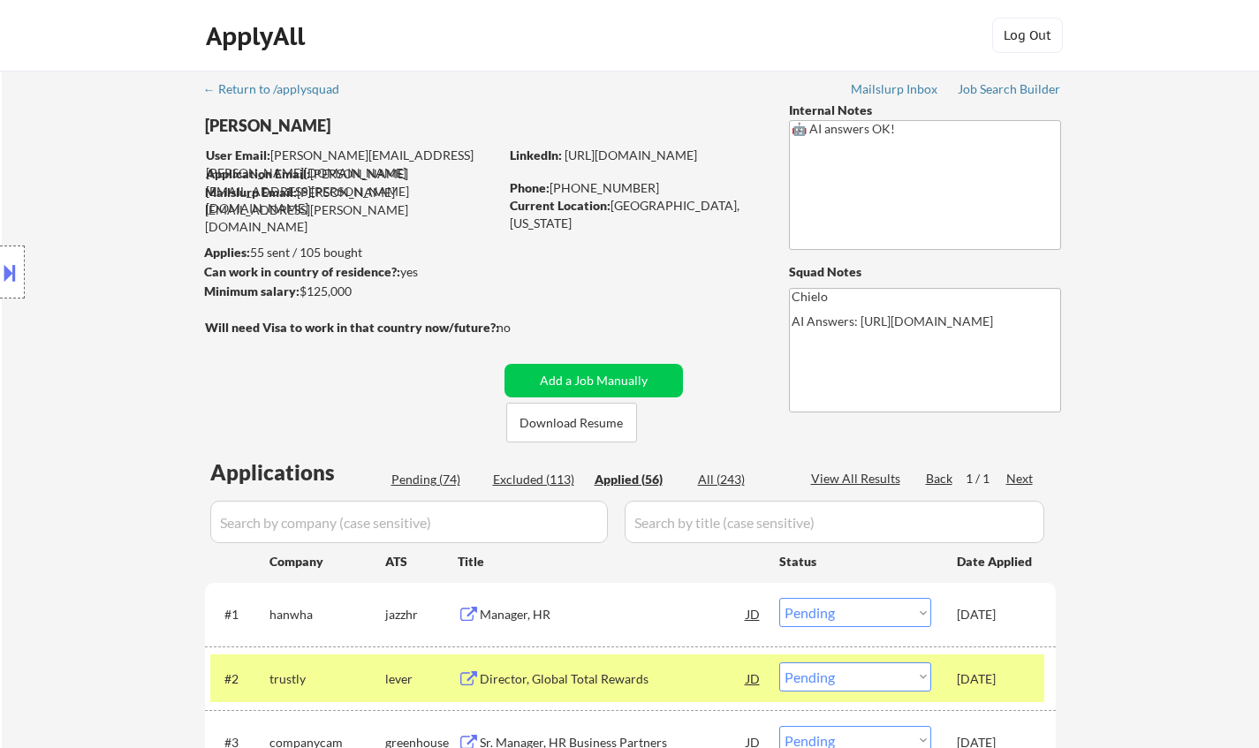
select select ""pending""
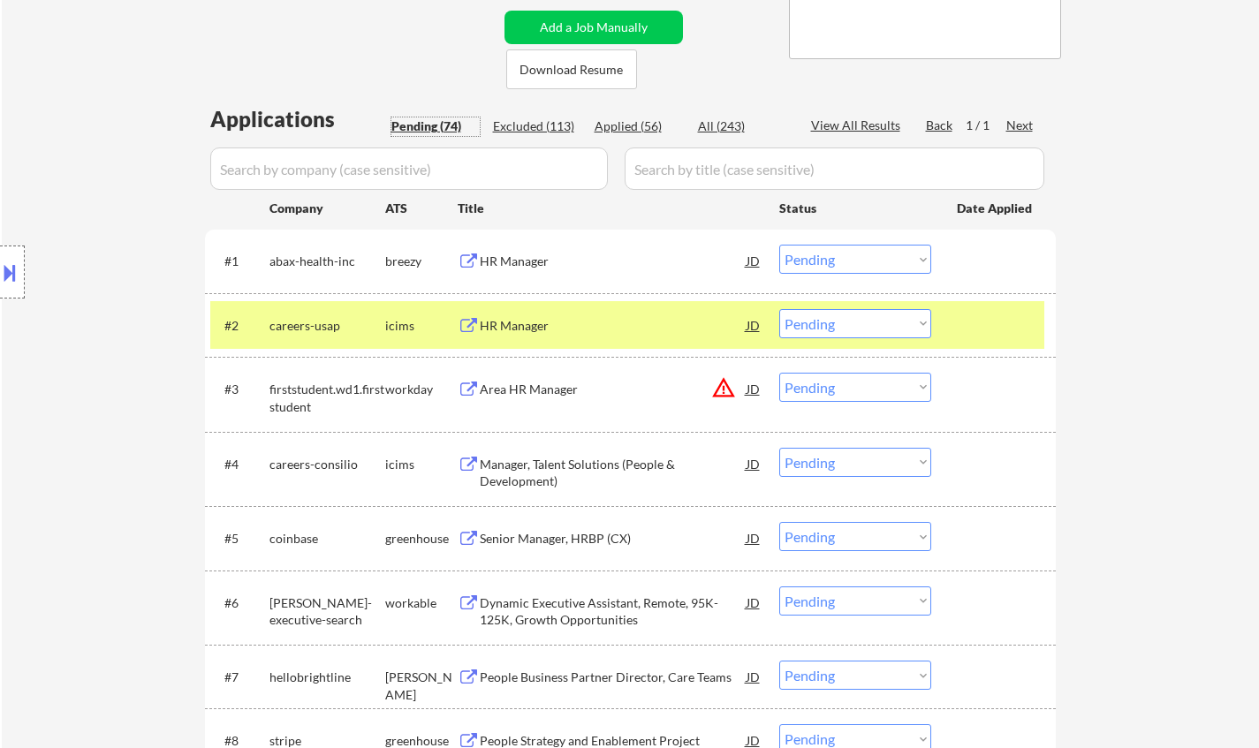
click at [830, 257] on select "Choose an option... Pending Applied Excluded (Questions) Excluded (Expired) Exc…" at bounding box center [855, 259] width 152 height 29
click at [779, 245] on select "Choose an option... Pending Applied Excluded (Questions) Excluded (Expired) Exc…" at bounding box center [855, 259] width 152 height 29
select select ""pending""
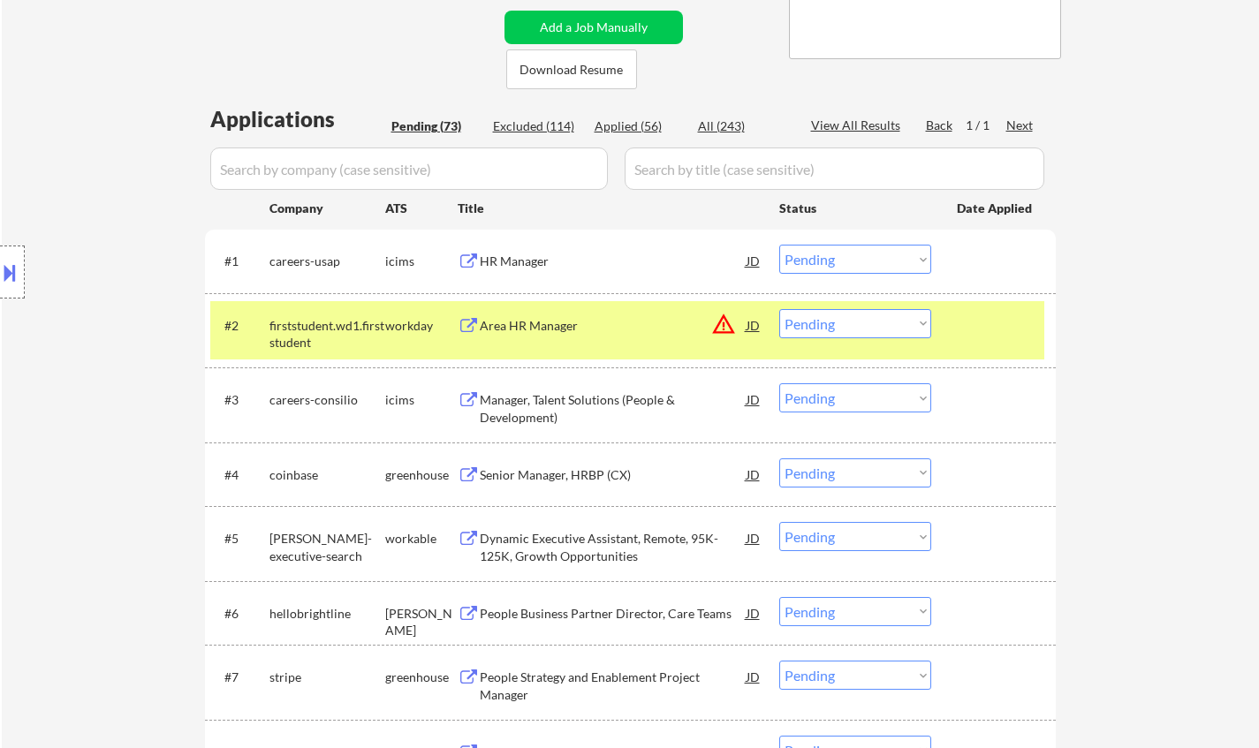
click at [516, 253] on div "HR Manager" at bounding box center [613, 262] width 267 height 18
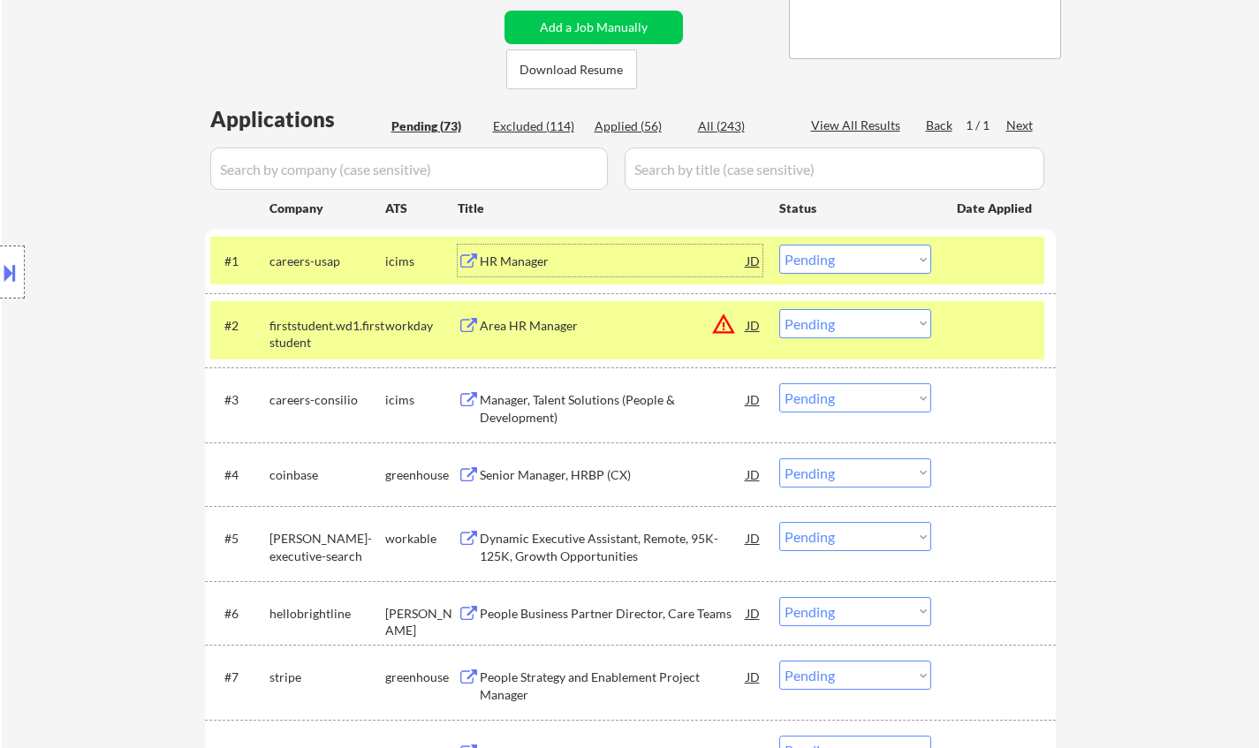
click at [749, 324] on div "JD" at bounding box center [754, 325] width 18 height 32
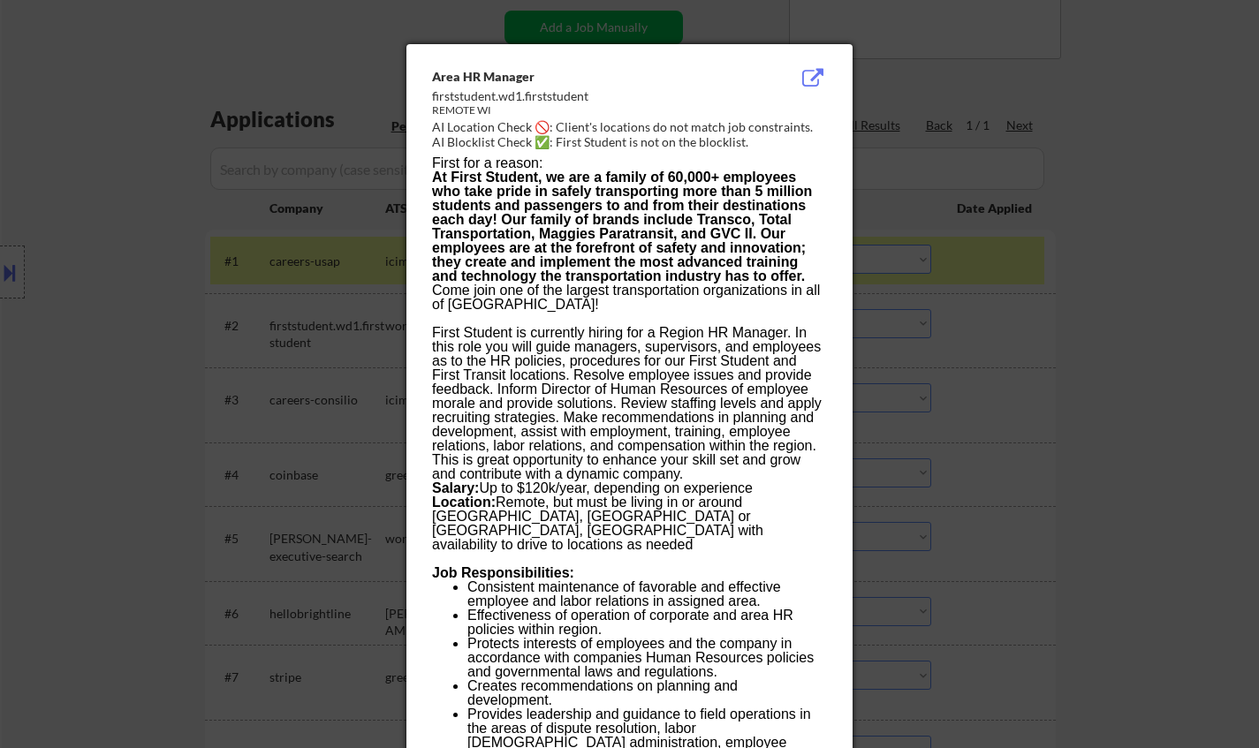
click at [1101, 444] on div at bounding box center [629, 374] width 1259 height 748
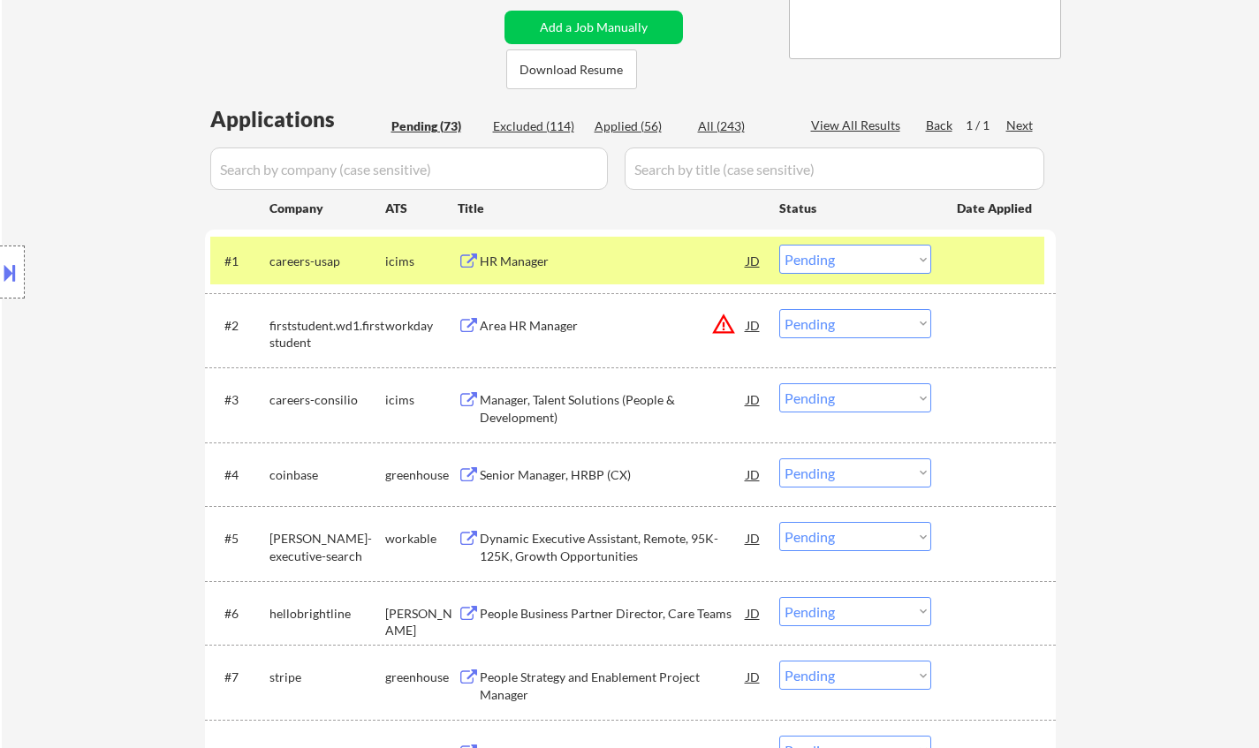
click at [872, 321] on select "Choose an option... Pending Applied Excluded (Questions) Excluded (Expired) Exc…" at bounding box center [855, 323] width 152 height 29
click at [779, 309] on select "Choose an option... Pending Applied Excluded (Questions) Excluded (Expired) Exc…" at bounding box center [855, 323] width 152 height 29
select select ""pending""
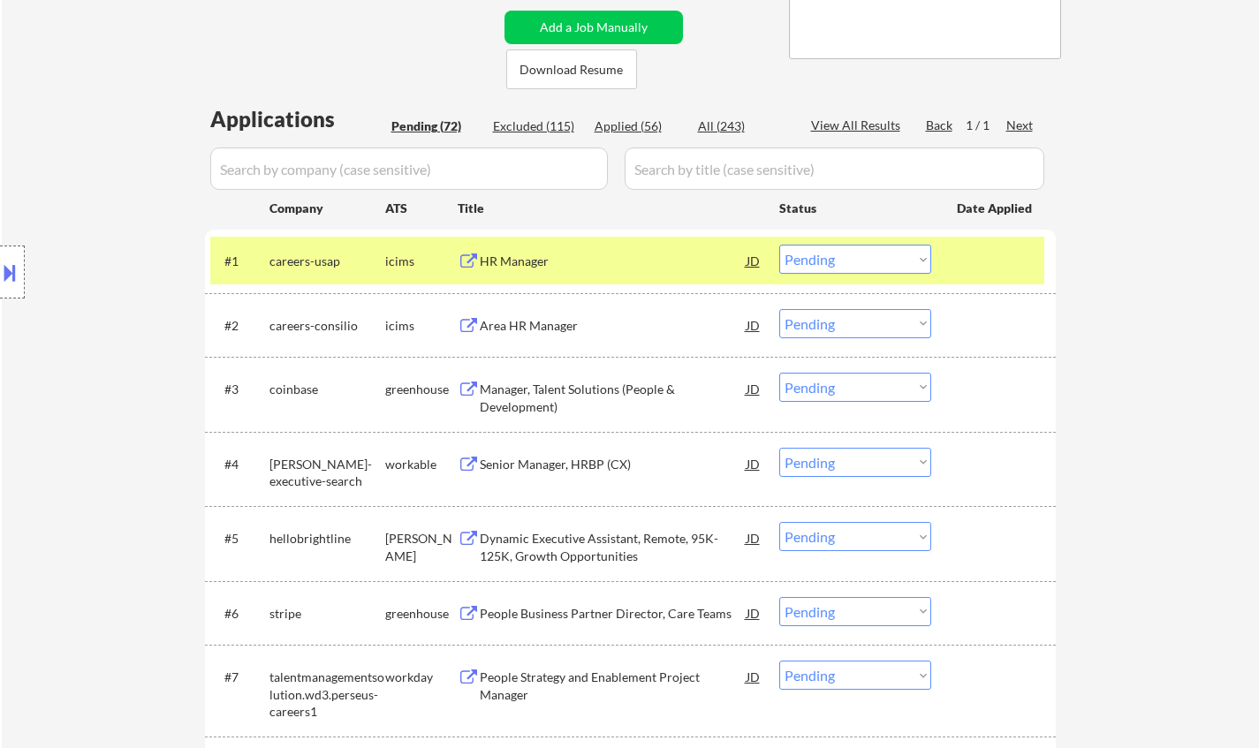
click at [848, 265] on select "Choose an option... Pending Applied Excluded (Questions) Excluded (Expired) Exc…" at bounding box center [855, 259] width 152 height 29
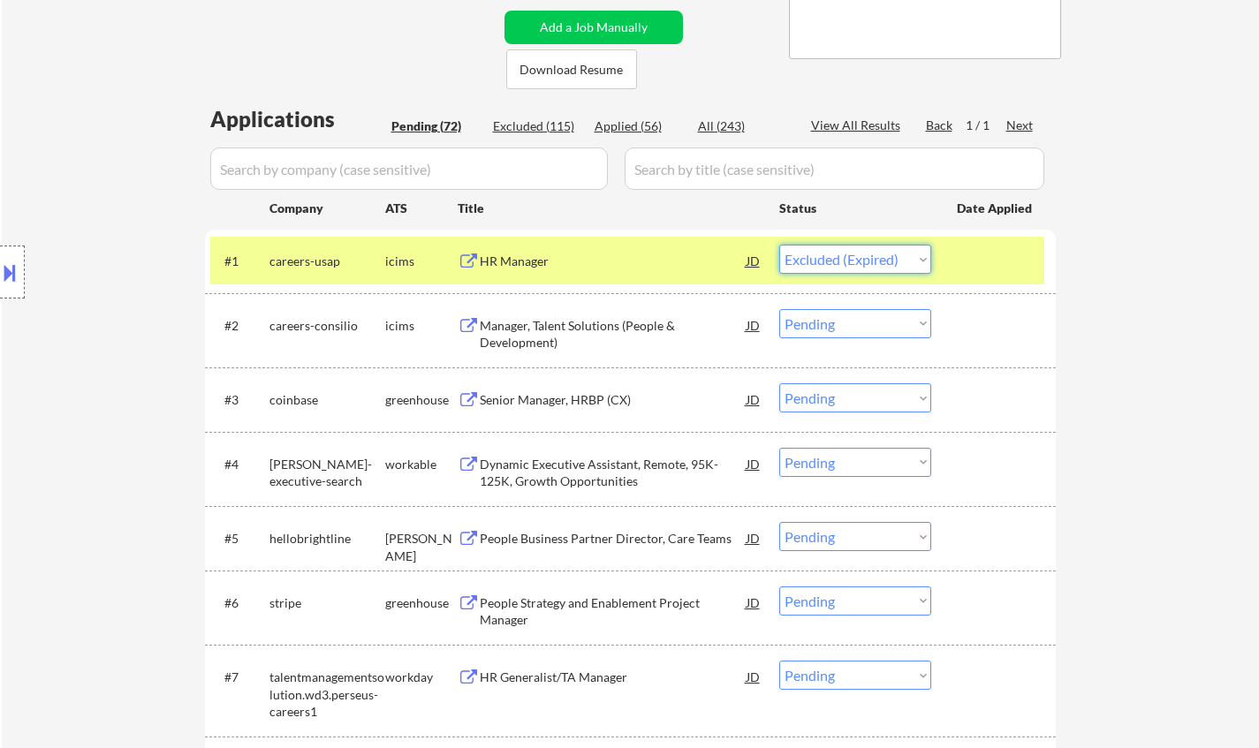
click at [779, 245] on select "Choose an option... Pending Applied Excluded (Questions) Excluded (Expired) Exc…" at bounding box center [855, 259] width 152 height 29
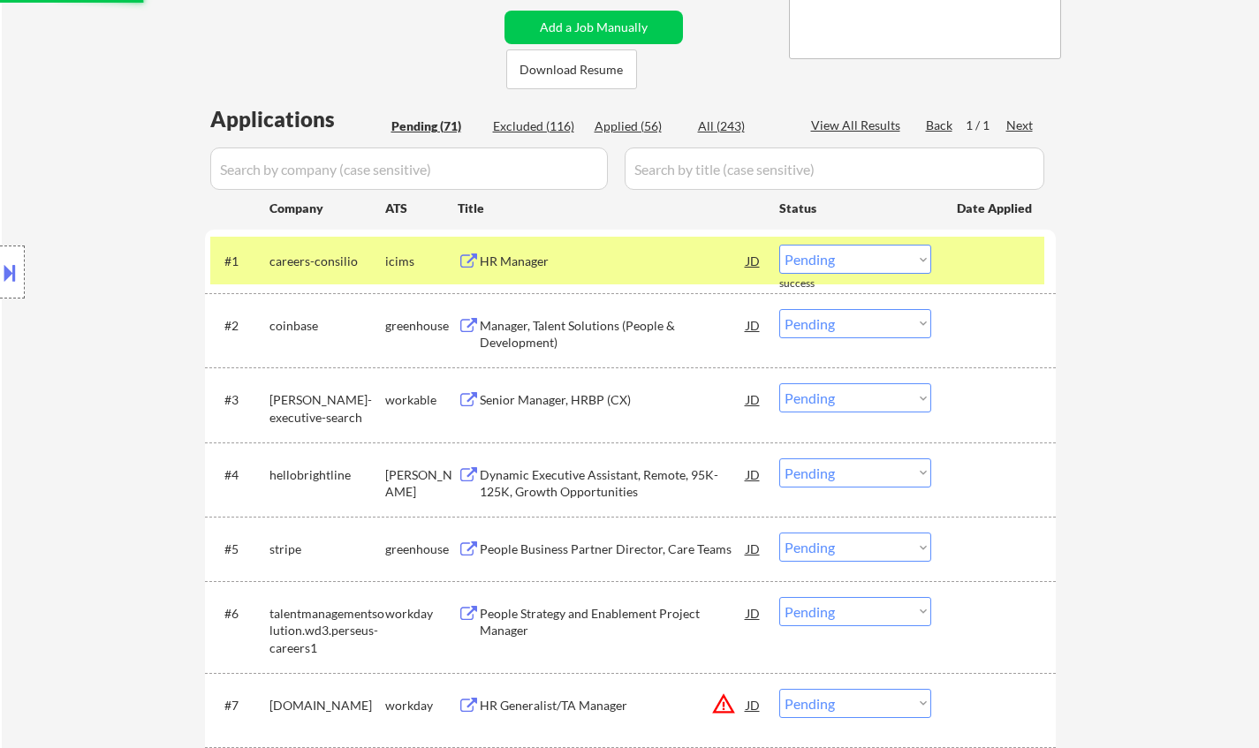
click at [513, 262] on div "HR Manager" at bounding box center [613, 262] width 267 height 18
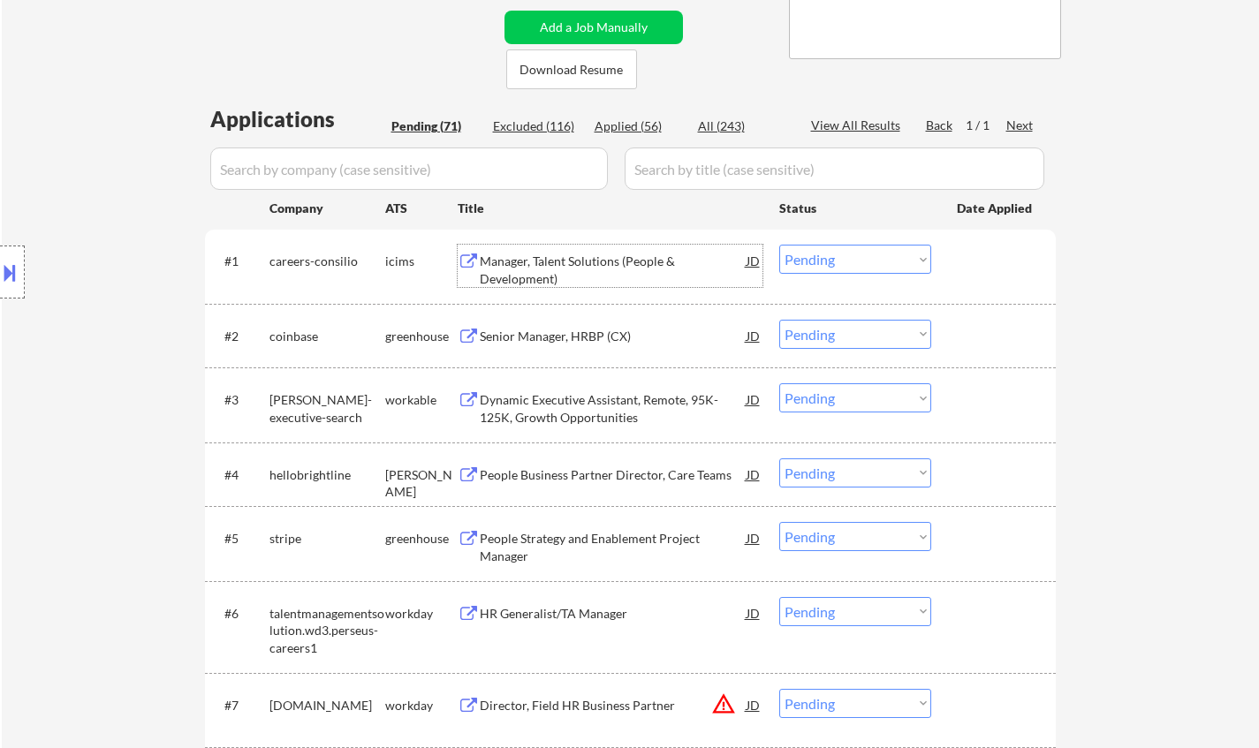
click at [859, 264] on select "Choose an option... Pending Applied Excluded (Questions) Excluded (Expired) Exc…" at bounding box center [855, 259] width 152 height 29
click at [779, 245] on select "Choose an option... Pending Applied Excluded (Questions) Excluded (Expired) Exc…" at bounding box center [855, 259] width 152 height 29
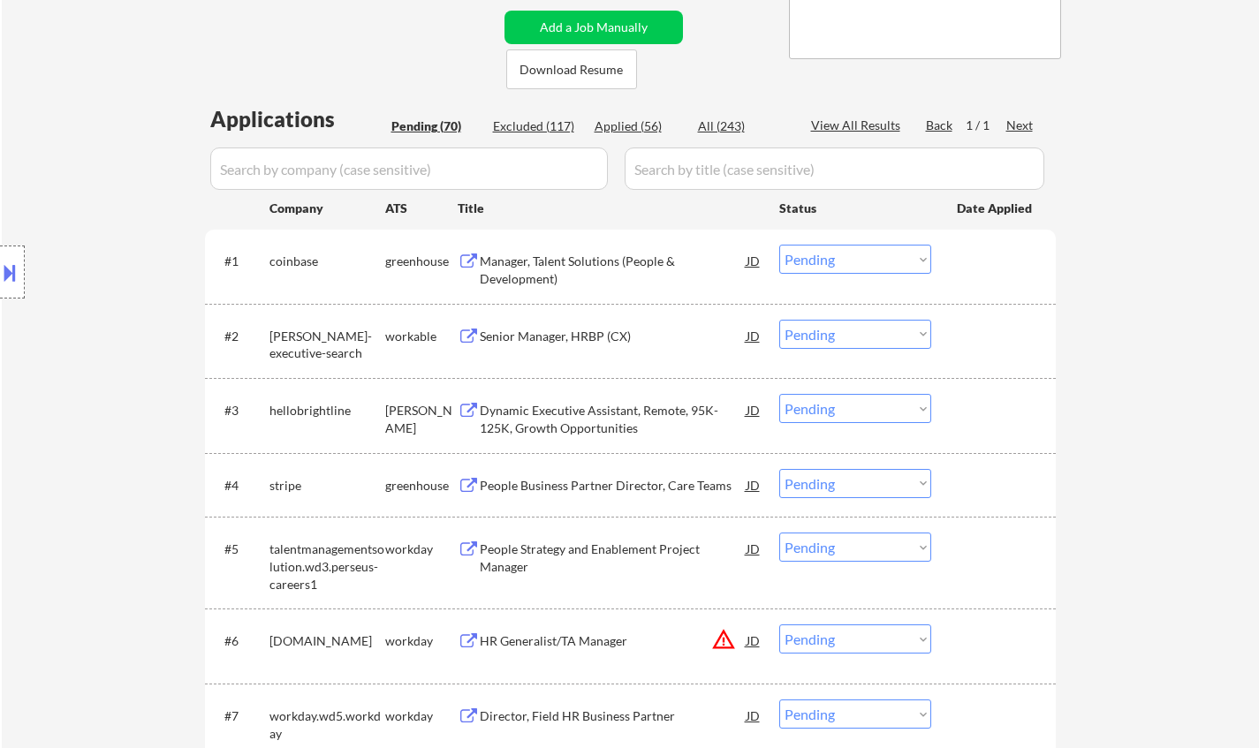
click at [578, 255] on div "Manager, Talent Solutions (People & Development)" at bounding box center [613, 270] width 267 height 34
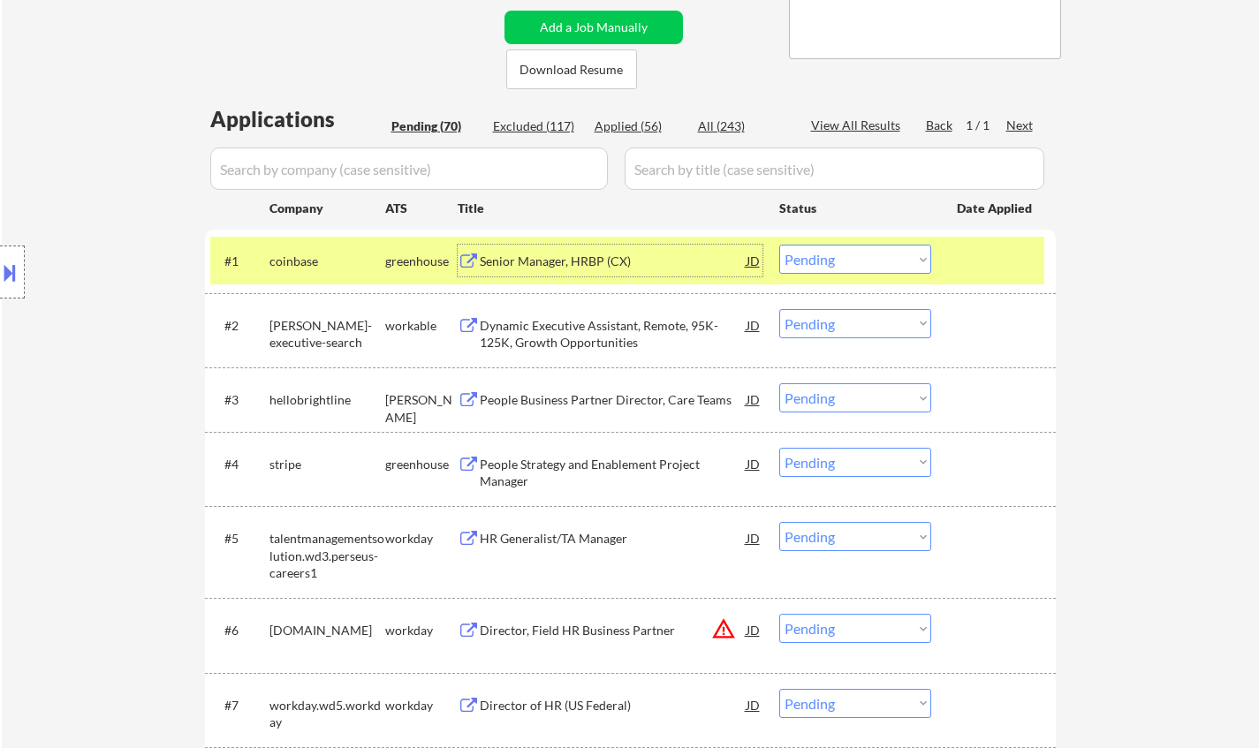
click at [824, 262] on select "Choose an option... Pending Applied Excluded (Questions) Excluded (Expired) Exc…" at bounding box center [855, 259] width 152 height 29
click at [779, 245] on select "Choose an option... Pending Applied Excluded (Questions) Excluded (Expired) Exc…" at bounding box center [855, 259] width 152 height 29
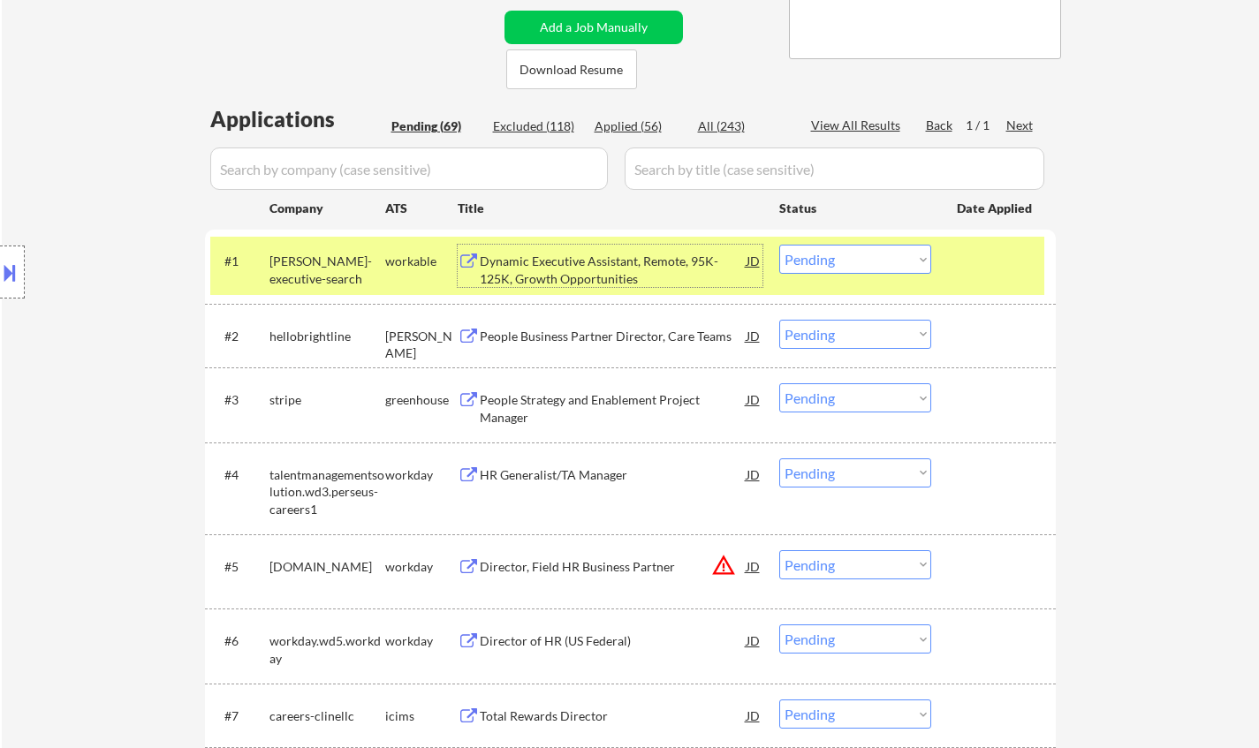
click at [583, 247] on div "Dynamic Executive Assistant, Remote, 95K-125K, Growth Opportunities" at bounding box center [613, 266] width 267 height 42
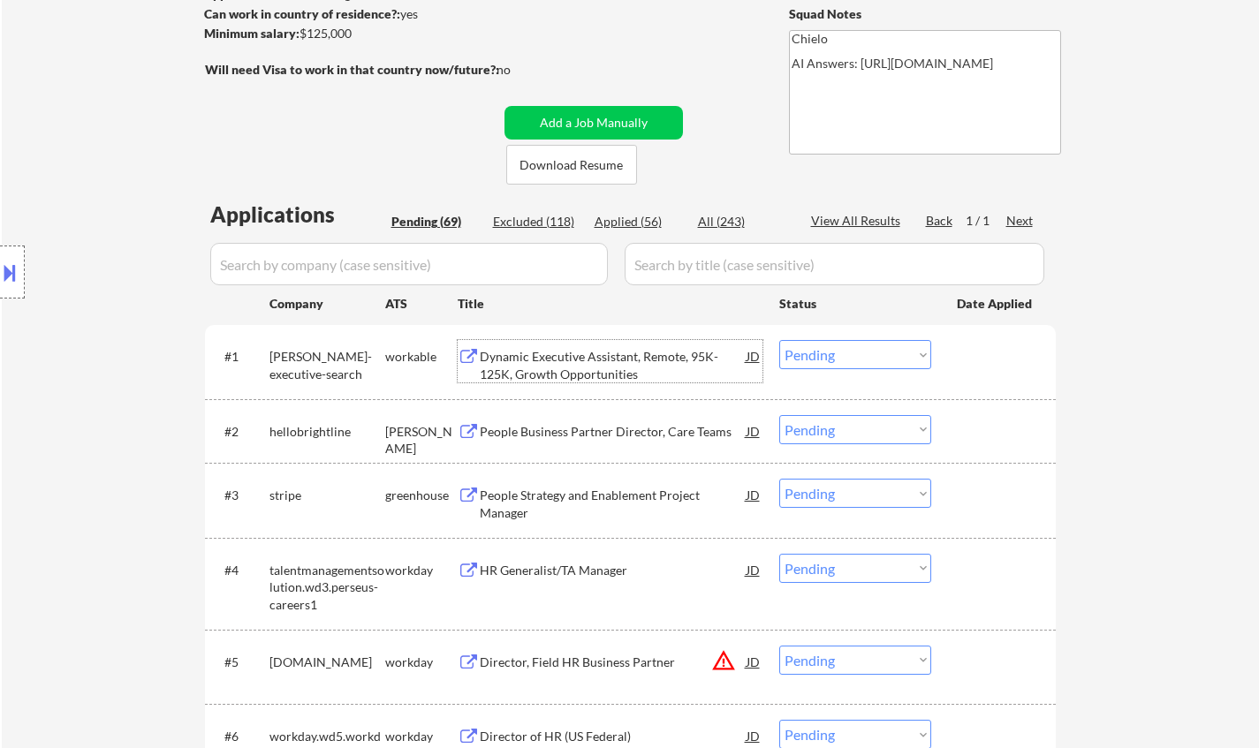
scroll to position [530, 0]
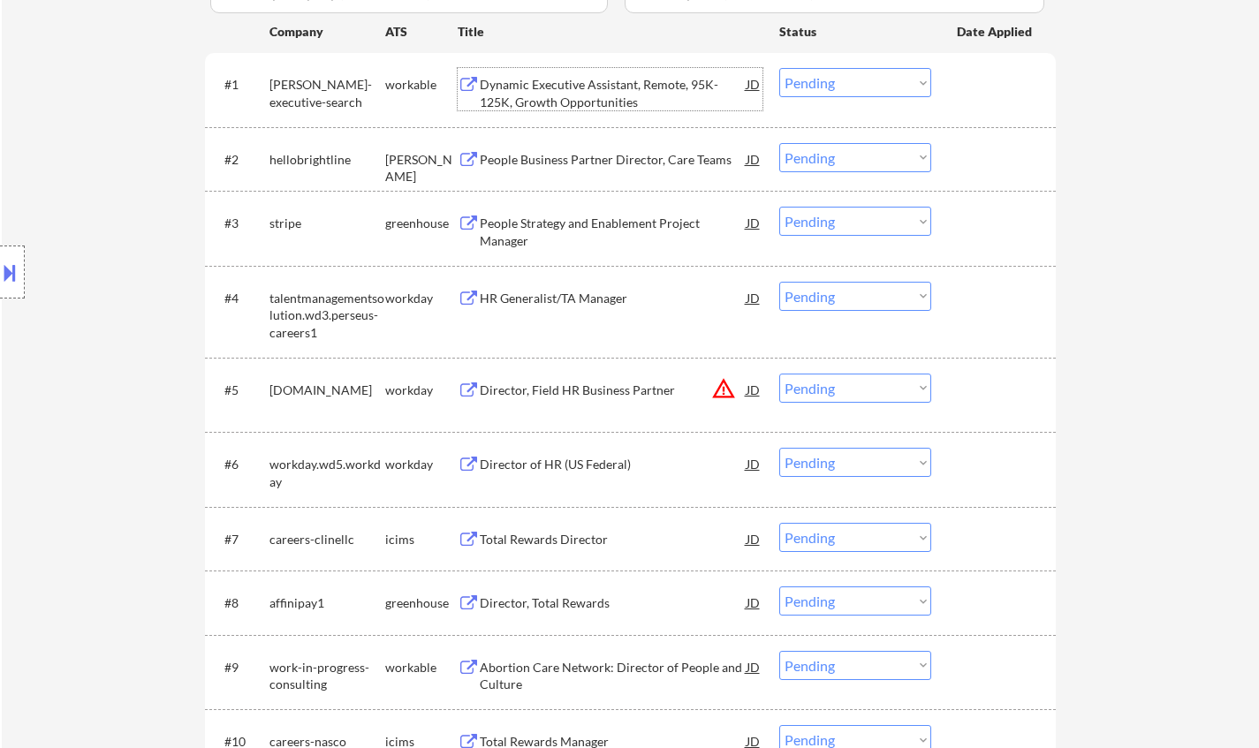
click at [834, 88] on select "Choose an option... Pending Applied Excluded (Questions) Excluded (Expired) Exc…" at bounding box center [855, 82] width 152 height 29
click at [779, 68] on select "Choose an option... Pending Applied Excluded (Questions) Excluded (Expired) Exc…" at bounding box center [855, 82] width 152 height 29
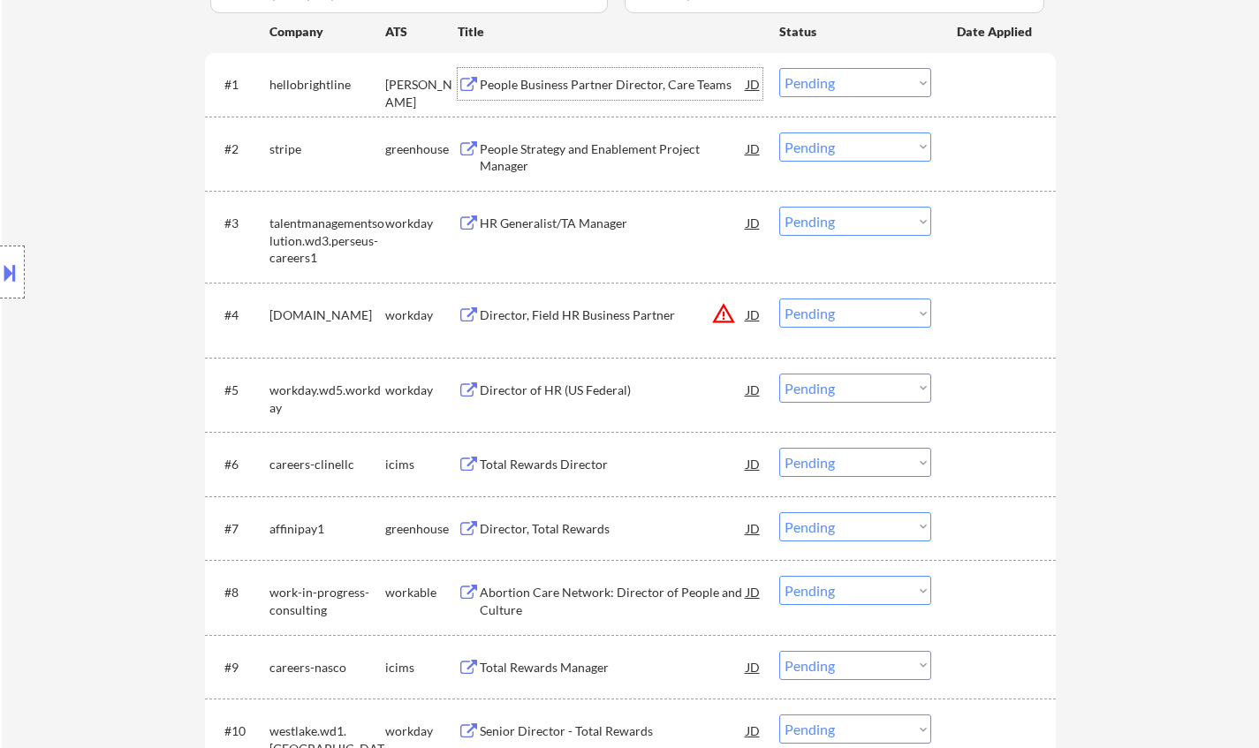
click at [563, 76] on div "People Business Partner Director, Care Teams" at bounding box center [613, 85] width 267 height 18
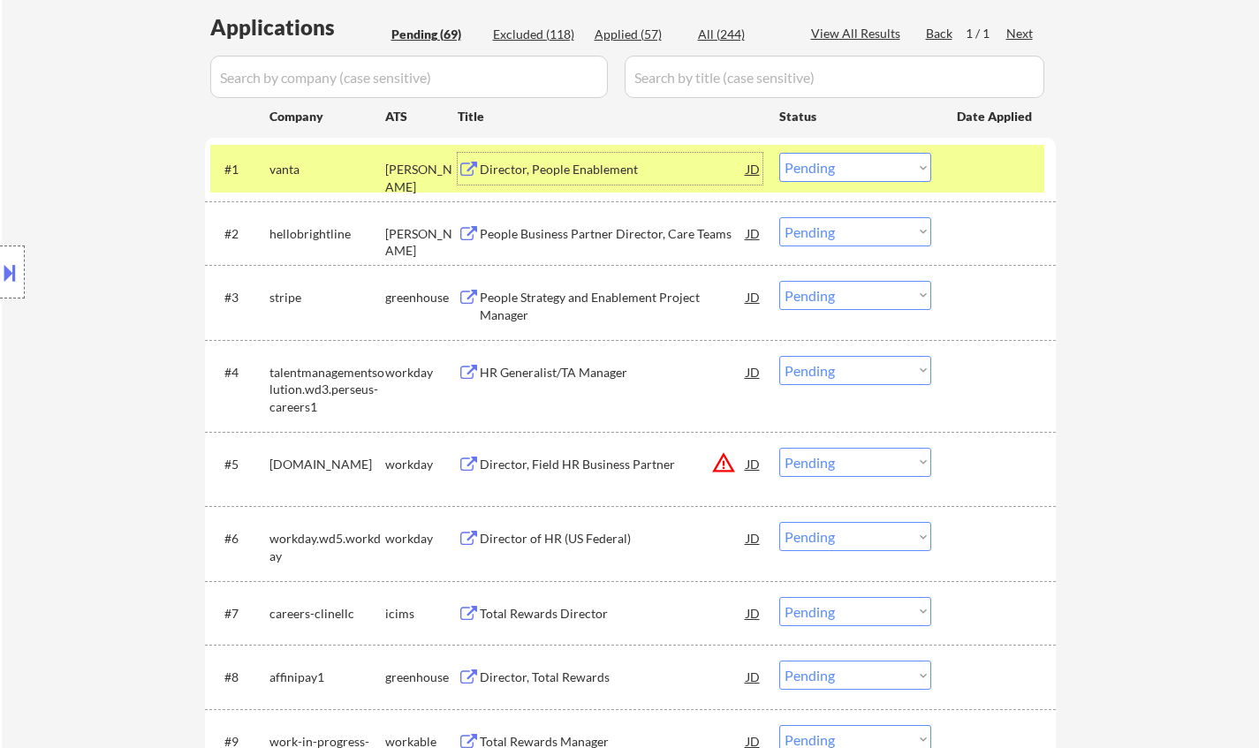
scroll to position [442, 0]
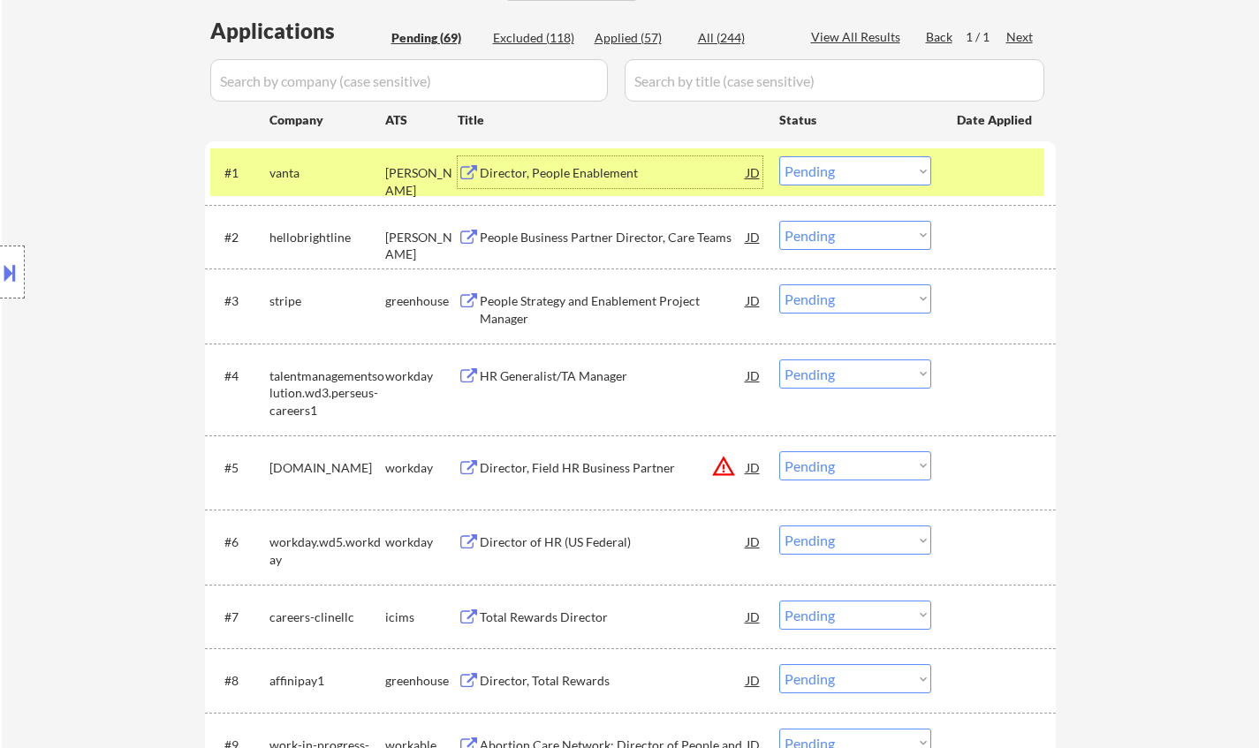
click at [559, 170] on div "Director, People Enablement" at bounding box center [613, 173] width 267 height 18
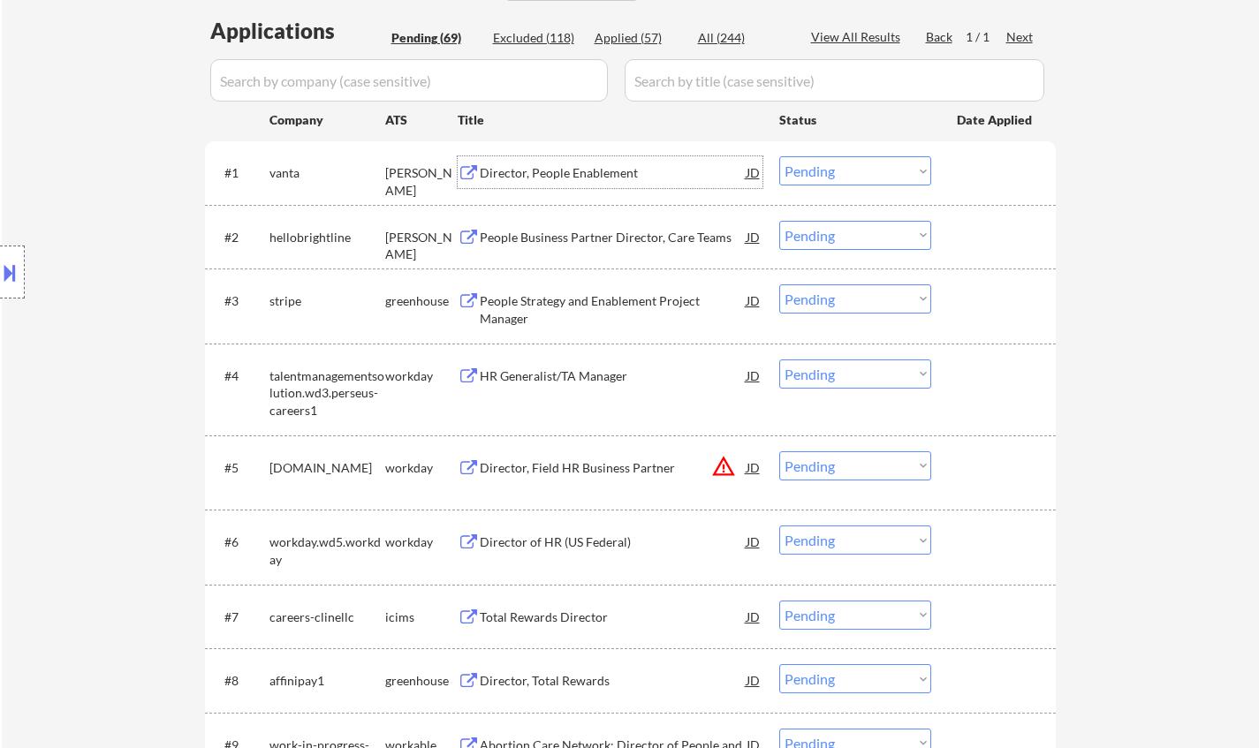
click at [856, 174] on select "Choose an option... Pending Applied Excluded (Questions) Excluded (Expired) Exc…" at bounding box center [855, 170] width 152 height 29
click at [779, 156] on select "Choose an option... Pending Applied Excluded (Questions) Excluded (Expired) Exc…" at bounding box center [855, 170] width 152 height 29
select select ""pending""
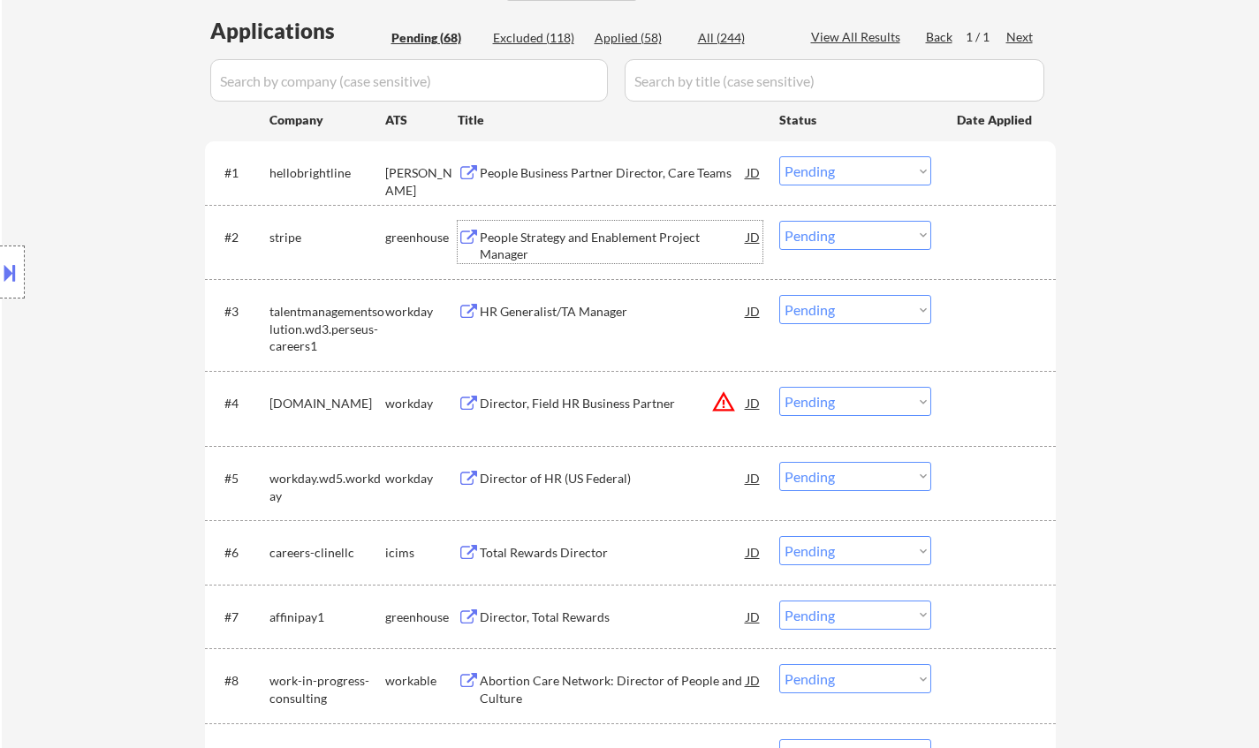
click at [574, 236] on div "People Strategy and Enablement Project Manager" at bounding box center [613, 246] width 267 height 34
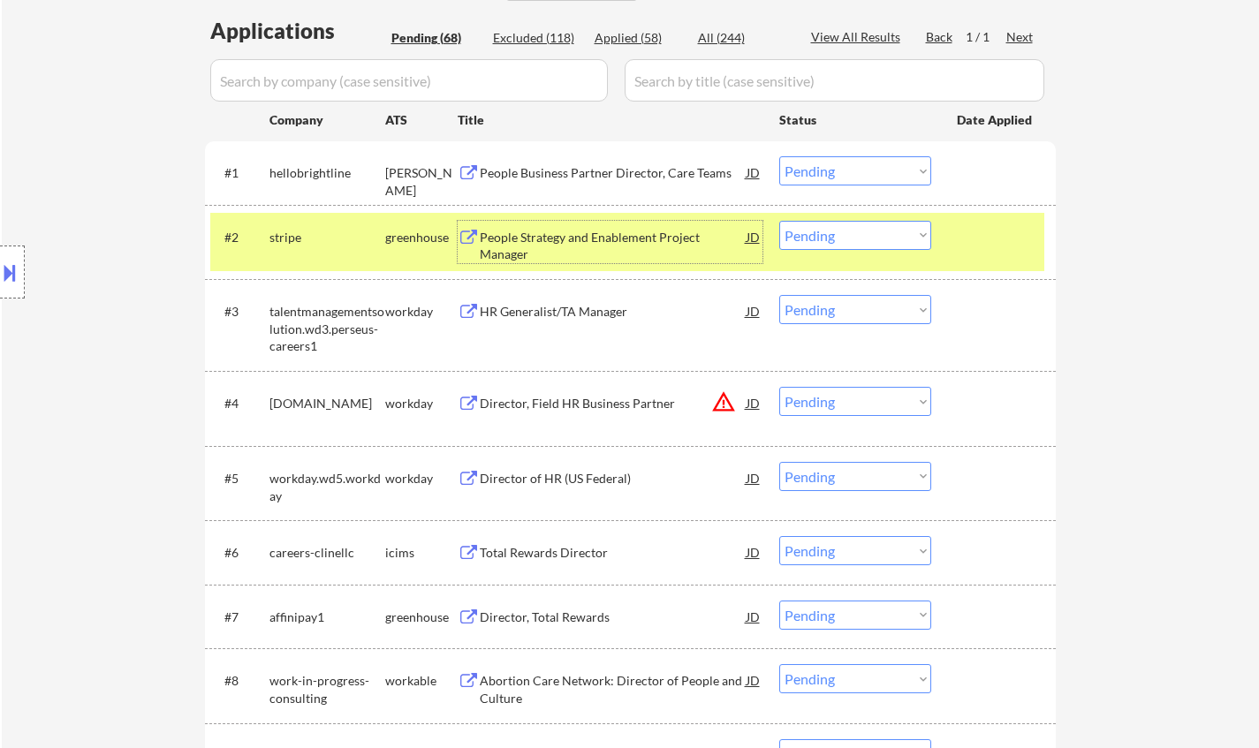
drag, startPoint x: 851, startPoint y: 239, endPoint x: 861, endPoint y: 247, distance: 12.6
click at [852, 239] on select "Choose an option... Pending Applied Excluded (Questions) Excluded (Expired) Exc…" at bounding box center [855, 235] width 152 height 29
click at [779, 221] on select "Choose an option... Pending Applied Excluded (Questions) Excluded (Expired) Exc…" at bounding box center [855, 235] width 152 height 29
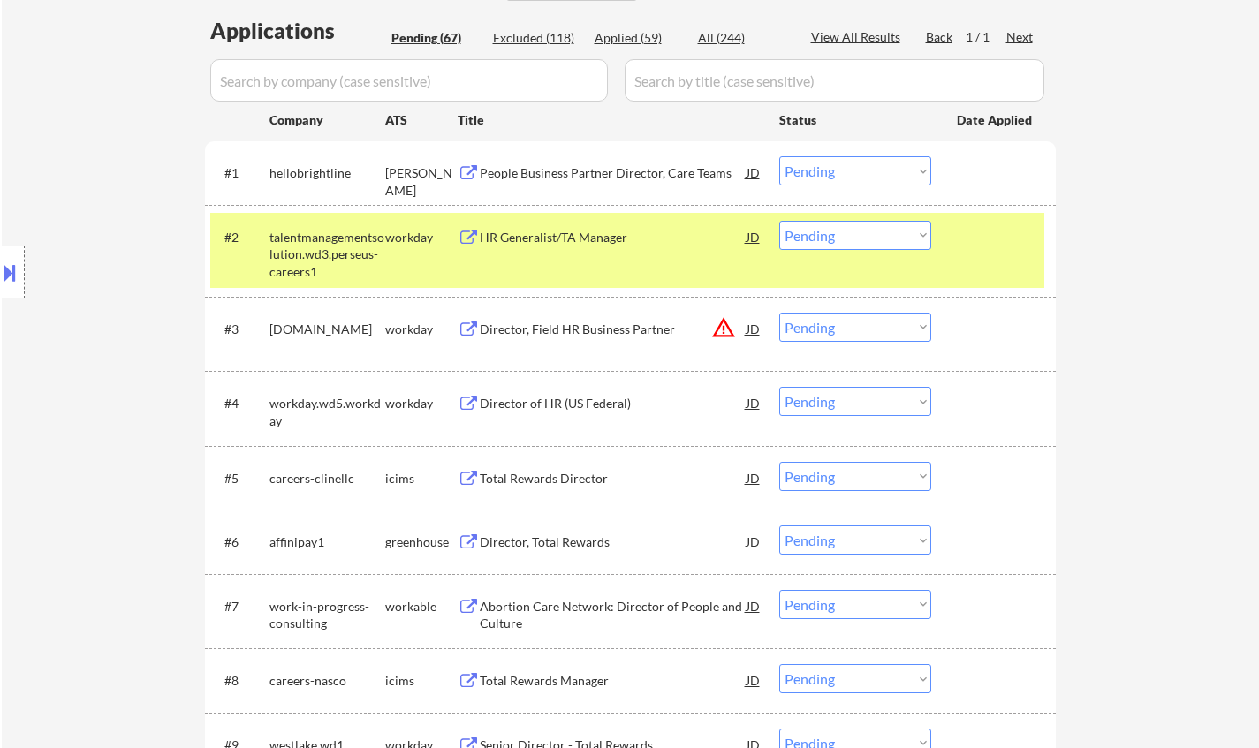
click at [558, 239] on div "HR Generalist/TA Manager" at bounding box center [613, 238] width 267 height 18
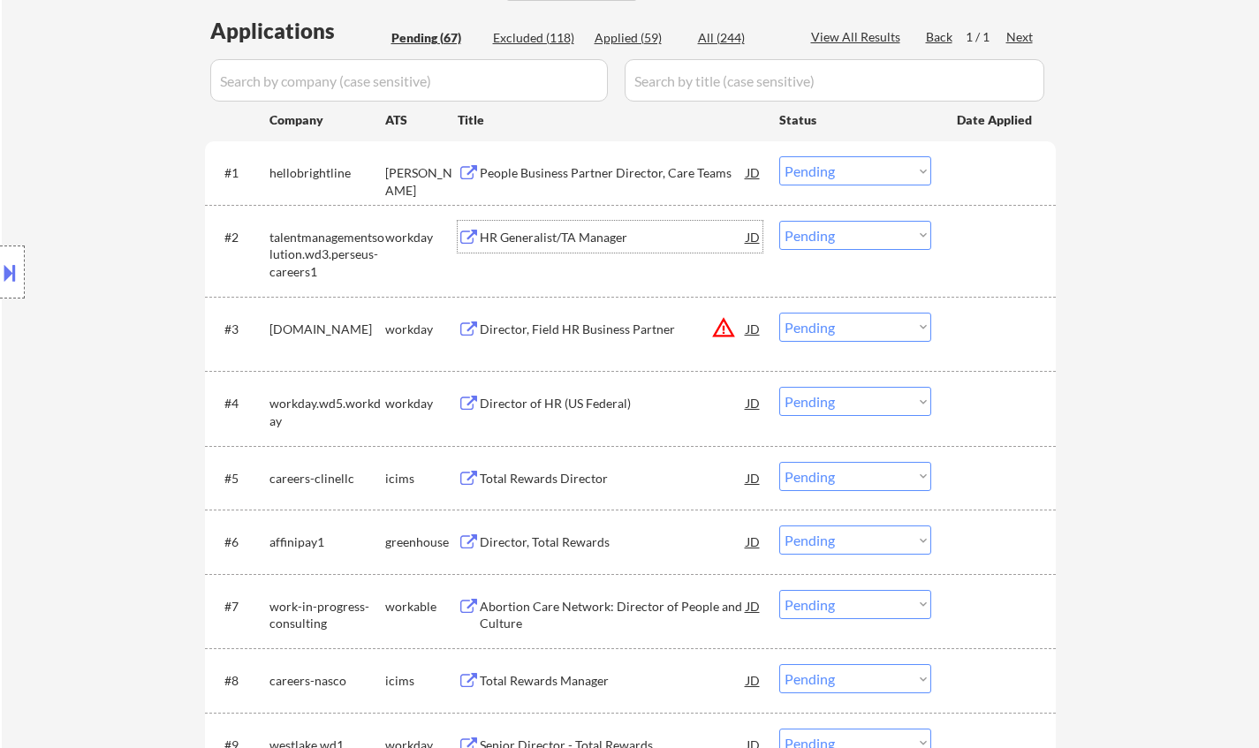
click at [830, 241] on select "Choose an option... Pending Applied Excluded (Questions) Excluded (Expired) Exc…" at bounding box center [855, 235] width 152 height 29
click at [779, 221] on select "Choose an option... Pending Applied Excluded (Questions) Excluded (Expired) Exc…" at bounding box center [855, 235] width 152 height 29
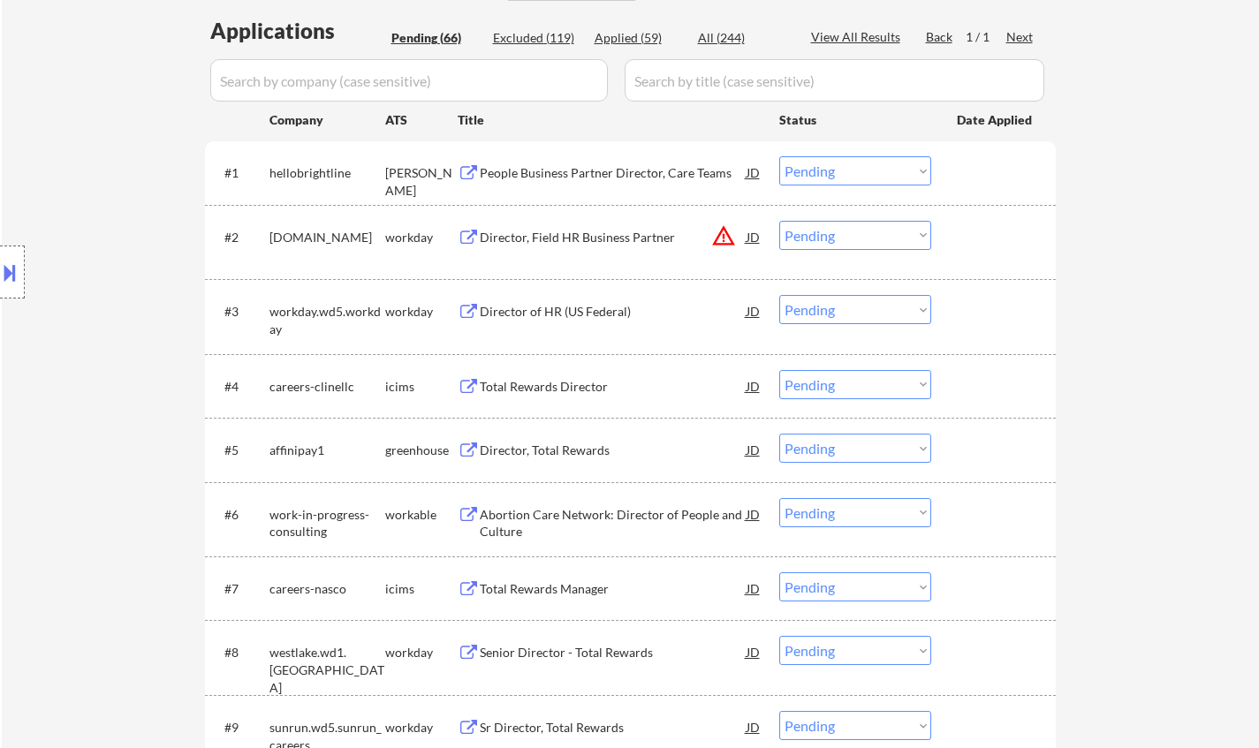
click at [761, 233] on div "JD" at bounding box center [754, 237] width 18 height 32
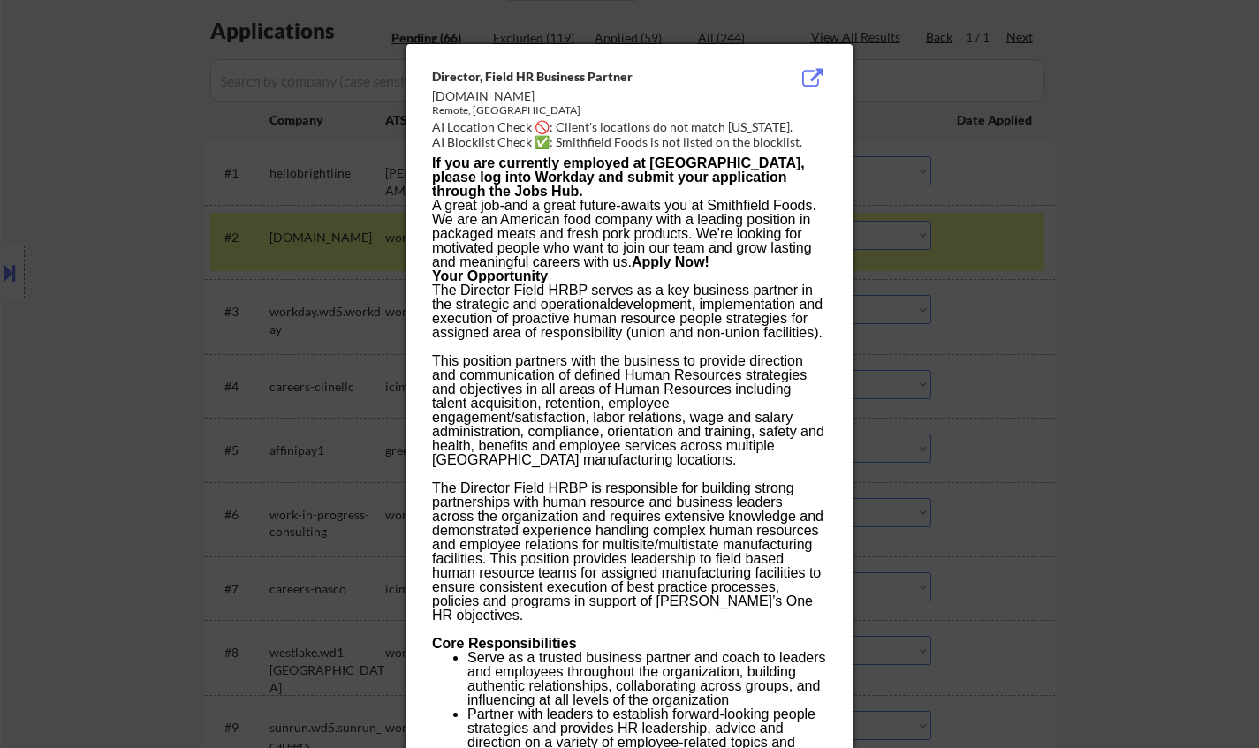
click at [1114, 357] on div at bounding box center [629, 374] width 1259 height 748
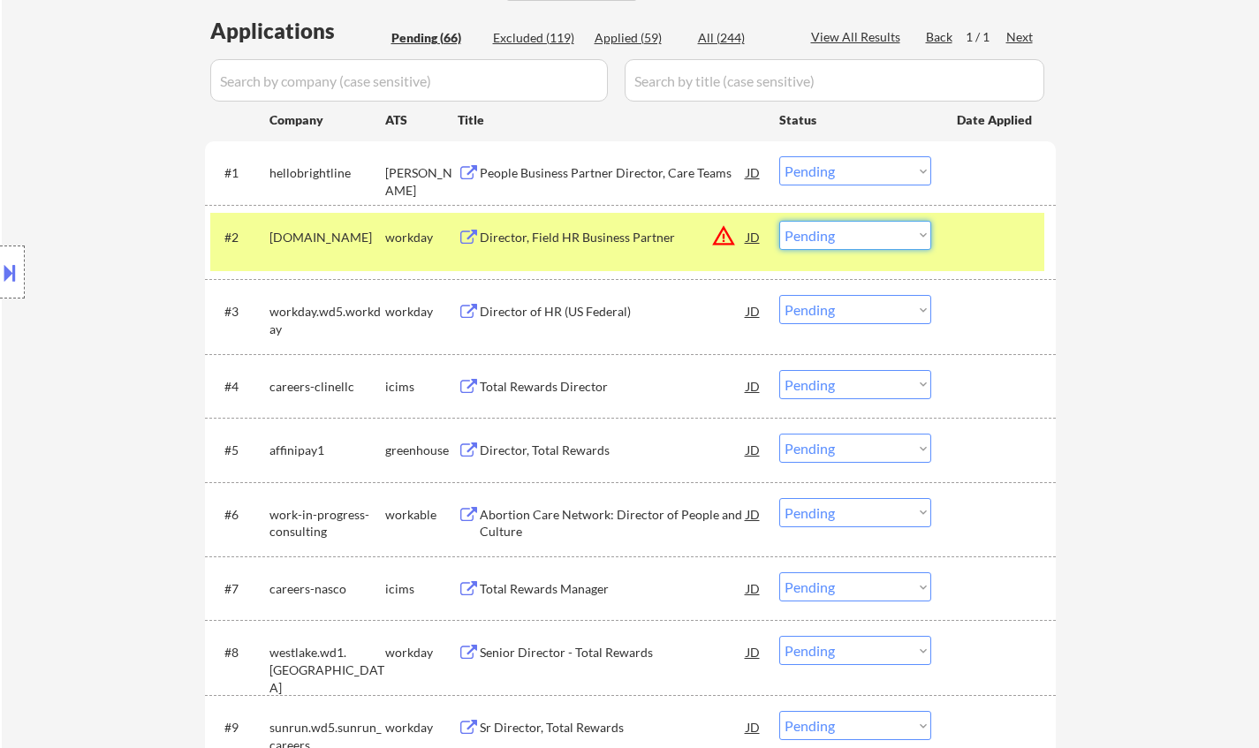
click at [907, 246] on select "Choose an option... Pending Applied Excluded (Questions) Excluded (Expired) Exc…" at bounding box center [855, 235] width 152 height 29
click at [779, 221] on select "Choose an option... Pending Applied Excluded (Questions) Excluded (Expired) Exc…" at bounding box center [855, 235] width 152 height 29
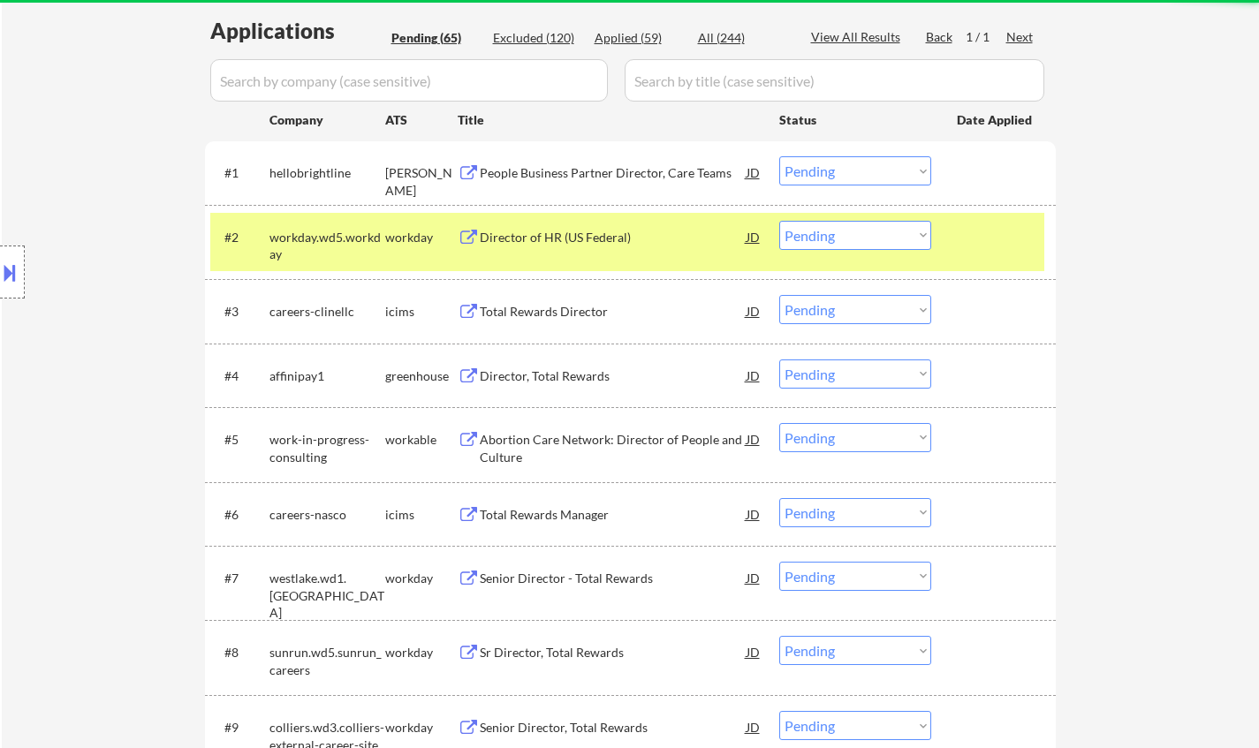
click at [543, 247] on div "Director of HR (US Federal)" at bounding box center [613, 237] width 267 height 32
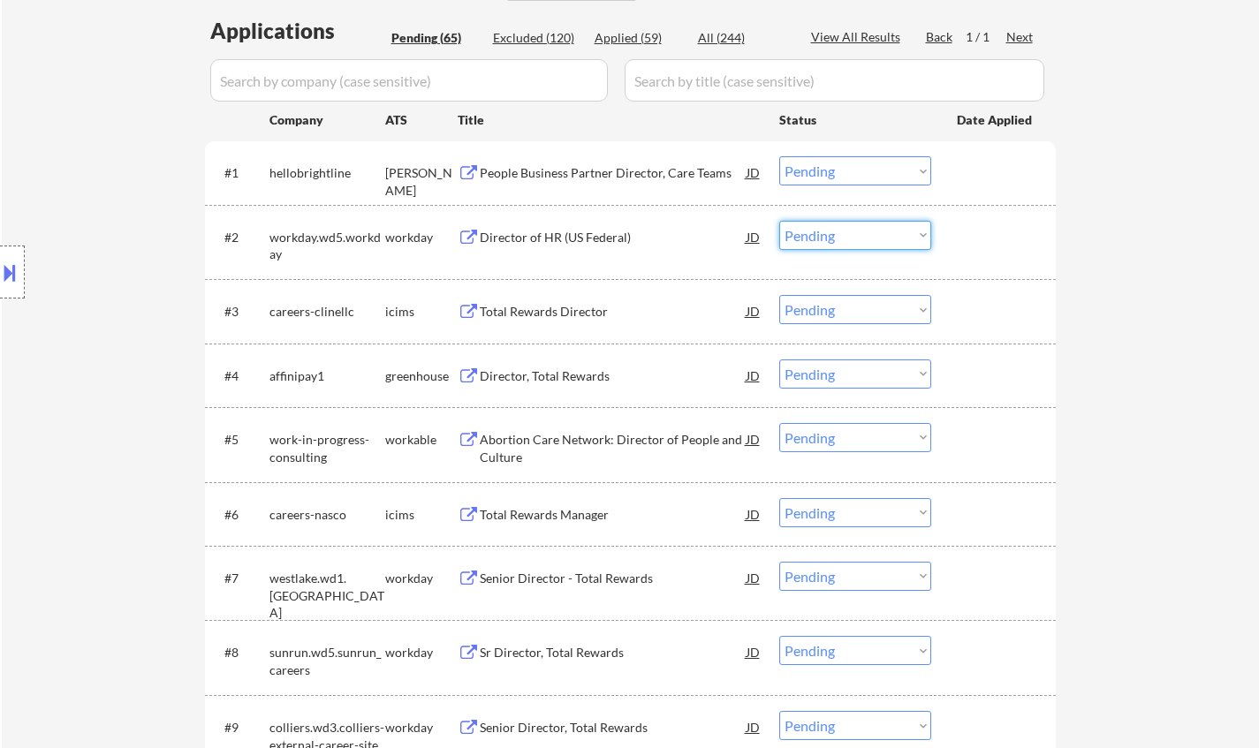
drag, startPoint x: 839, startPoint y: 231, endPoint x: 845, endPoint y: 248, distance: 18.5
click at [839, 231] on select "Choose an option... Pending Applied Excluded (Questions) Excluded (Expired) Exc…" at bounding box center [855, 235] width 152 height 29
click at [779, 221] on select "Choose an option... Pending Applied Excluded (Questions) Excluded (Expired) Exc…" at bounding box center [855, 235] width 152 height 29
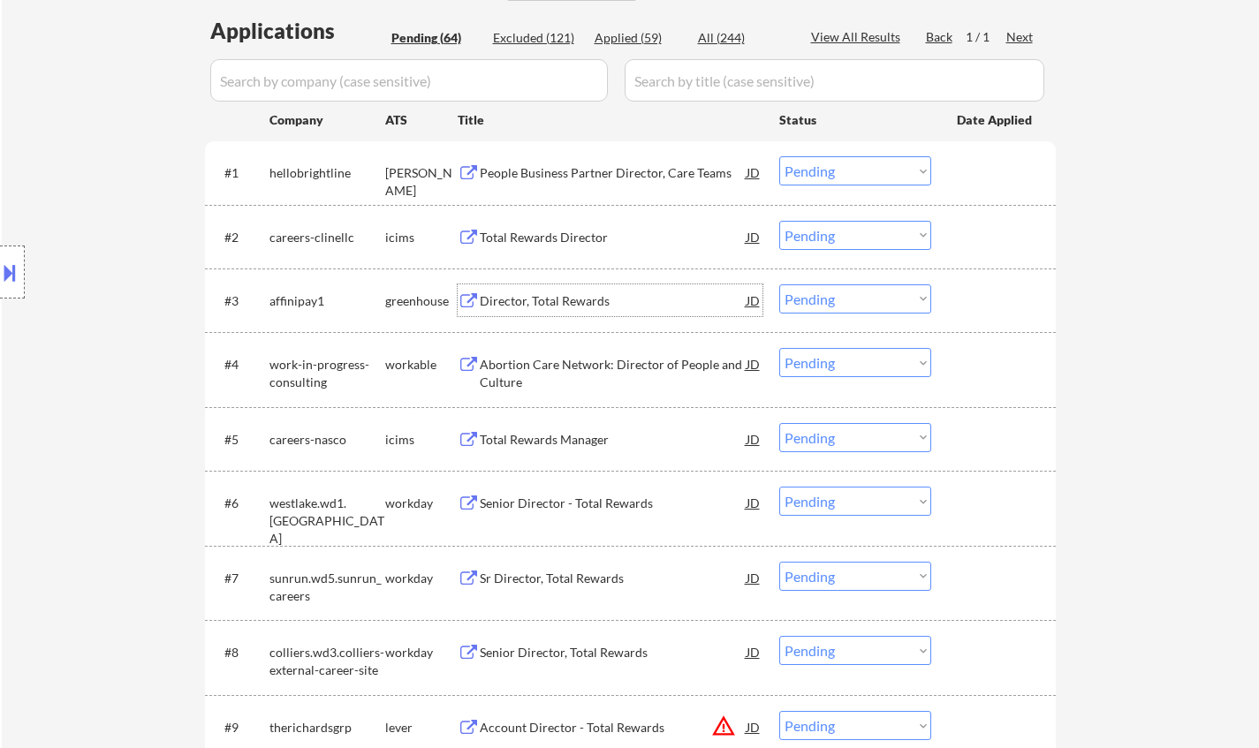
click at [542, 296] on div "Director, Total Rewards" at bounding box center [613, 301] width 267 height 18
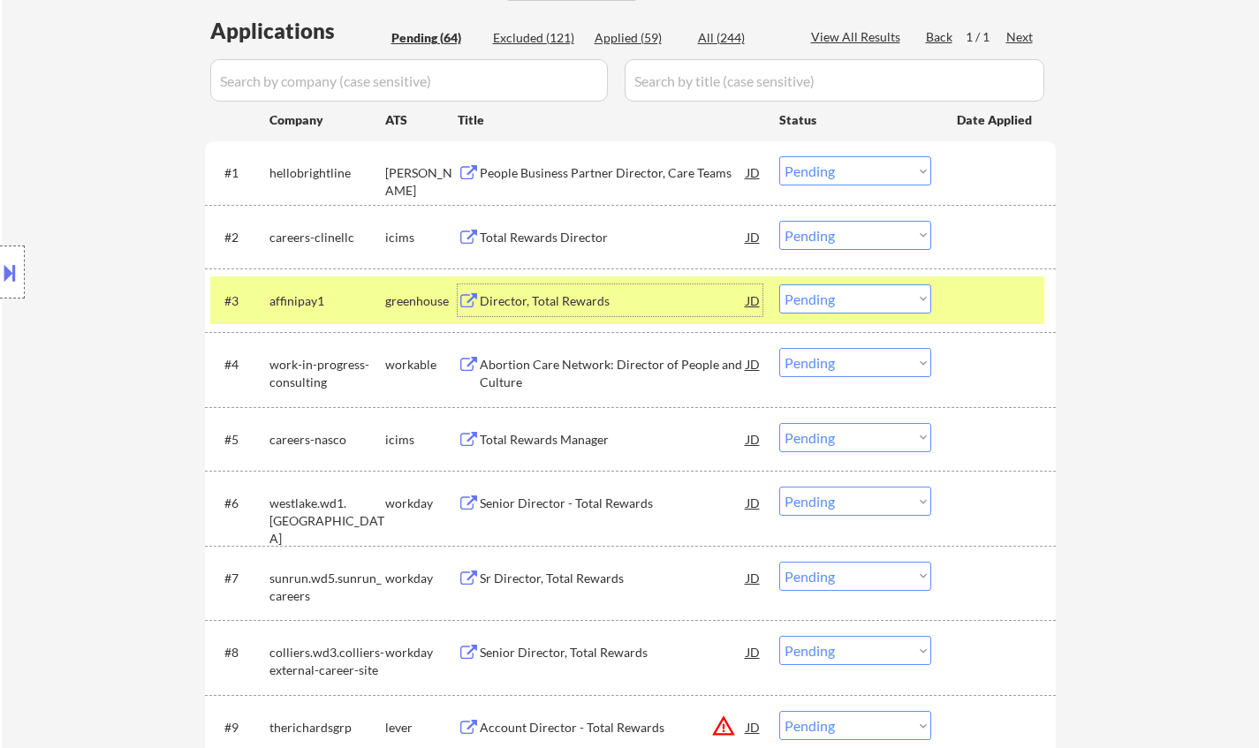
click at [858, 300] on select "Choose an option... Pending Applied Excluded (Questions) Excluded (Expired) Exc…" at bounding box center [855, 299] width 152 height 29
click at [535, 294] on div "Director, Total Rewards" at bounding box center [613, 301] width 267 height 18
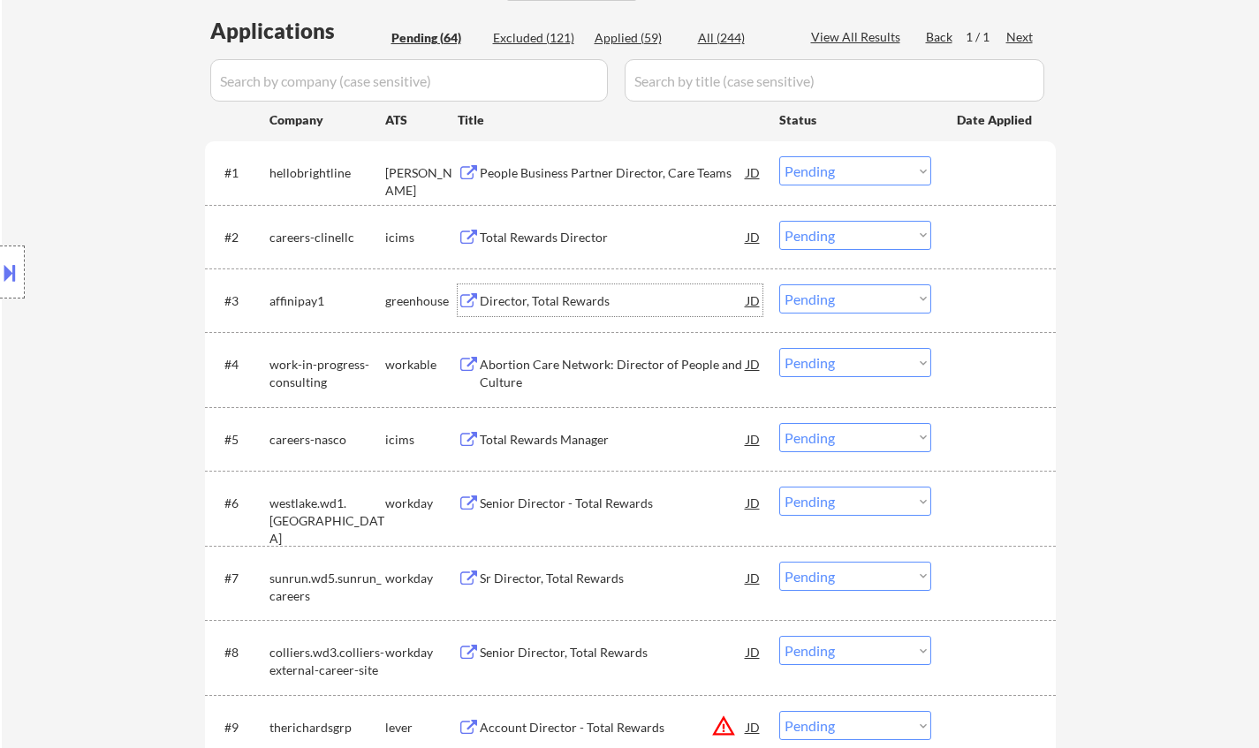
click at [855, 303] on select "Choose an option... Pending Applied Excluded (Questions) Excluded (Expired) Exc…" at bounding box center [855, 299] width 152 height 29
click at [779, 285] on select "Choose an option... Pending Applied Excluded (Questions) Excluded (Expired) Exc…" at bounding box center [855, 299] width 152 height 29
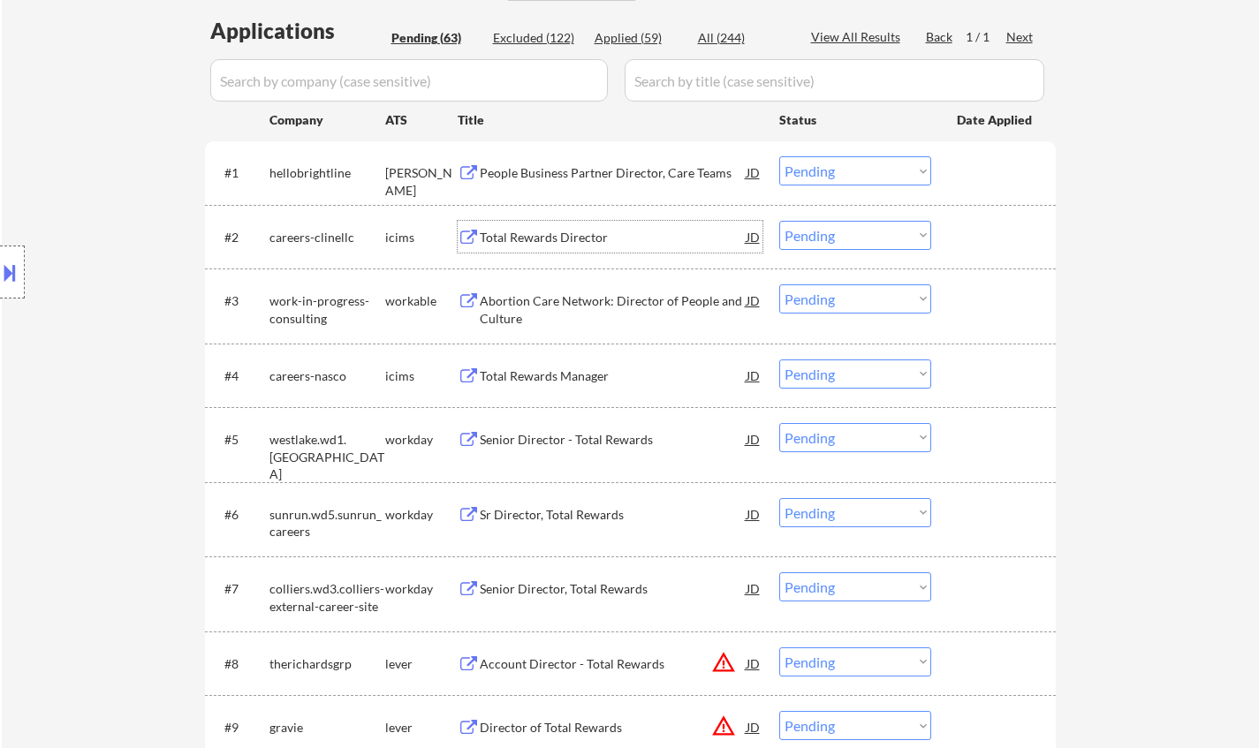
click at [549, 234] on div "Total Rewards Director" at bounding box center [613, 238] width 267 height 18
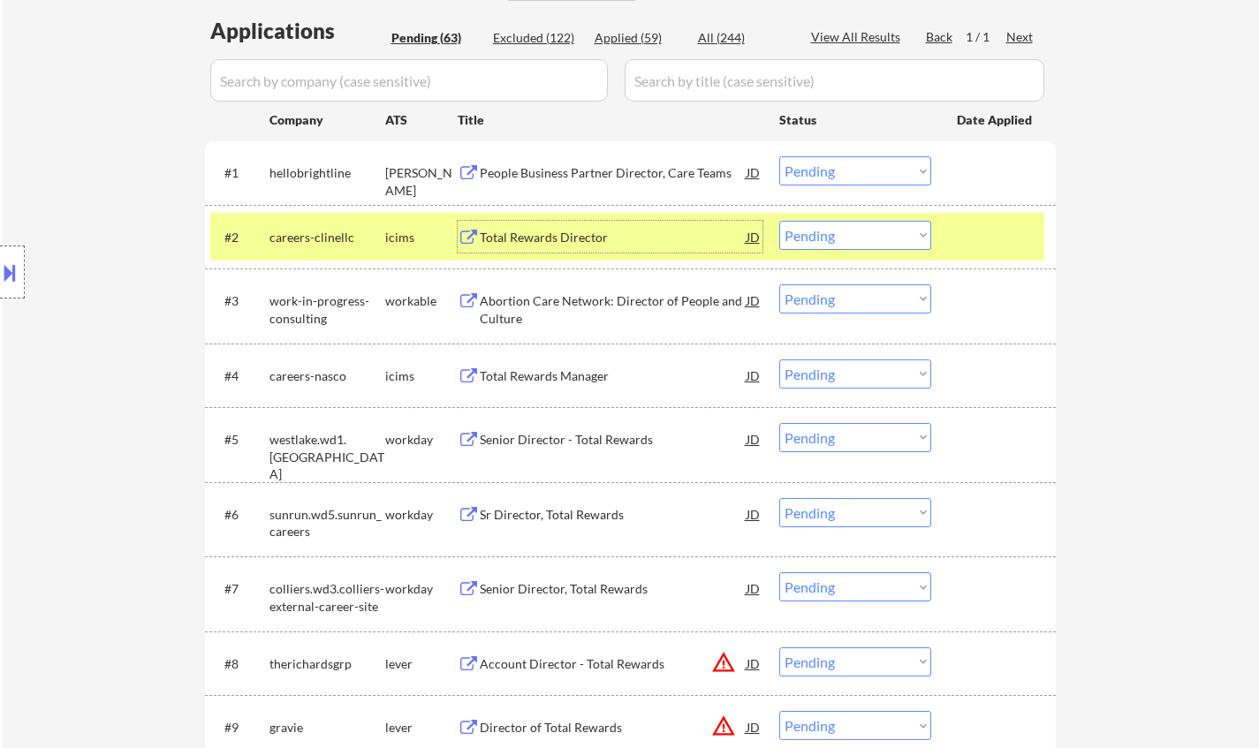
click at [539, 300] on div "Abortion Care Network: Director of People and Culture" at bounding box center [613, 309] width 267 height 34
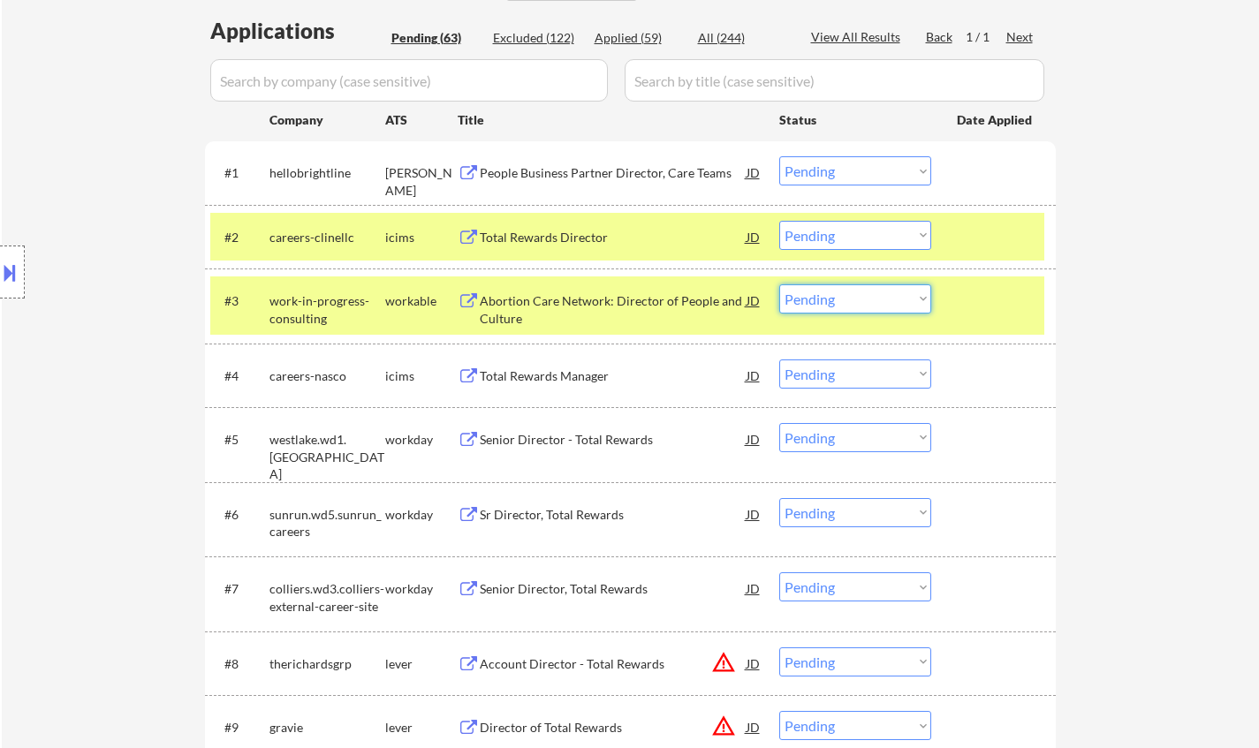
click at [822, 307] on select "Choose an option... Pending Applied Excluded (Questions) Excluded (Expired) Exc…" at bounding box center [855, 299] width 152 height 29
click at [779, 285] on select "Choose an option... Pending Applied Excluded (Questions) Excluded (Expired) Exc…" at bounding box center [855, 299] width 152 height 29
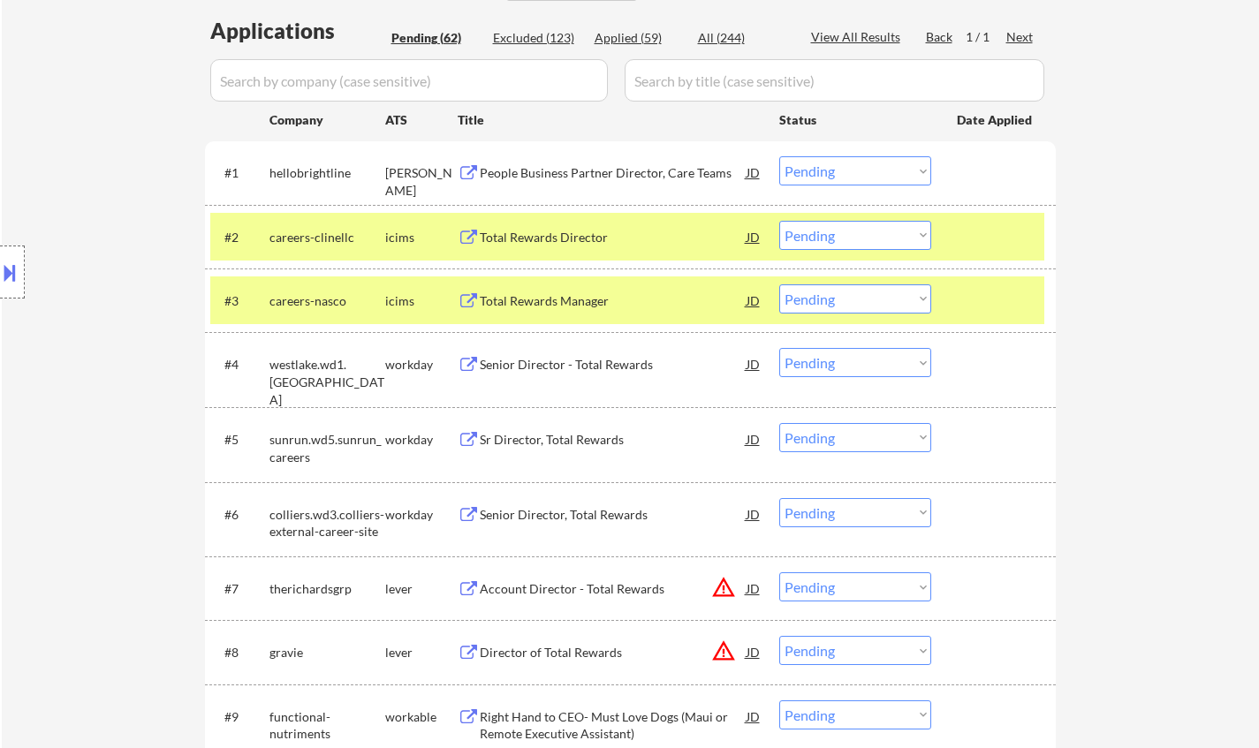
click at [562, 300] on div "Total Rewards Manager" at bounding box center [613, 301] width 267 height 18
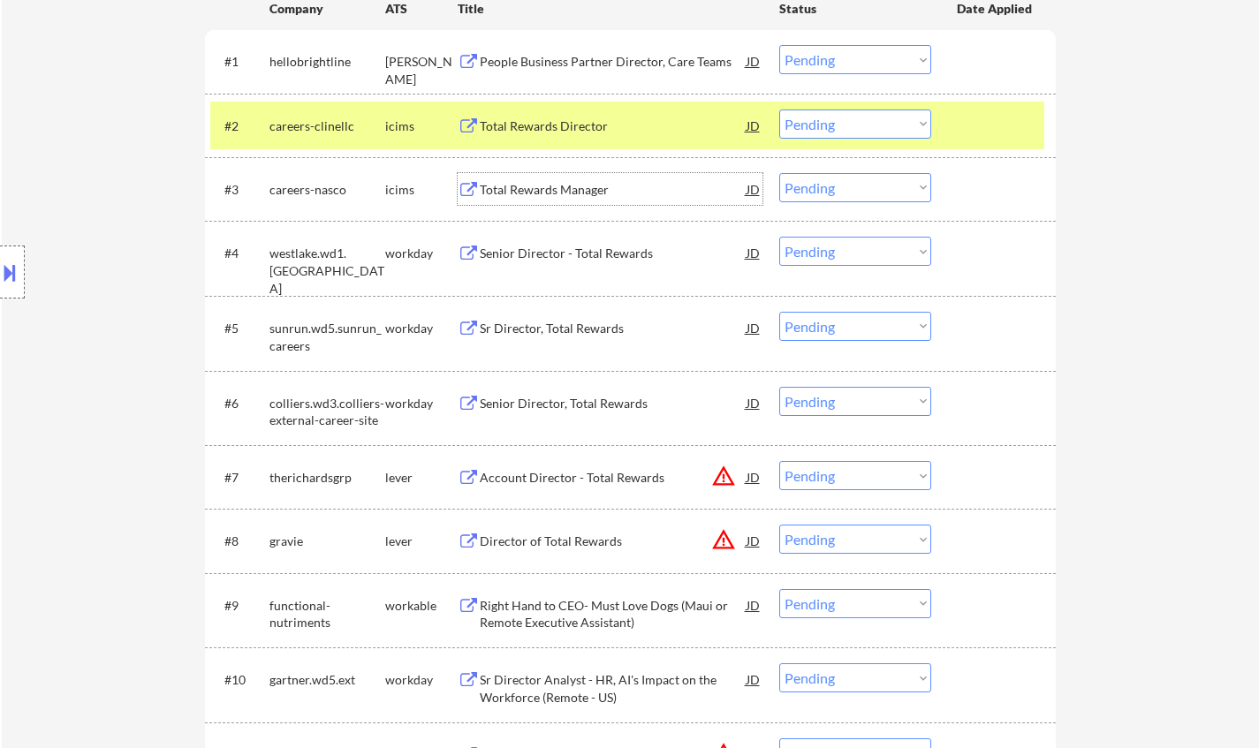
scroll to position [619, 0]
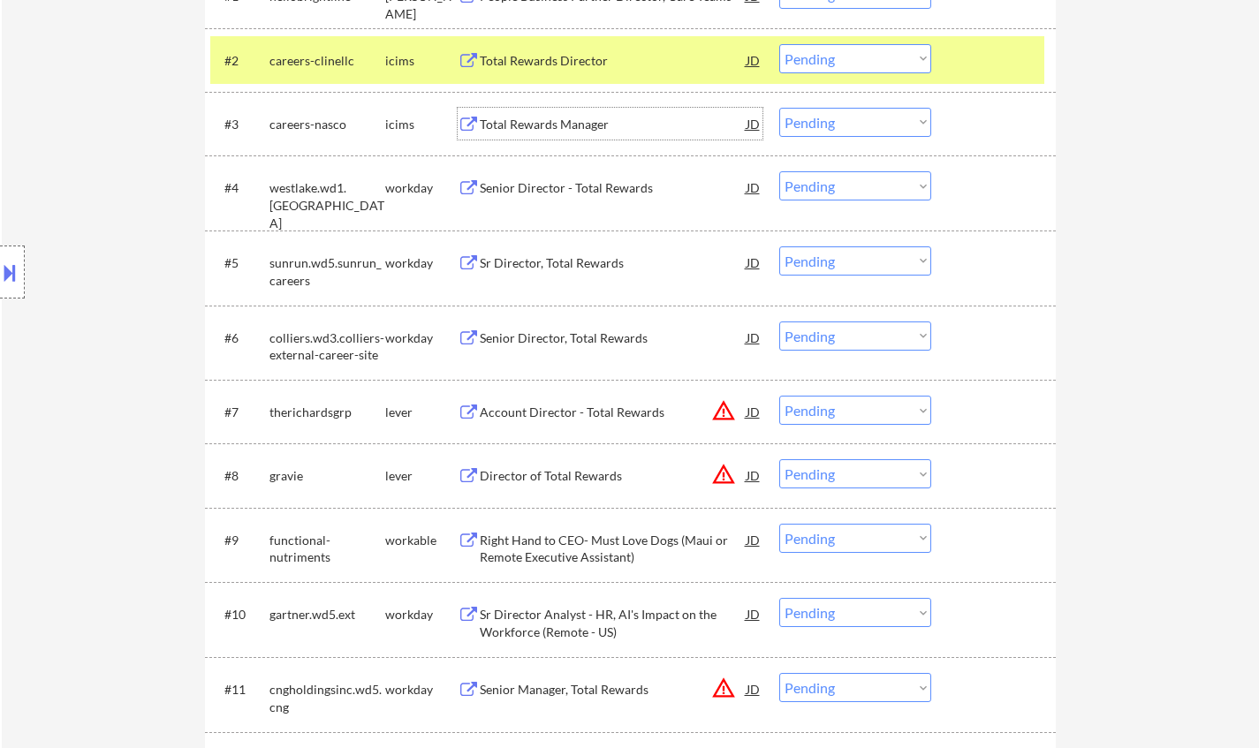
drag, startPoint x: 851, startPoint y: 412, endPoint x: 866, endPoint y: 420, distance: 17.0
click at [851, 412] on select "Choose an option... Pending Applied Excluded (Questions) Excluded (Expired) Exc…" at bounding box center [855, 410] width 152 height 29
click at [779, 396] on select "Choose an option... Pending Applied Excluded (Questions) Excluded (Expired) Exc…" at bounding box center [855, 410] width 152 height 29
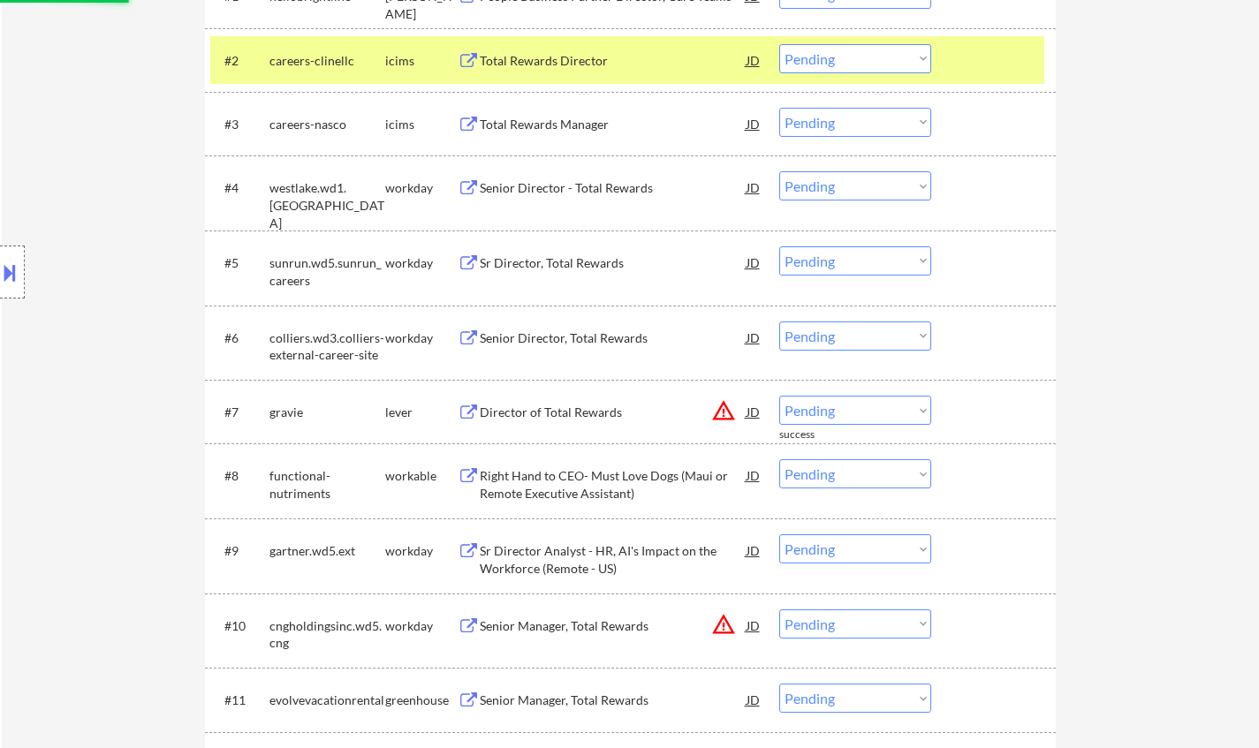
click at [750, 415] on div "JD" at bounding box center [754, 412] width 18 height 32
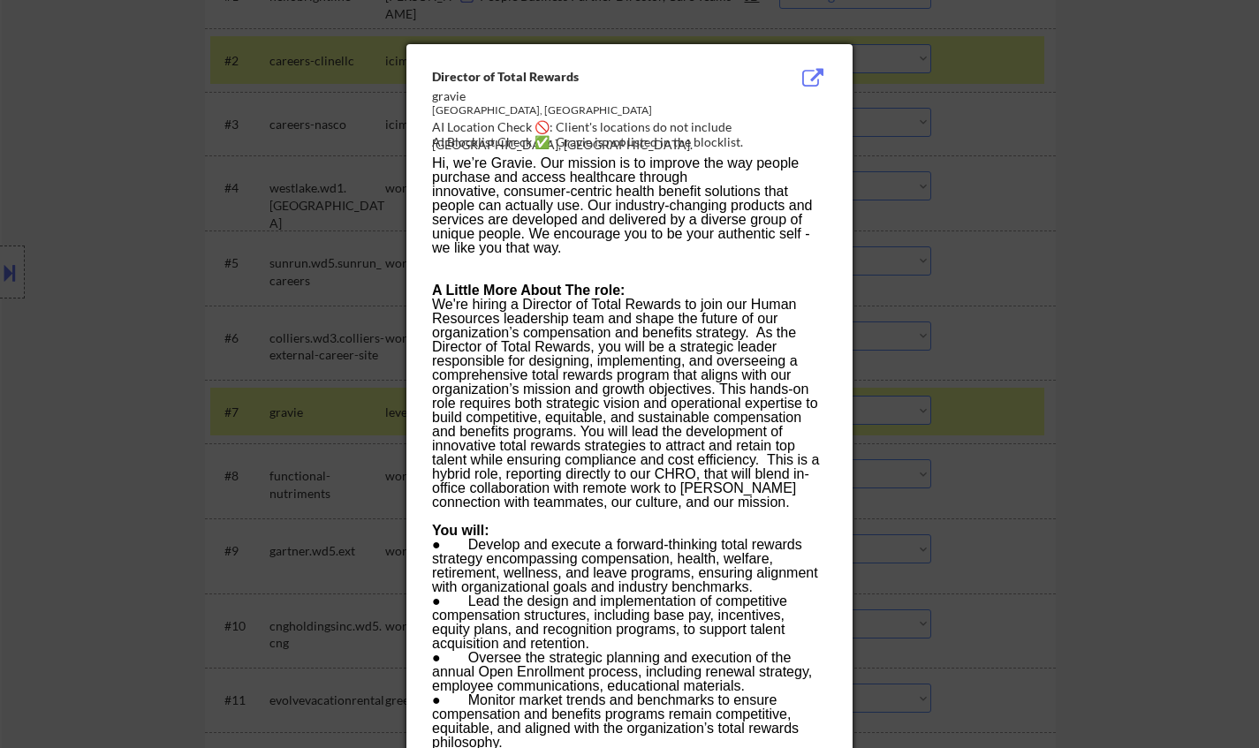
drag, startPoint x: 1034, startPoint y: 467, endPoint x: 973, endPoint y: 452, distance: 62.8
click at [1033, 467] on div at bounding box center [629, 374] width 1259 height 748
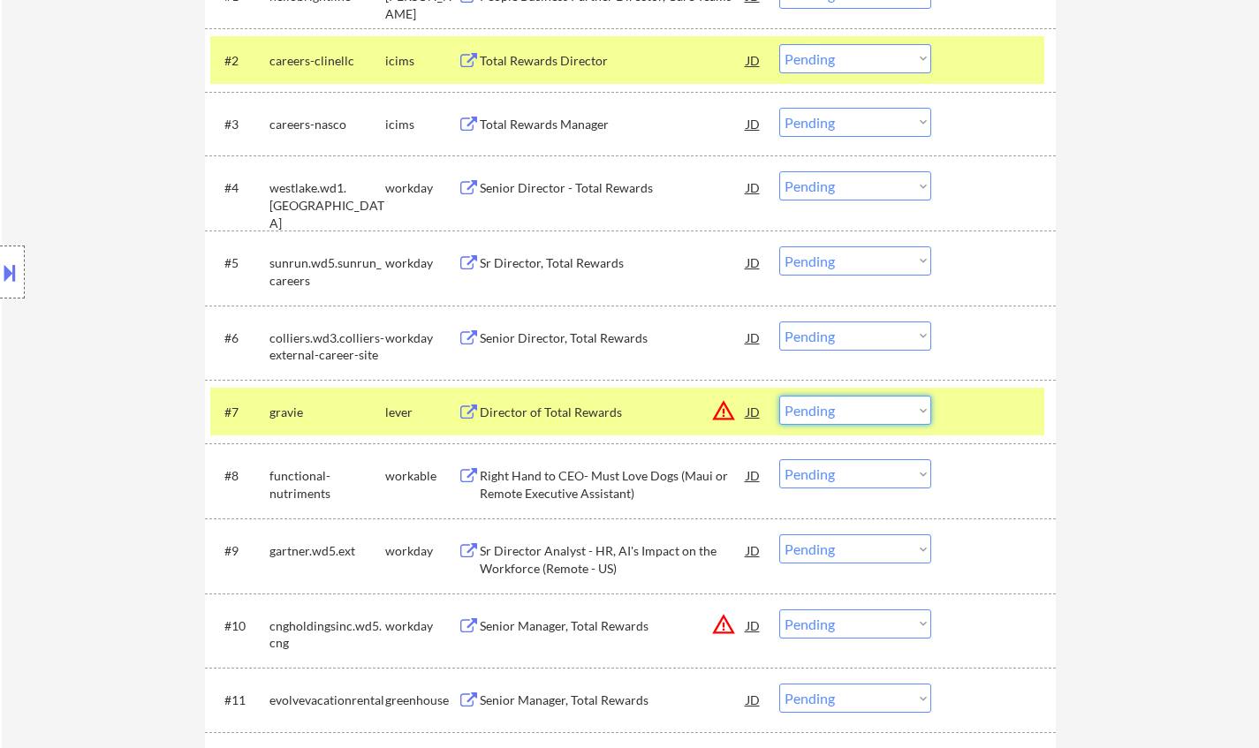
click at [868, 409] on select "Choose an option... Pending Applied Excluded (Questions) Excluded (Expired) Exc…" at bounding box center [855, 410] width 152 height 29
click at [779, 396] on select "Choose an option... Pending Applied Excluded (Questions) Excluded (Expired) Exc…" at bounding box center [855, 410] width 152 height 29
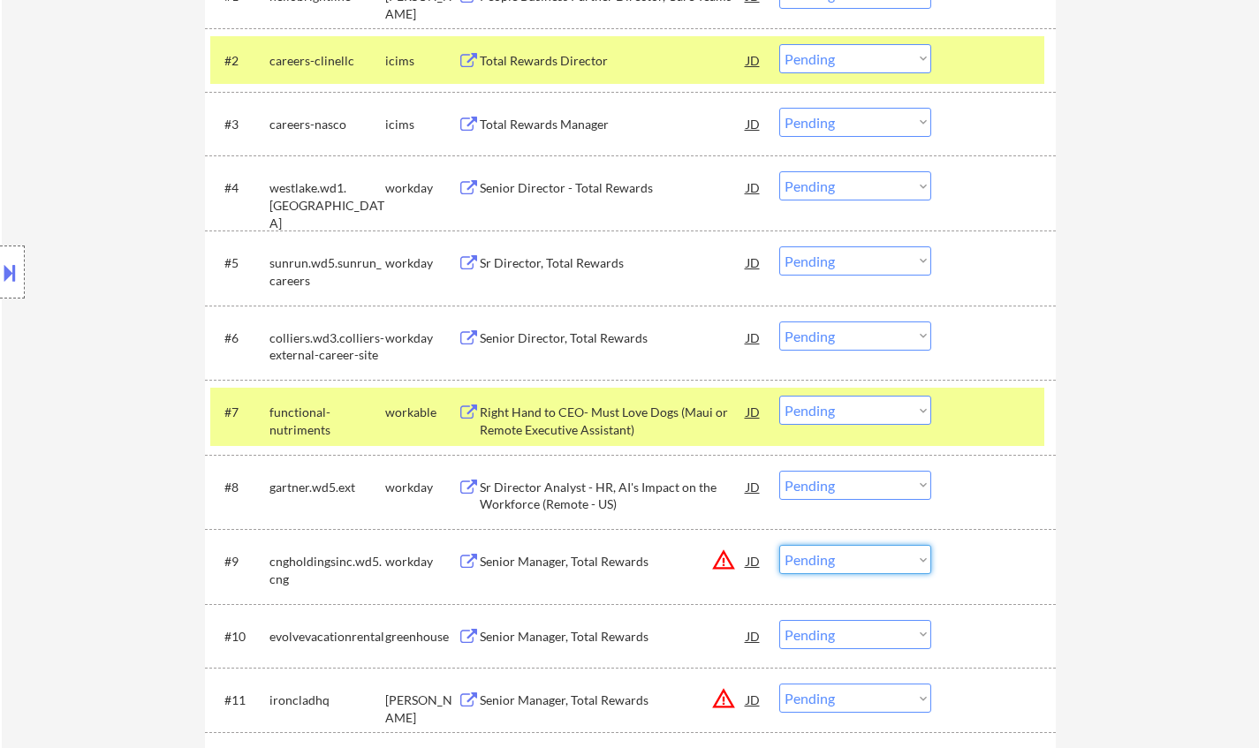
click at [863, 567] on select "Choose an option... Pending Applied Excluded (Questions) Excluded (Expired) Exc…" at bounding box center [855, 559] width 152 height 29
click at [779, 545] on select "Choose an option... Pending Applied Excluded (Questions) Excluded (Expired) Exc…" at bounding box center [855, 559] width 152 height 29
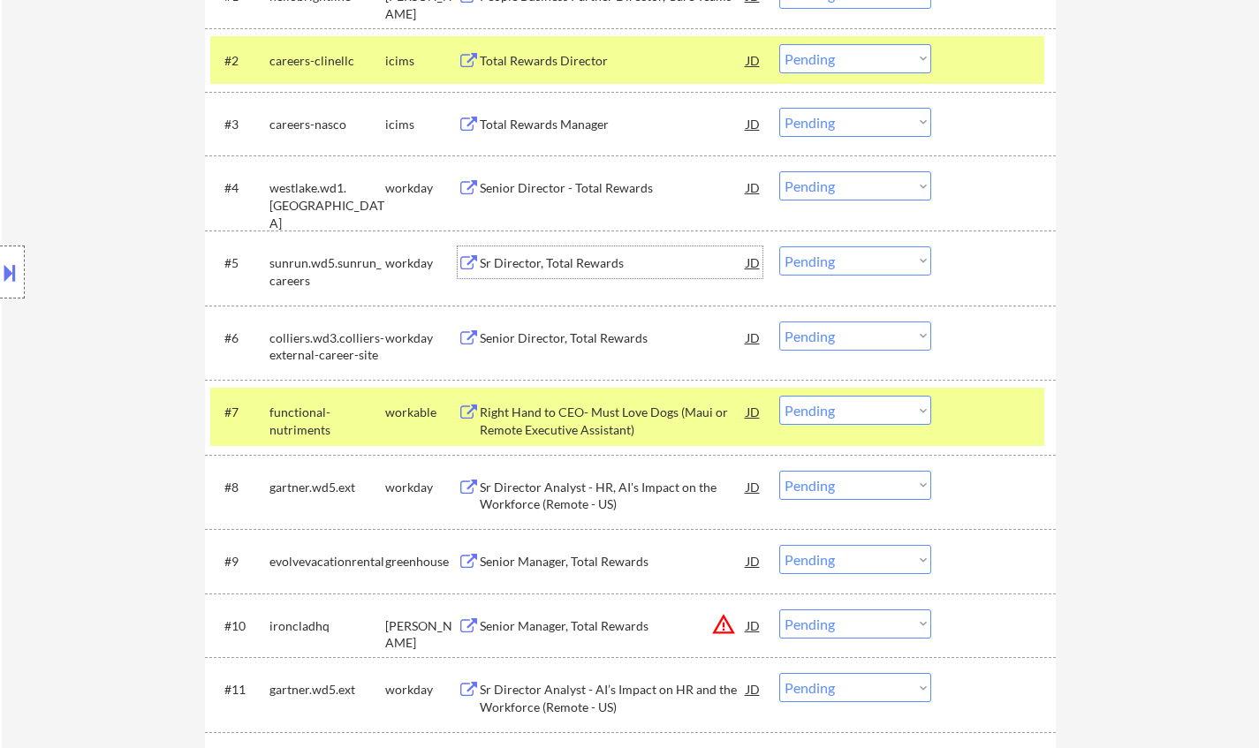
click at [529, 263] on div "Sr Director, Total Rewards" at bounding box center [613, 263] width 267 height 18
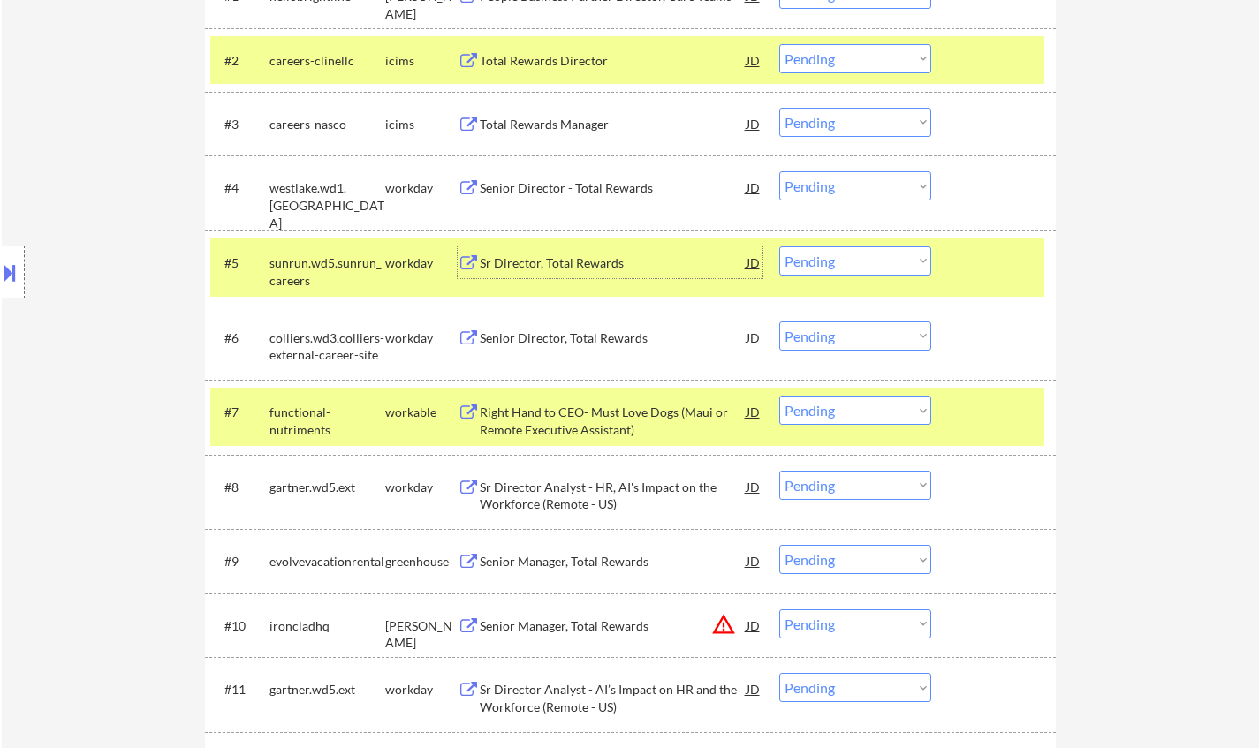
drag, startPoint x: 839, startPoint y: 262, endPoint x: 842, endPoint y: 273, distance: 11.2
click at [839, 263] on select "Choose an option... Pending Applied Excluded (Questions) Excluded (Expired) Exc…" at bounding box center [855, 261] width 152 height 29
click at [779, 247] on select "Choose an option... Pending Applied Excluded (Questions) Excluded (Expired) Exc…" at bounding box center [855, 261] width 152 height 29
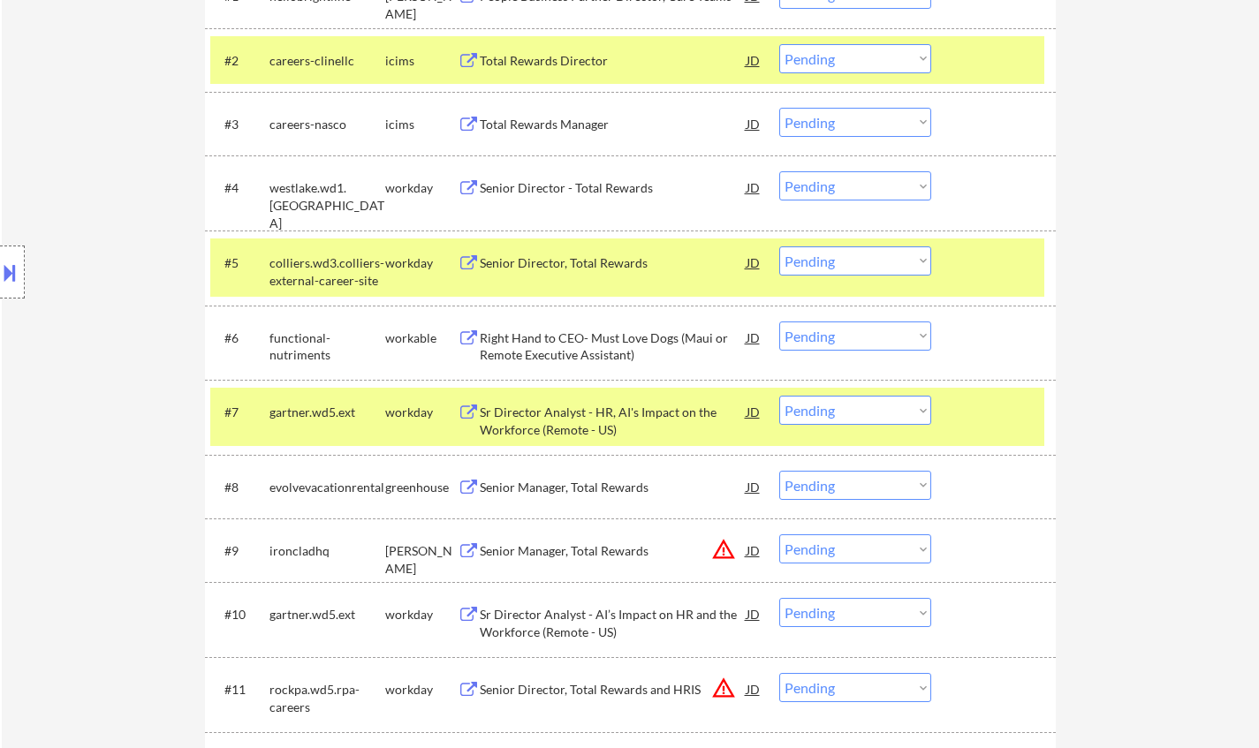
click at [573, 174] on div "Senior Director - Total Rewards" at bounding box center [613, 187] width 267 height 32
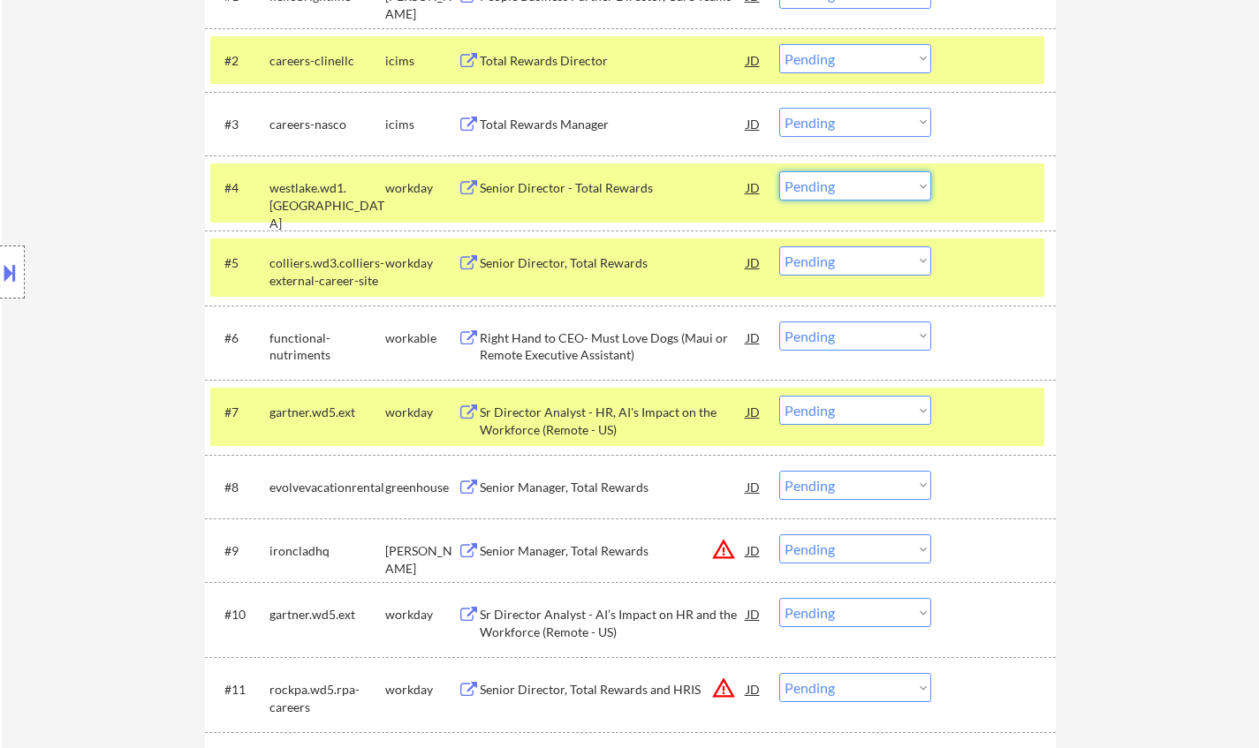
click at [844, 188] on select "Choose an option... Pending Applied Excluded (Questions) Excluded (Expired) Exc…" at bounding box center [855, 185] width 152 height 29
click at [779, 171] on select "Choose an option... Pending Applied Excluded (Questions) Excluded (Expired) Exc…" at bounding box center [855, 185] width 152 height 29
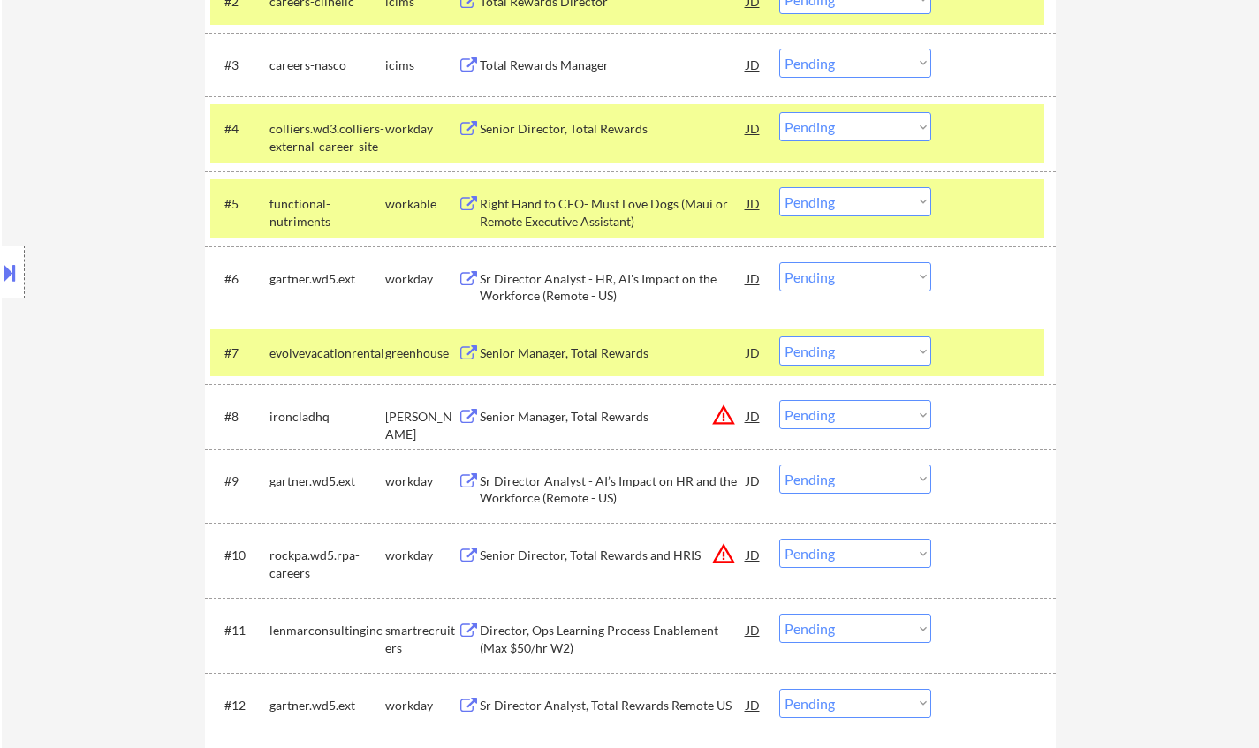
scroll to position [707, 0]
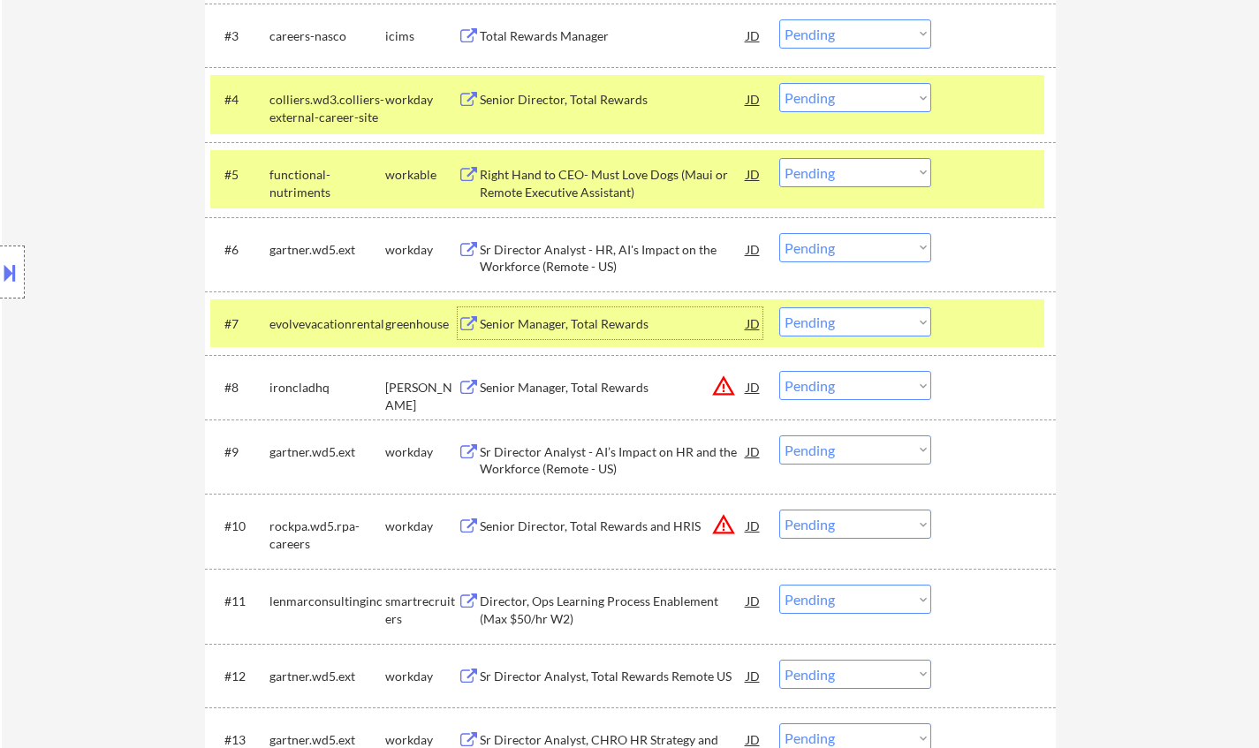
click at [566, 330] on div "Senior Manager, Total Rewards" at bounding box center [613, 324] width 267 height 18
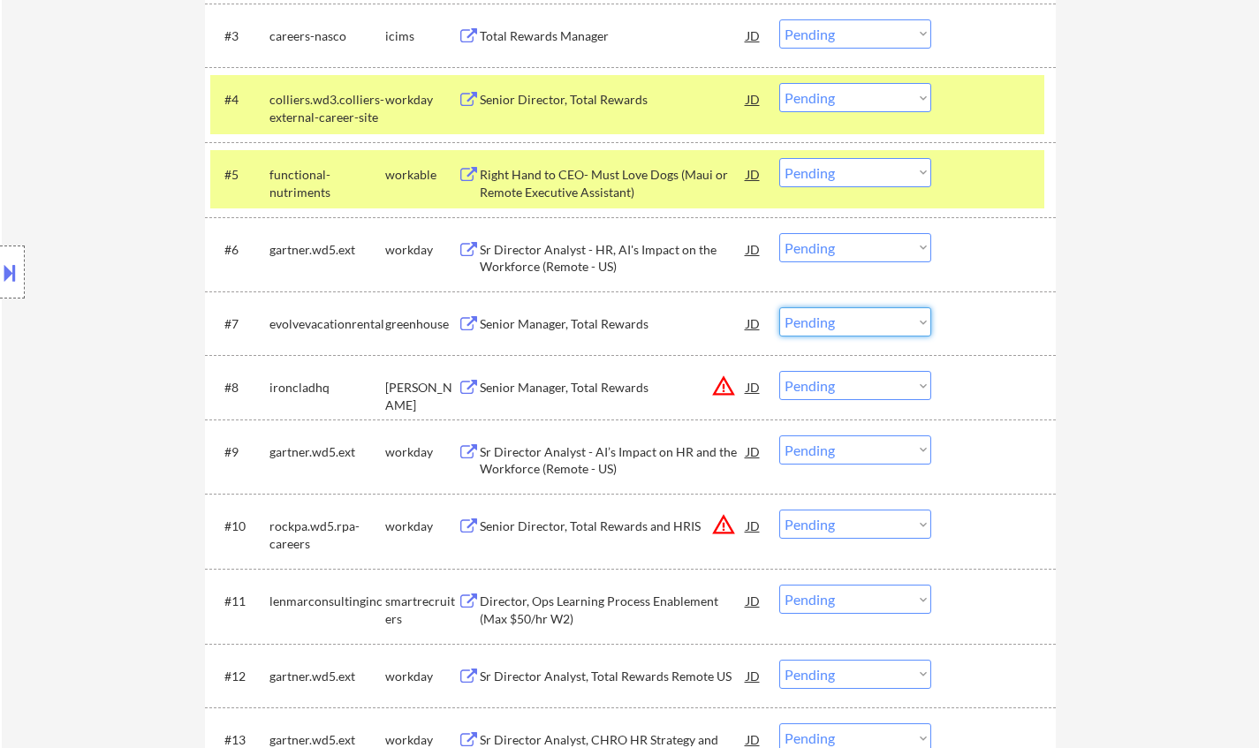
click at [835, 329] on select "Choose an option... Pending Applied Excluded (Questions) Excluded (Expired) Exc…" at bounding box center [855, 321] width 152 height 29
click at [779, 307] on select "Choose an option... Pending Applied Excluded (Questions) Excluded (Expired) Exc…" at bounding box center [855, 321] width 152 height 29
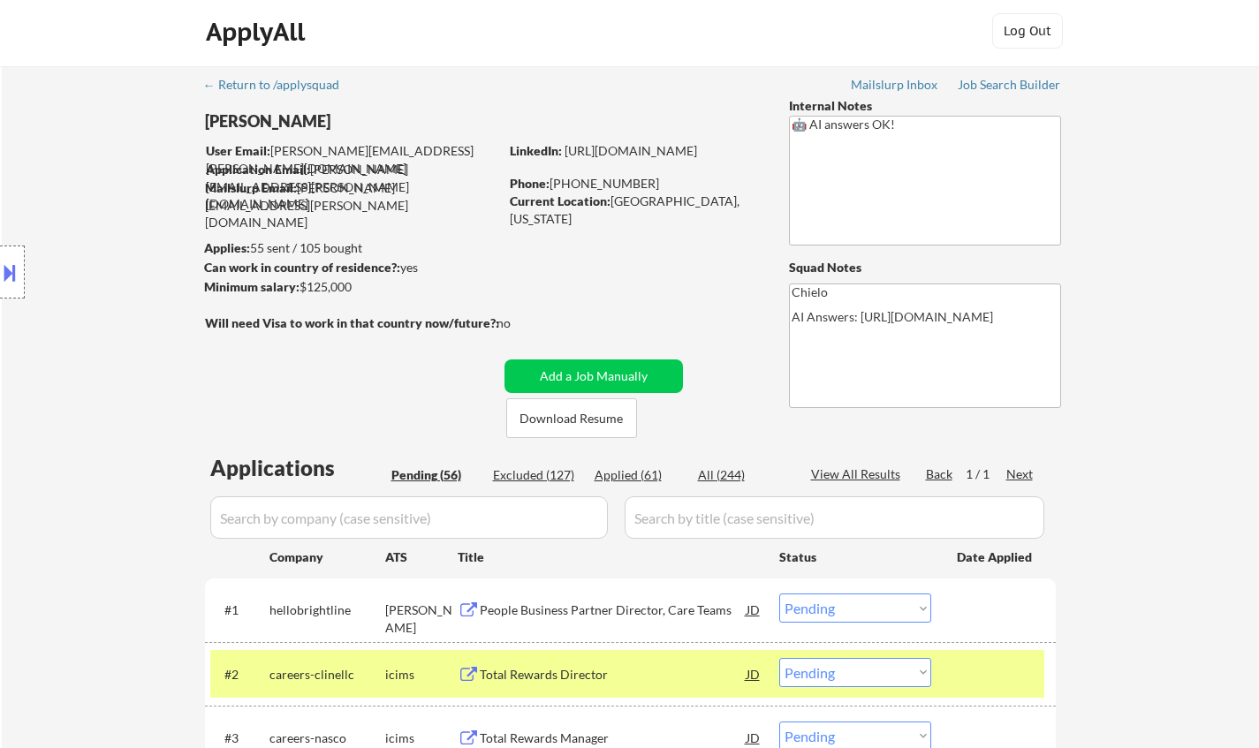
scroll to position [0, 0]
